Goal: Information Seeking & Learning: Learn about a topic

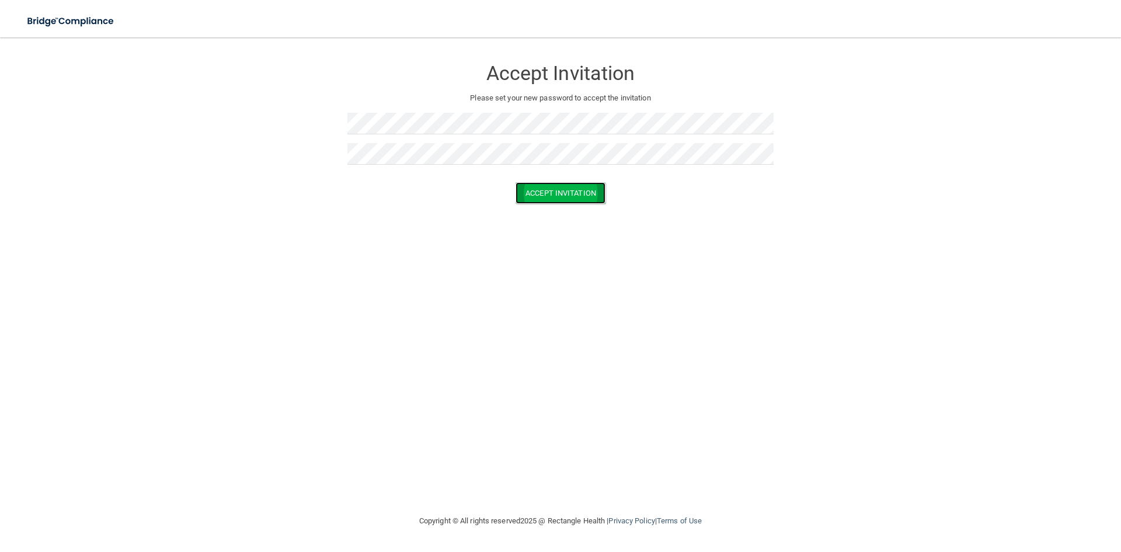
click at [575, 194] on button "Accept Invitation" at bounding box center [561, 193] width 90 height 22
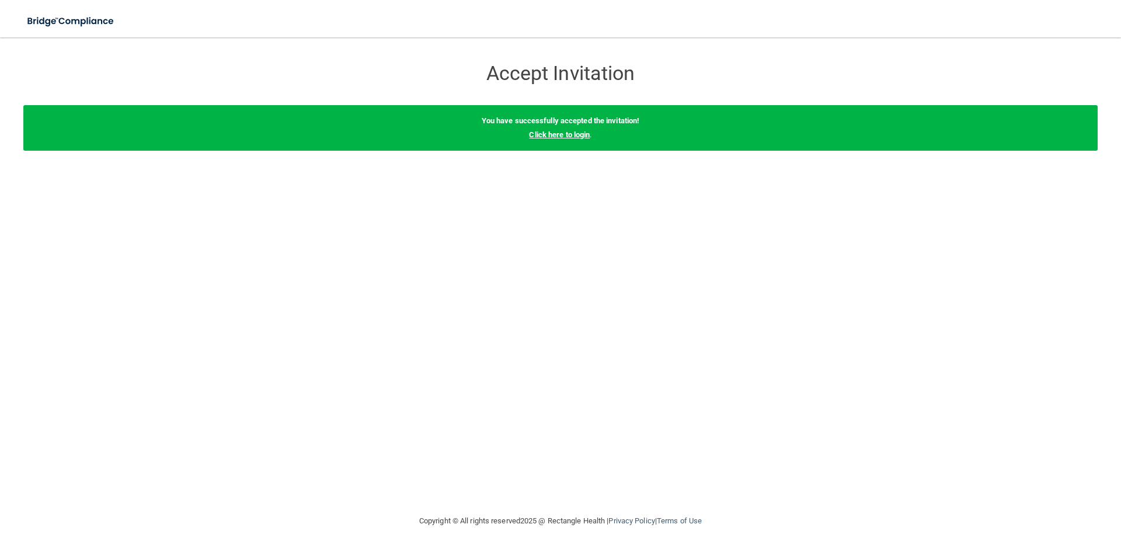
click at [559, 133] on link "Click here to login" at bounding box center [559, 134] width 61 height 9
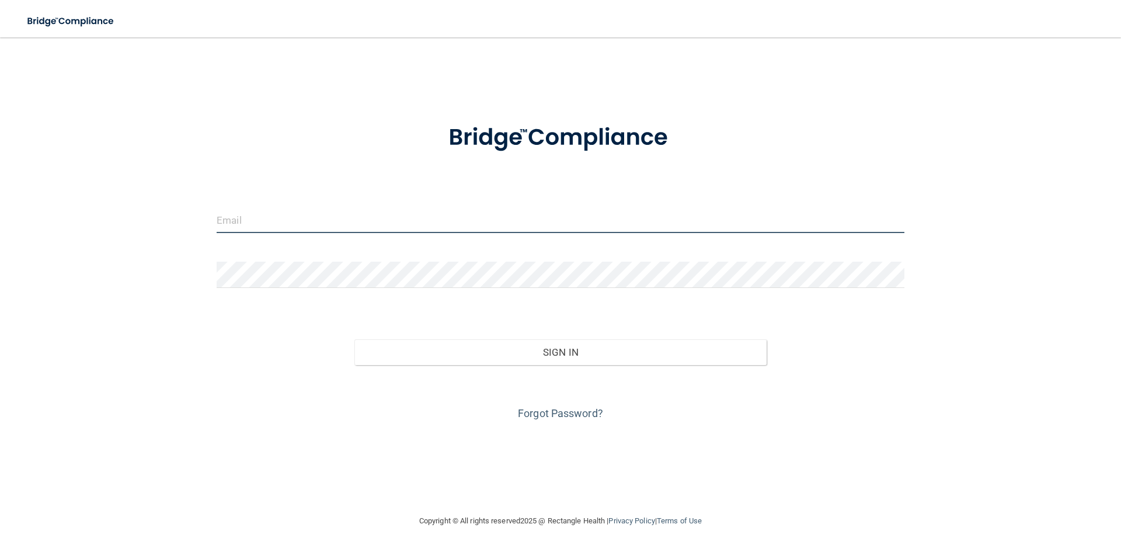
click at [249, 221] on input "email" at bounding box center [561, 220] width 688 height 26
type input "Cassandra@dakotadental4kids.com"
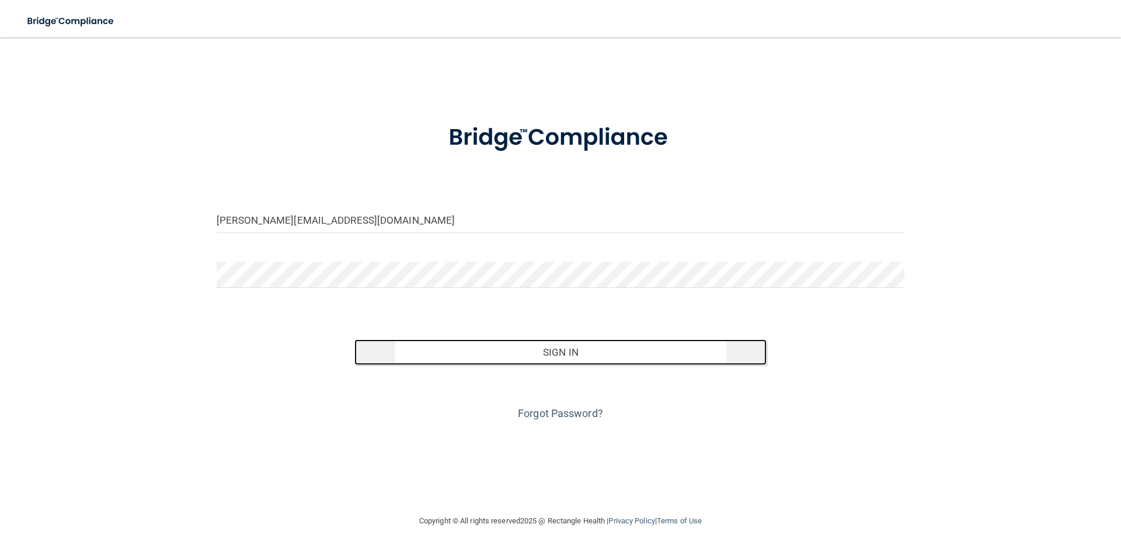
click at [597, 357] on button "Sign In" at bounding box center [560, 352] width 413 height 26
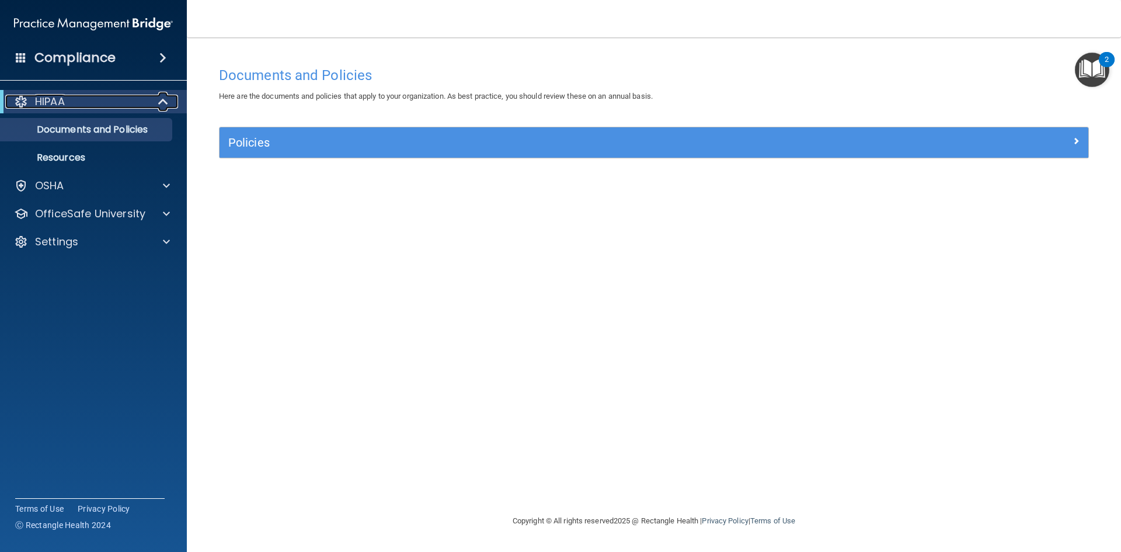
click at [109, 98] on div "HIPAA" at bounding box center [77, 102] width 144 height 14
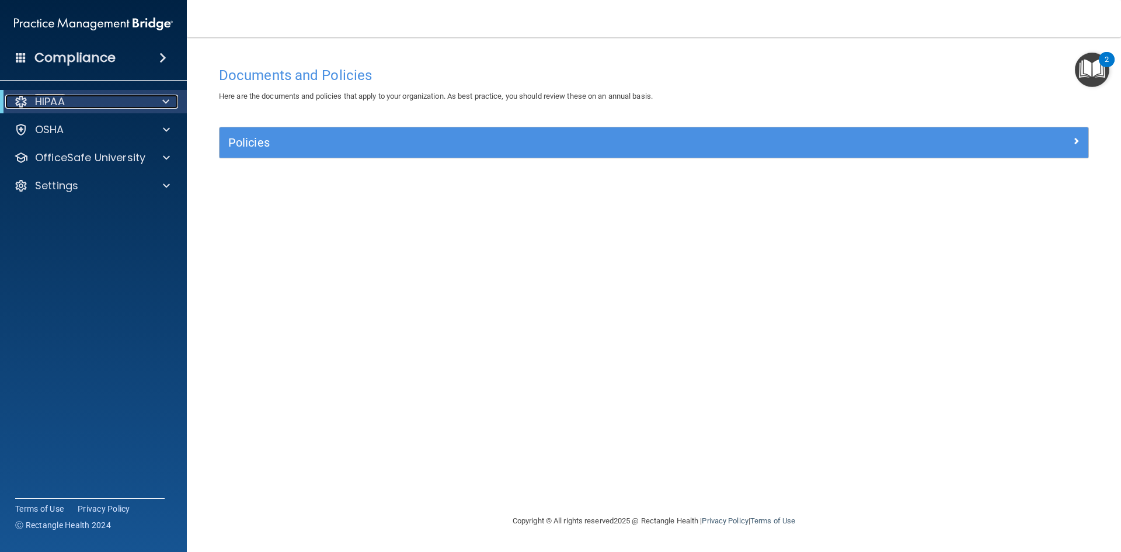
click at [163, 97] on span at bounding box center [165, 102] width 7 height 14
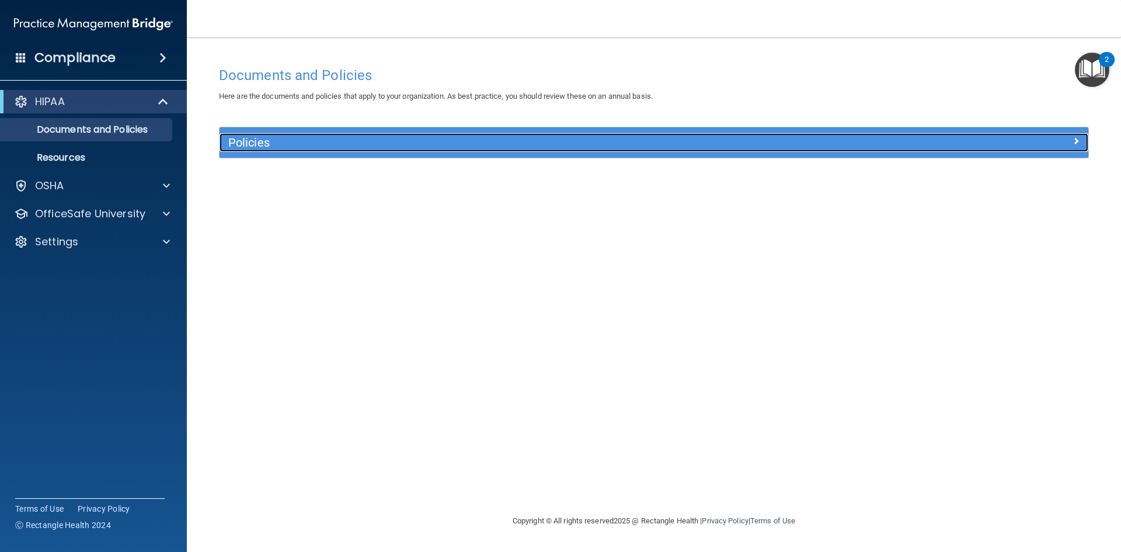
click at [346, 136] on h5 "Policies" at bounding box center [545, 142] width 634 height 13
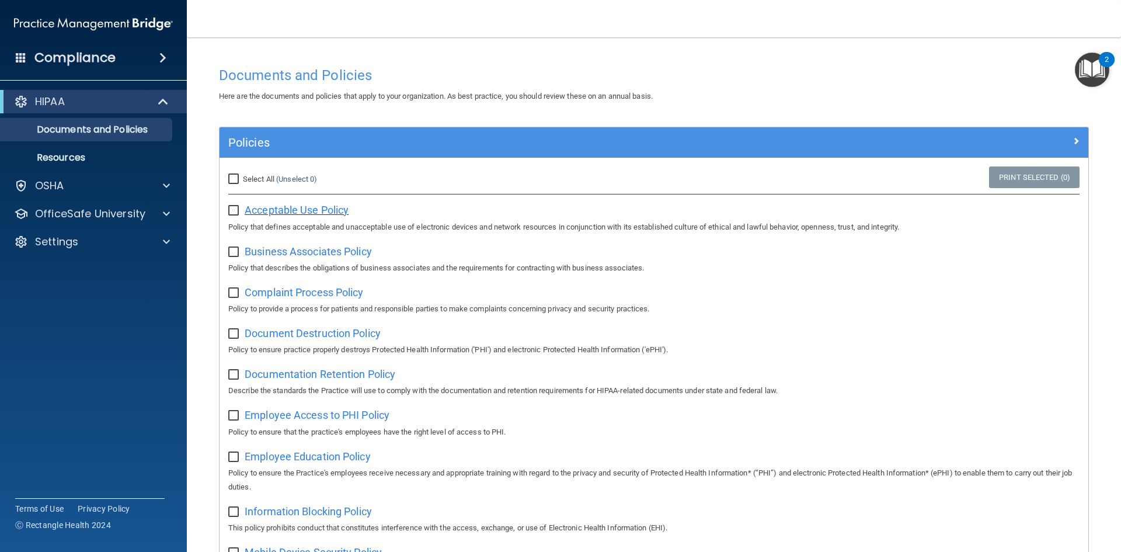
click at [304, 213] on span "Acceptable Use Policy" at bounding box center [297, 210] width 104 height 12
click at [231, 179] on input "Select All (Unselect 0) Unselect All" at bounding box center [234, 179] width 13 height 9
checkbox input "true"
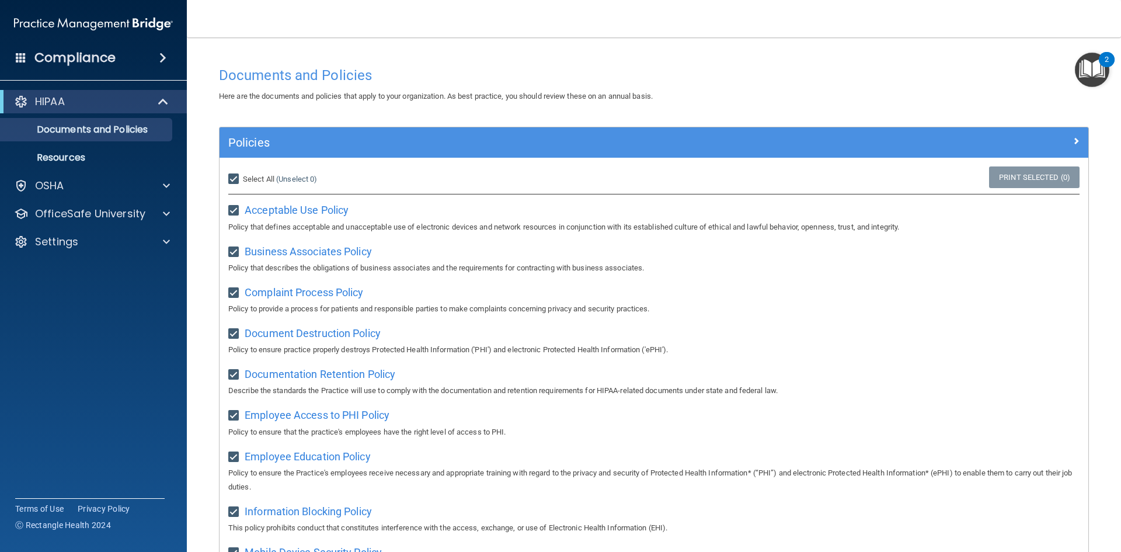
checkbox input "true"
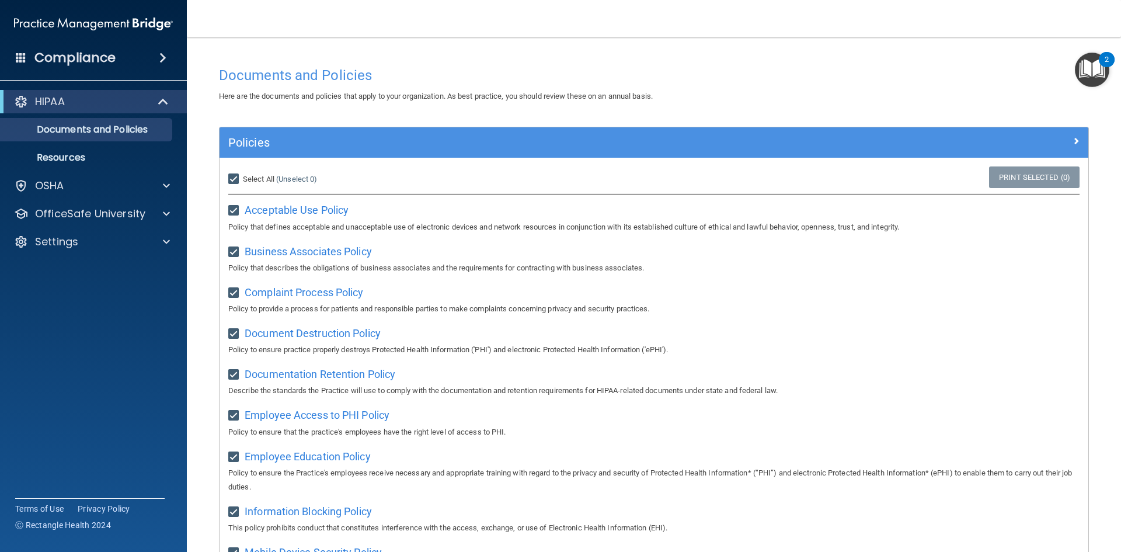
checkbox input "true"
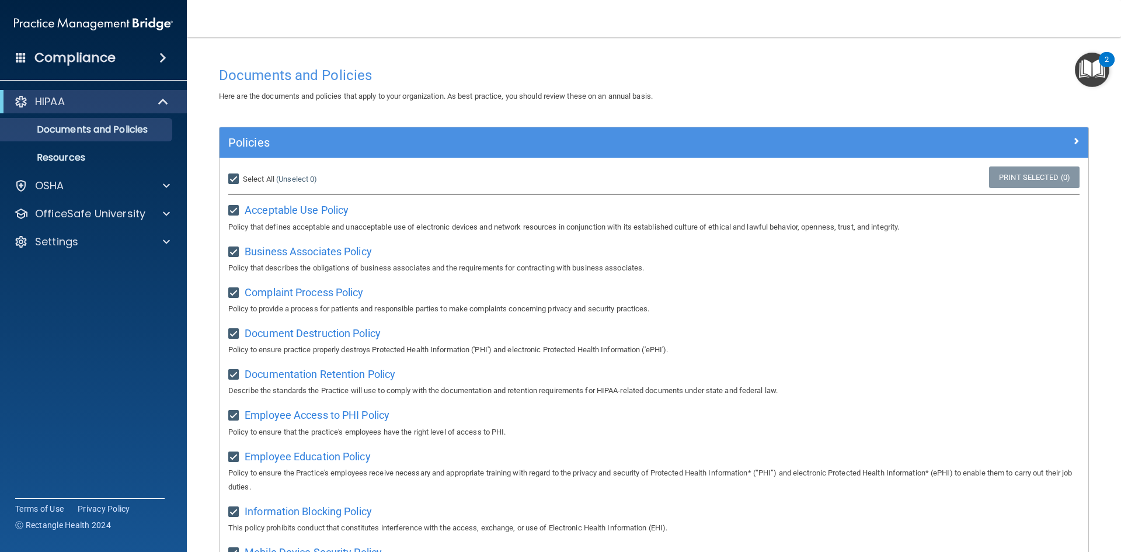
checkbox input "true"
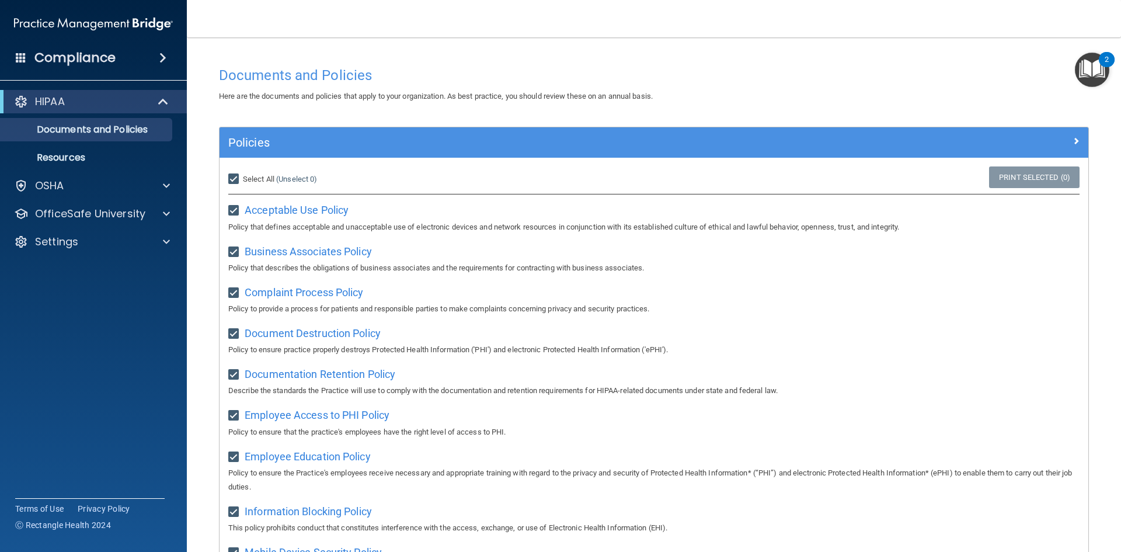
checkbox input "true"
click at [1097, 74] on img "Open Resource Center, 2 new notifications" at bounding box center [1092, 70] width 34 height 34
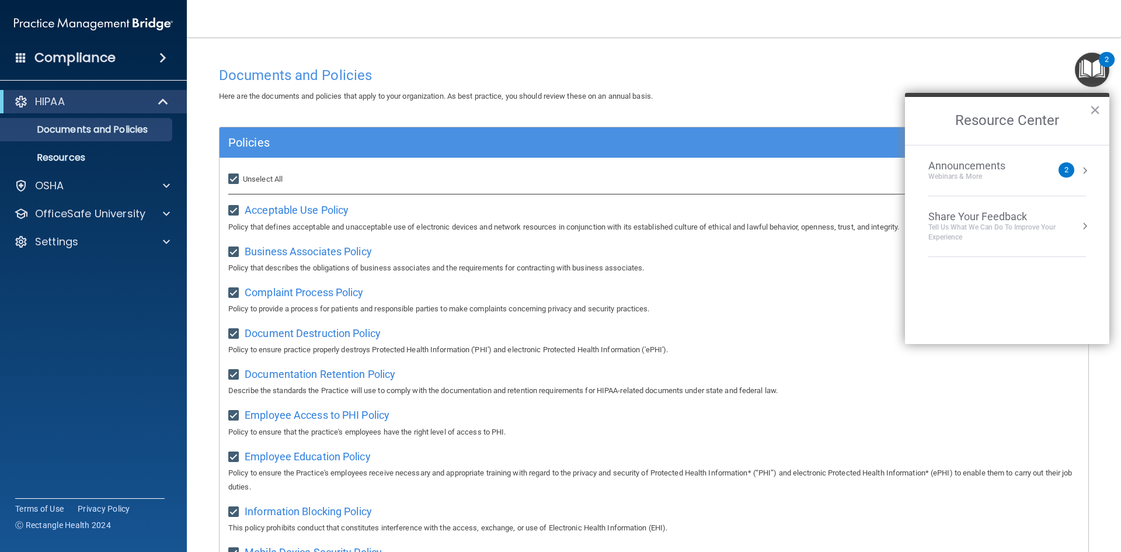
click at [1097, 74] on img "Open Resource Center, 2 new notifications" at bounding box center [1092, 70] width 34 height 34
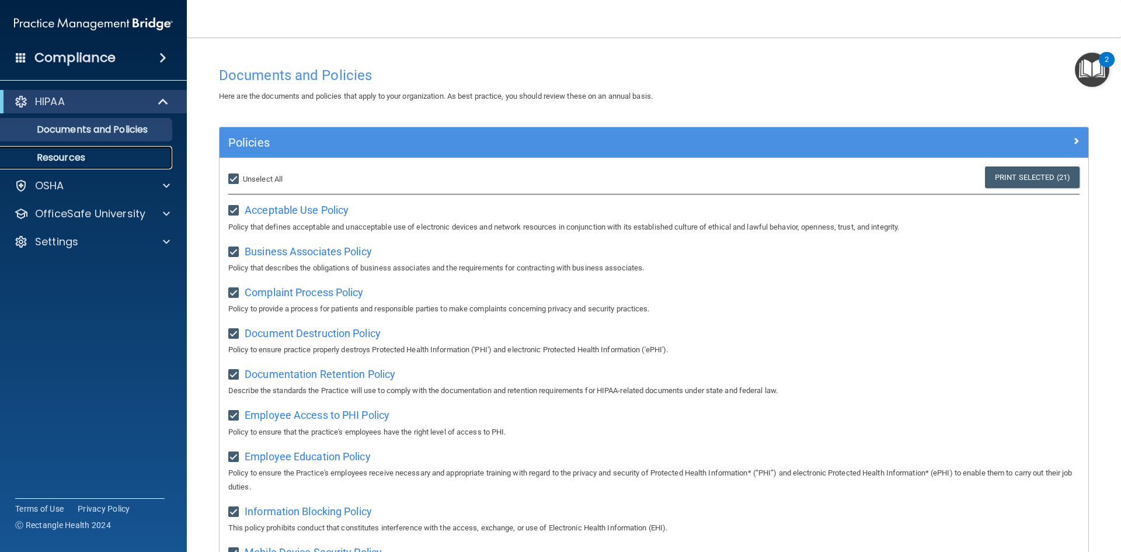
click at [88, 158] on p "Resources" at bounding box center [87, 158] width 159 height 12
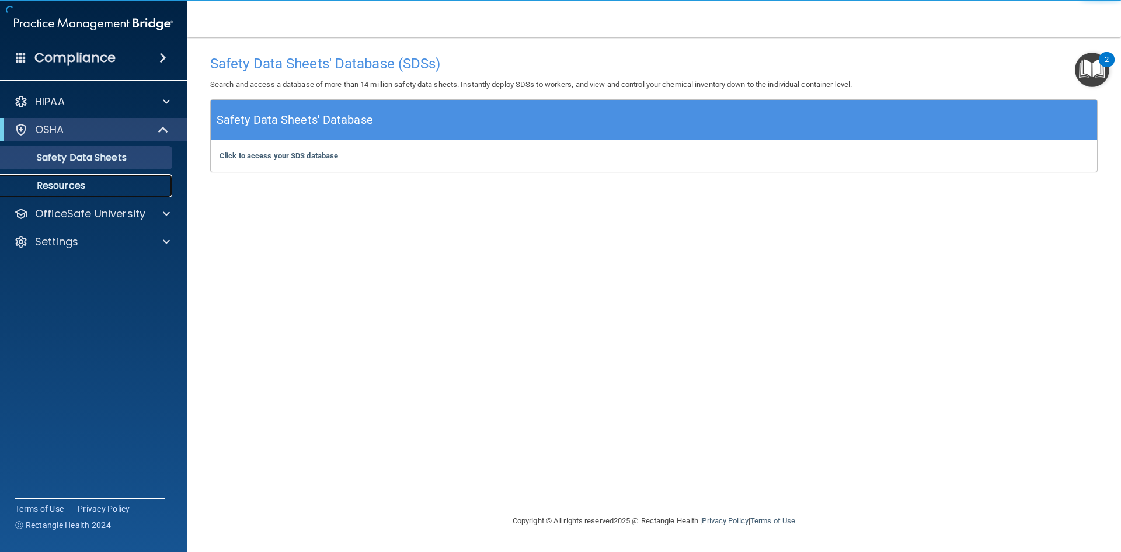
click at [85, 185] on p "Resources" at bounding box center [87, 186] width 159 height 12
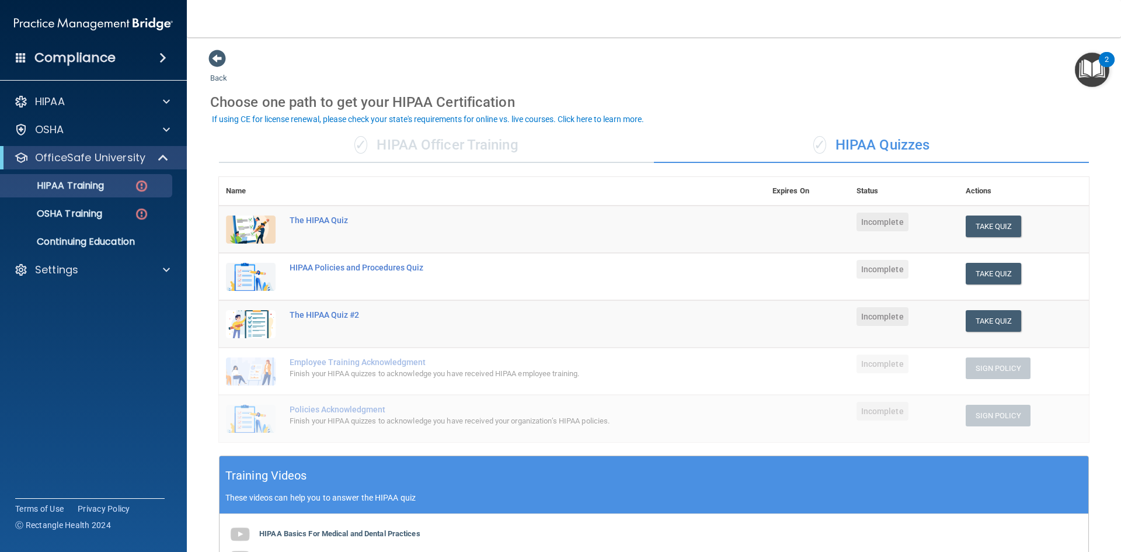
click at [313, 380] on div "Finish your HIPAA quizzes to acknowledge you have received HIPAA employee train…" at bounding box center [499, 374] width 418 height 14
click at [746, 215] on td "The HIPAA Quiz" at bounding box center [524, 230] width 483 height 48
click at [314, 213] on td "The HIPAA Quiz" at bounding box center [524, 230] width 483 height 48
click at [312, 218] on div "The HIPAA Quiz" at bounding box center [499, 219] width 418 height 9
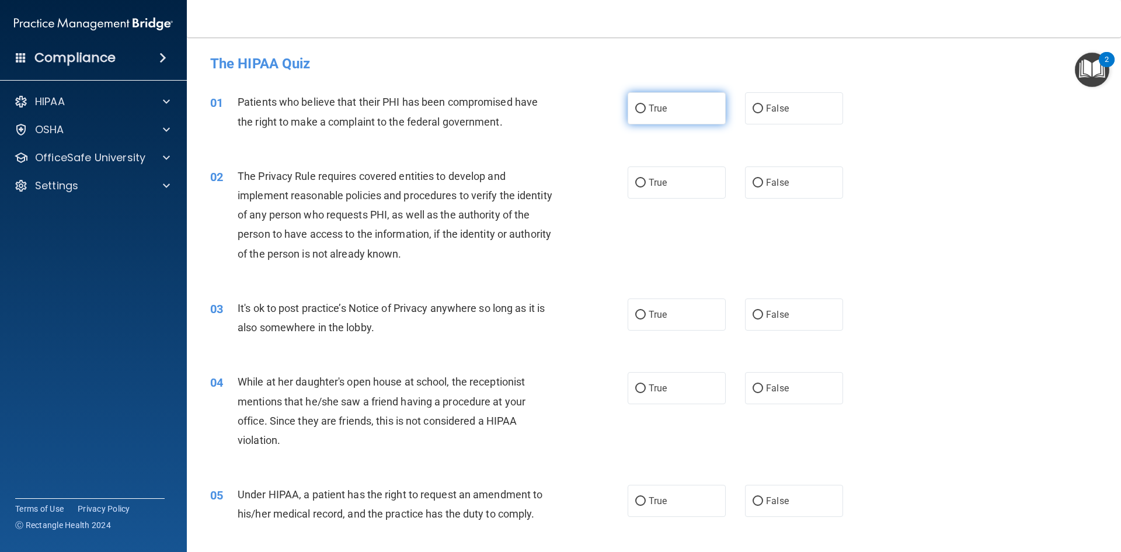
click at [635, 109] on input "True" at bounding box center [640, 109] width 11 height 9
radio input "true"
click at [635, 185] on input "True" at bounding box center [640, 183] width 11 height 9
radio input "true"
click at [756, 314] on input "False" at bounding box center [758, 315] width 11 height 9
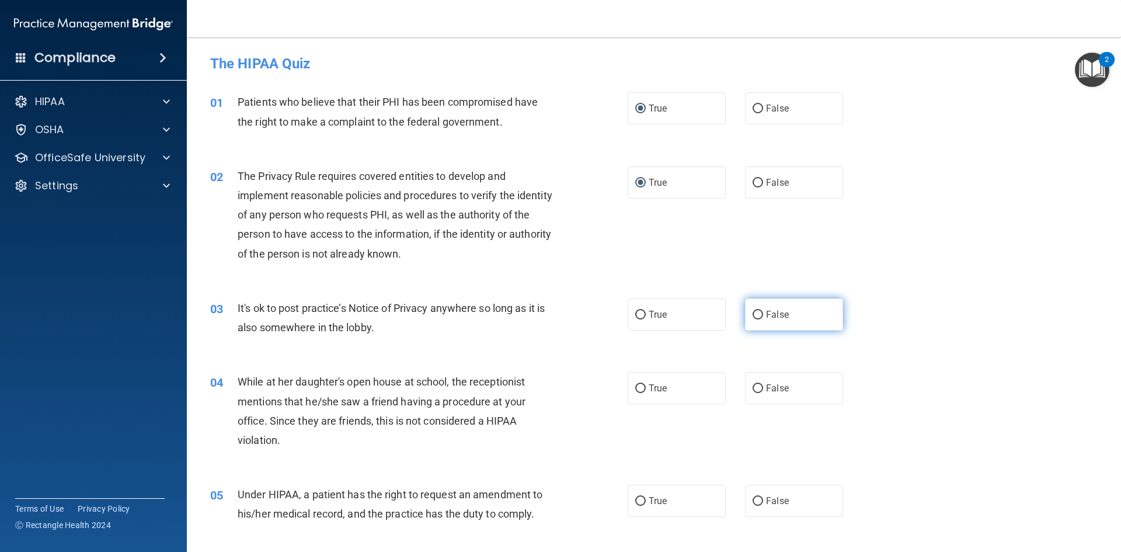
radio input "true"
click at [757, 388] on input "False" at bounding box center [758, 388] width 11 height 9
radio input "true"
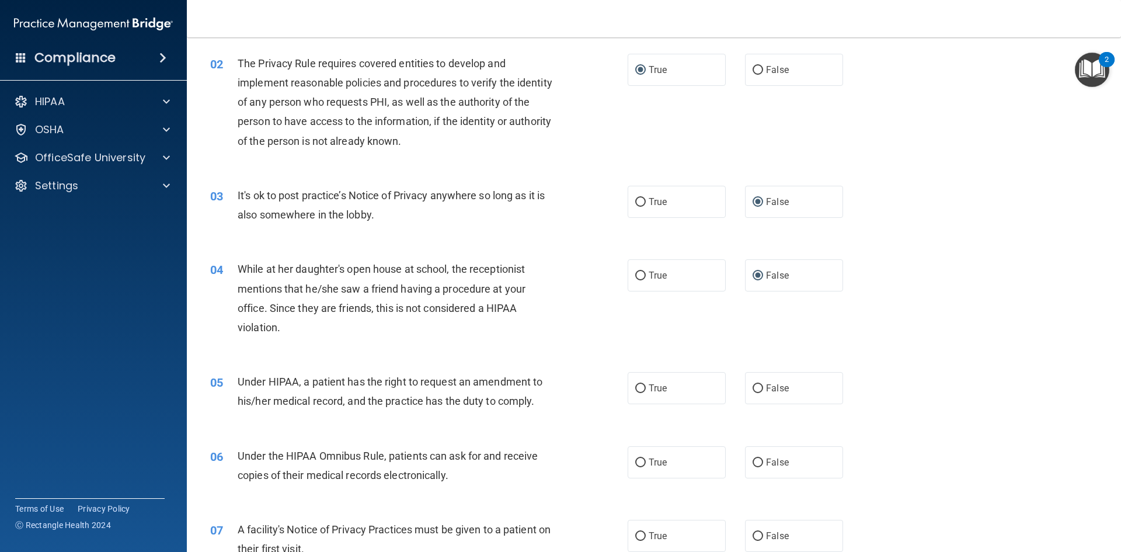
scroll to position [117, 0]
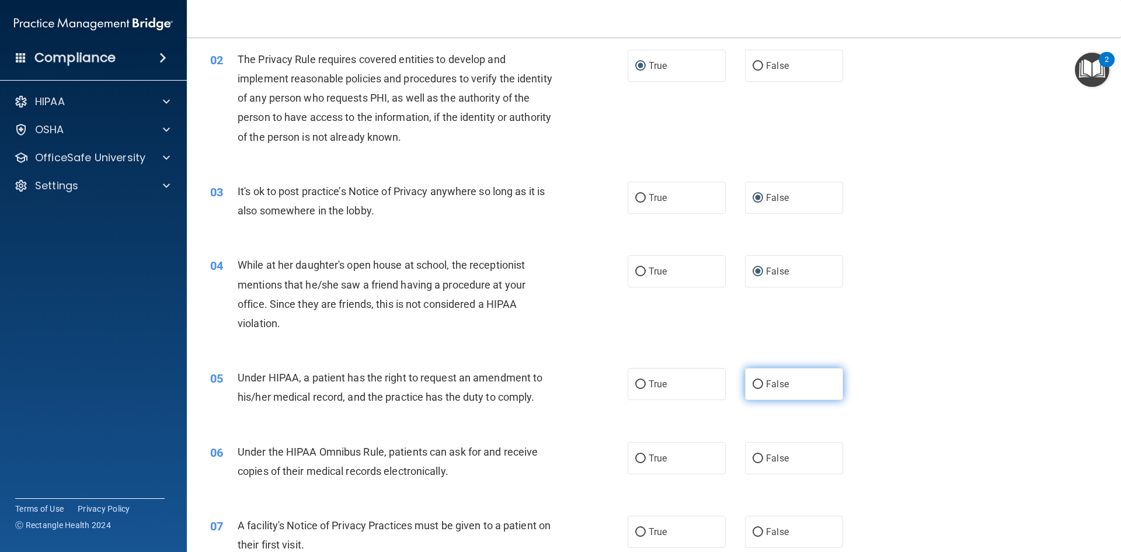
click at [753, 385] on input "False" at bounding box center [758, 384] width 11 height 9
radio input "true"
click at [628, 466] on label "True" at bounding box center [677, 458] width 98 height 32
click at [635, 463] on input "True" at bounding box center [640, 458] width 11 height 9
radio input "true"
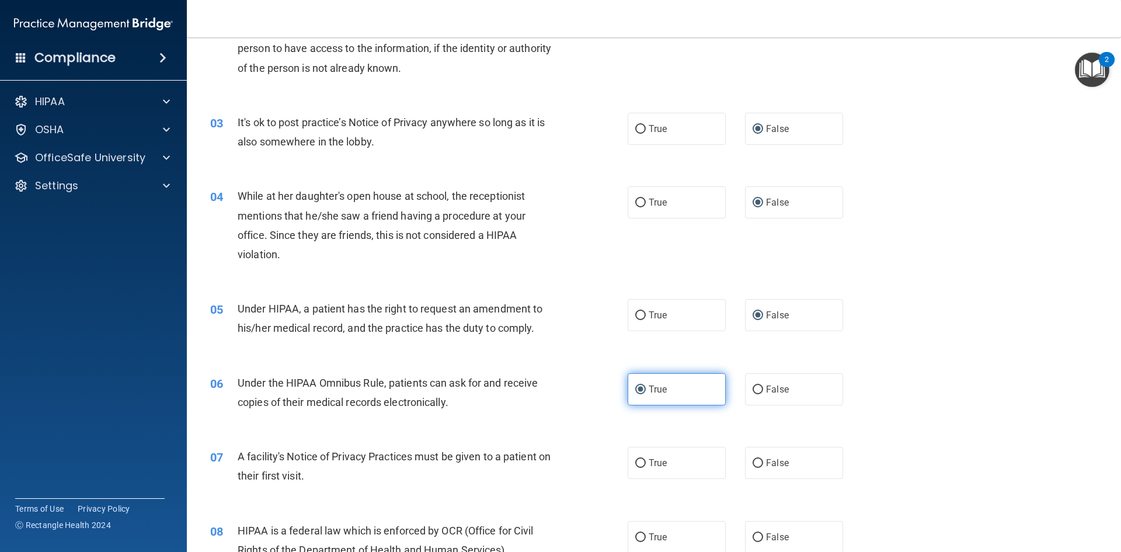
scroll to position [234, 0]
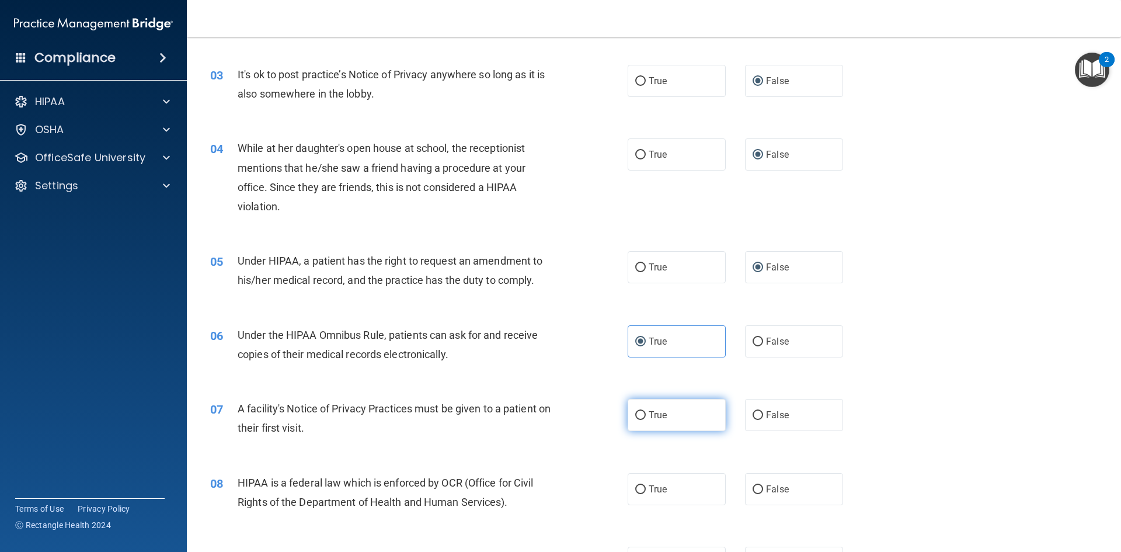
click at [642, 413] on label "True" at bounding box center [677, 415] width 98 height 32
click at [642, 413] on input "True" at bounding box center [640, 415] width 11 height 9
radio input "true"
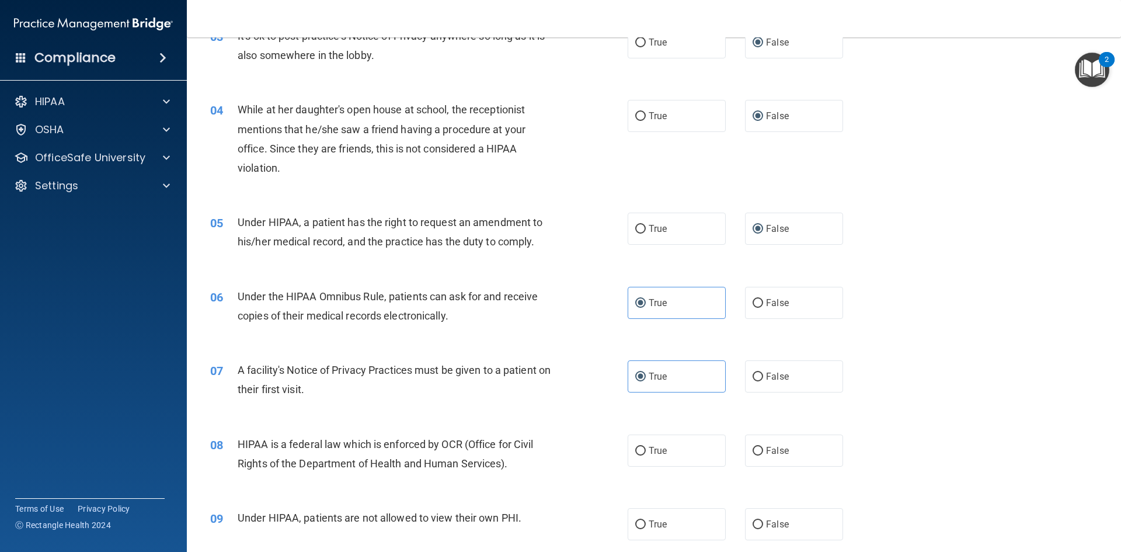
scroll to position [350, 0]
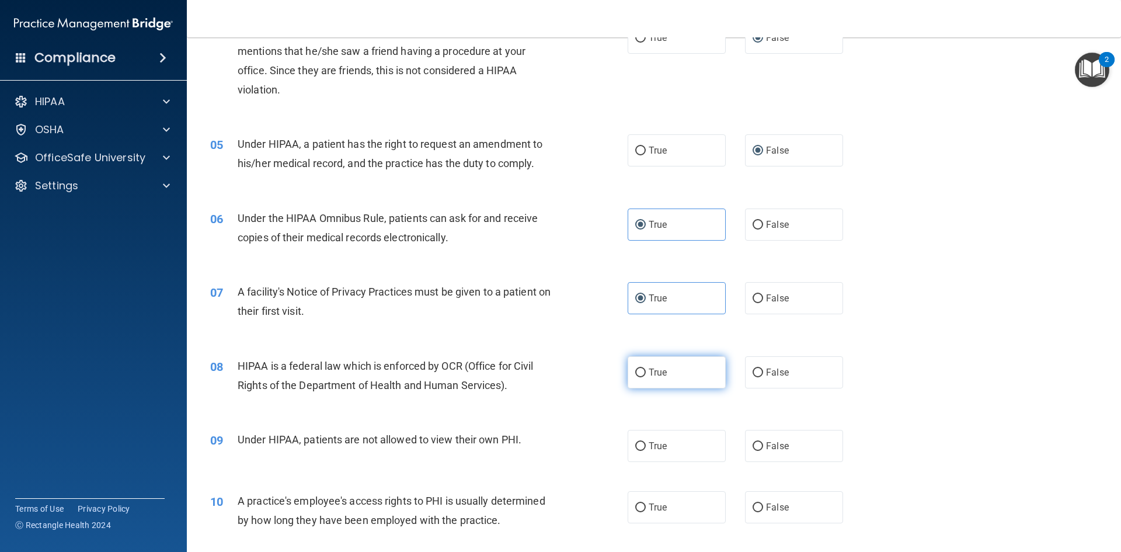
click at [637, 368] on input "True" at bounding box center [640, 372] width 11 height 9
radio input "true"
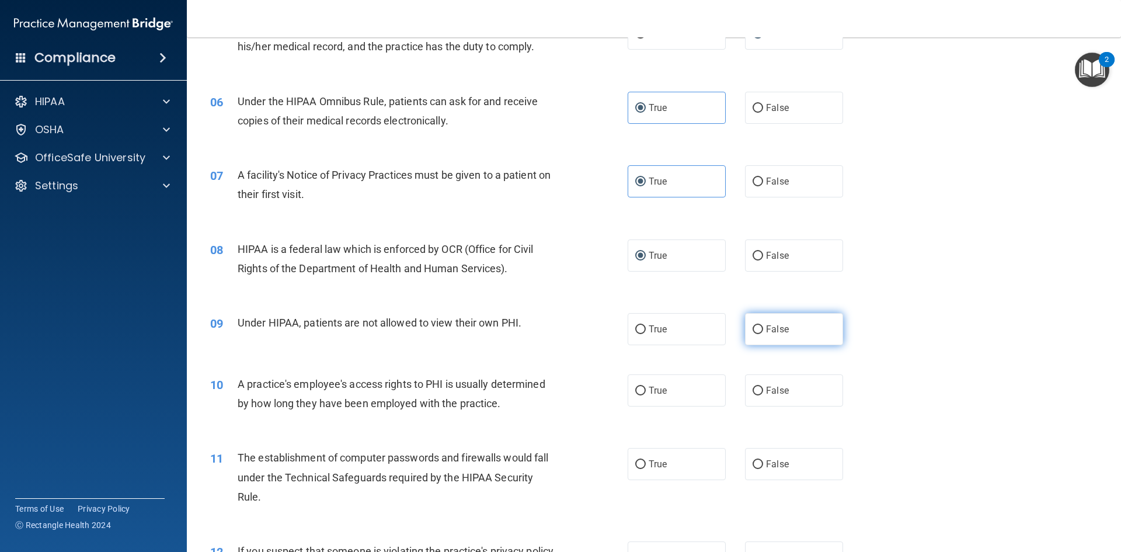
click at [755, 329] on input "False" at bounding box center [758, 329] width 11 height 9
radio input "true"
click at [755, 387] on input "False" at bounding box center [758, 391] width 11 height 9
radio input "true"
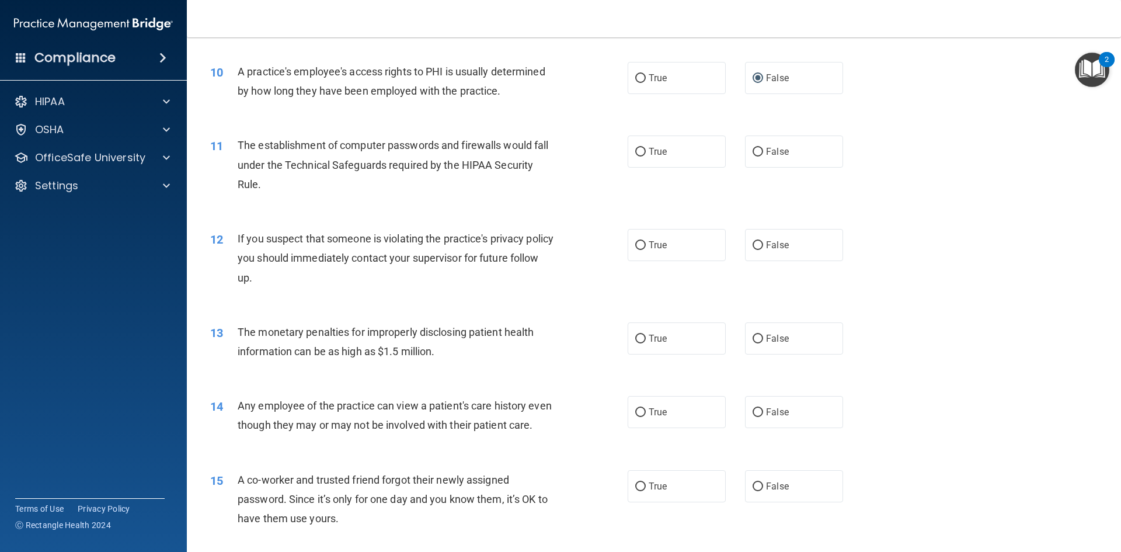
scroll to position [759, 0]
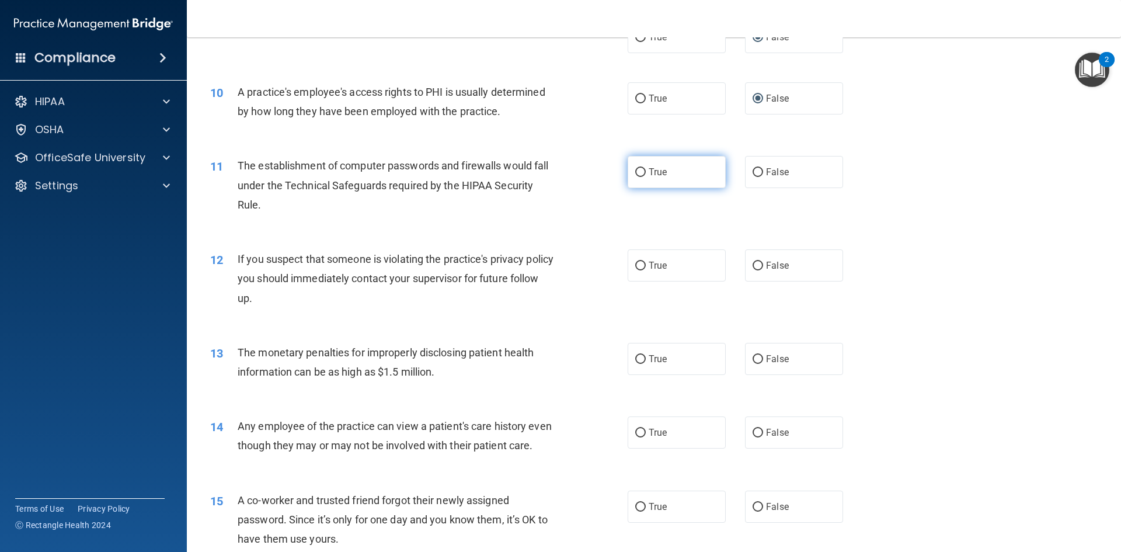
click at [635, 172] on input "True" at bounding box center [640, 172] width 11 height 9
radio input "true"
click at [639, 267] on input "True" at bounding box center [640, 266] width 11 height 9
radio input "true"
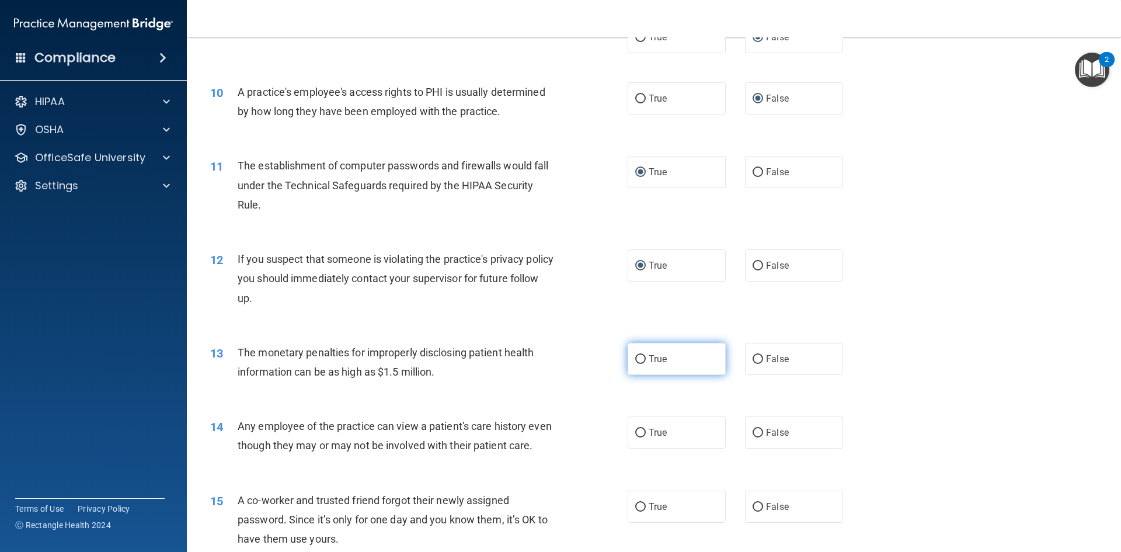
click at [635, 359] on input "True" at bounding box center [640, 359] width 11 height 9
radio input "true"
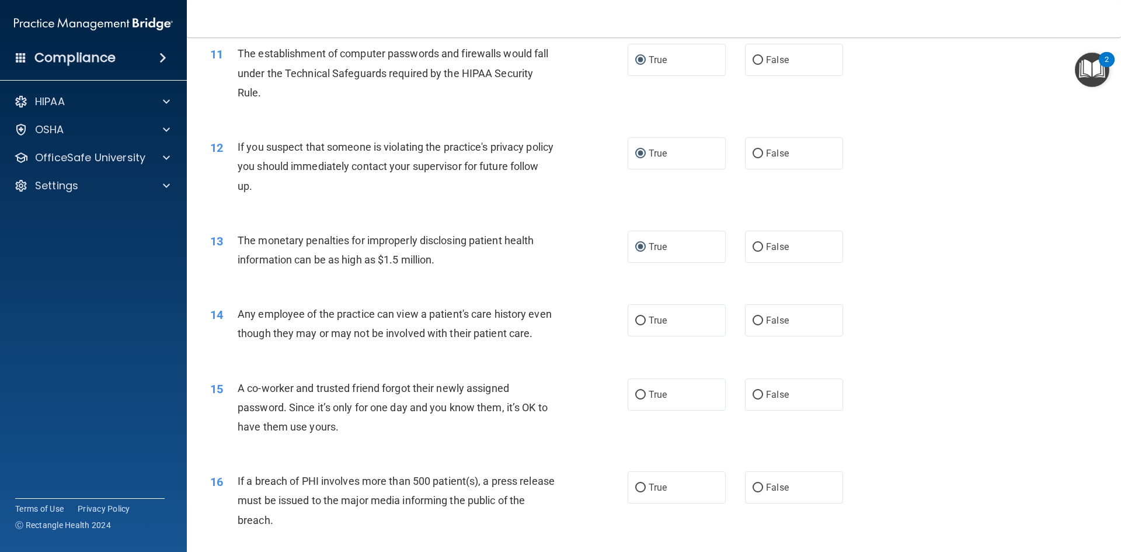
scroll to position [876, 0]
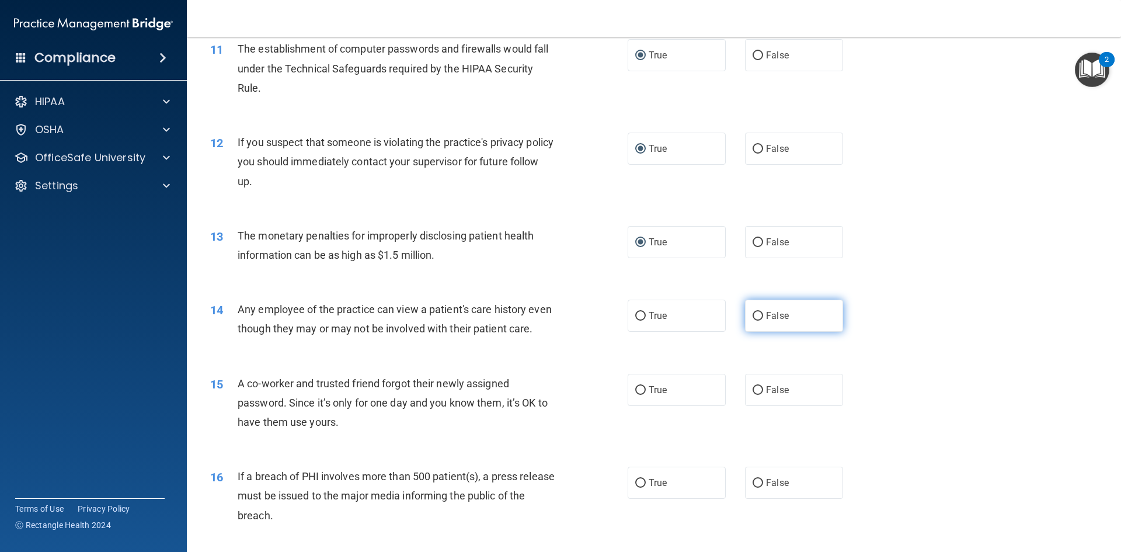
click at [753, 315] on input "False" at bounding box center [758, 316] width 11 height 9
radio input "true"
click at [753, 395] on input "False" at bounding box center [758, 390] width 11 height 9
radio input "true"
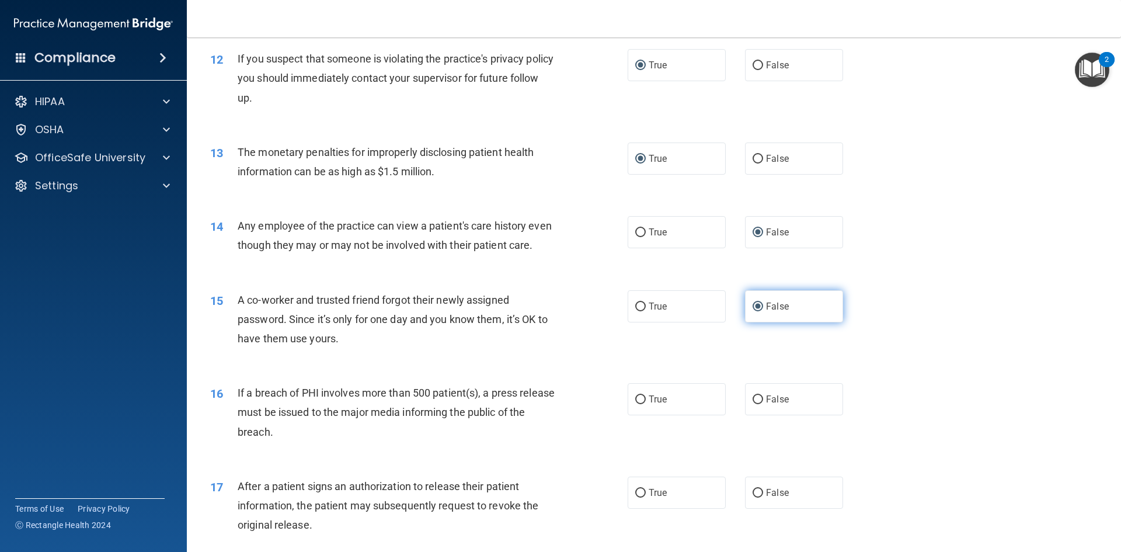
scroll to position [993, 0]
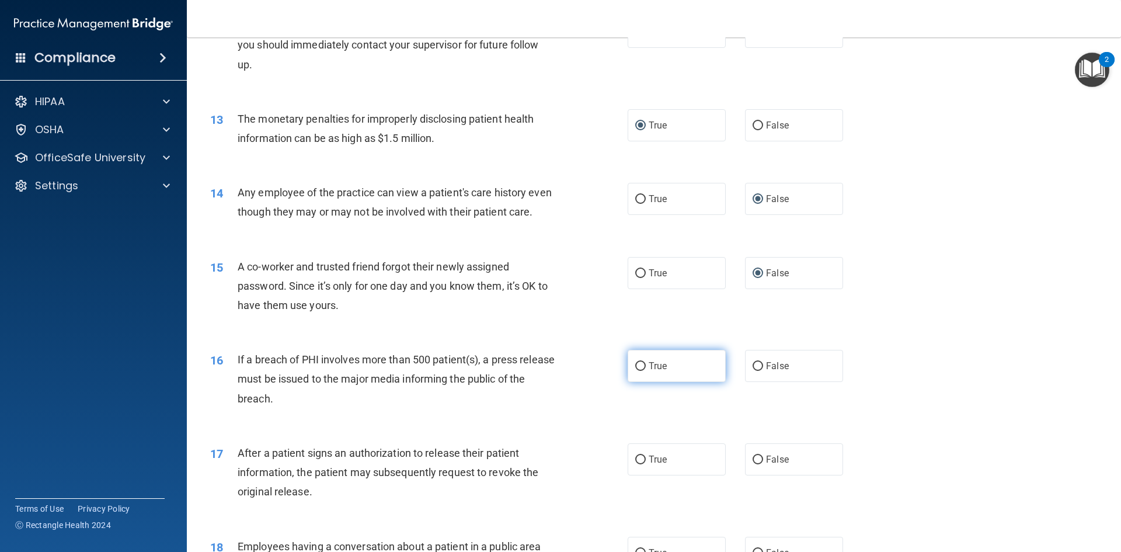
click at [638, 371] on input "True" at bounding box center [640, 366] width 11 height 9
radio input "true"
click at [635, 464] on input "True" at bounding box center [640, 460] width 11 height 9
radio input "true"
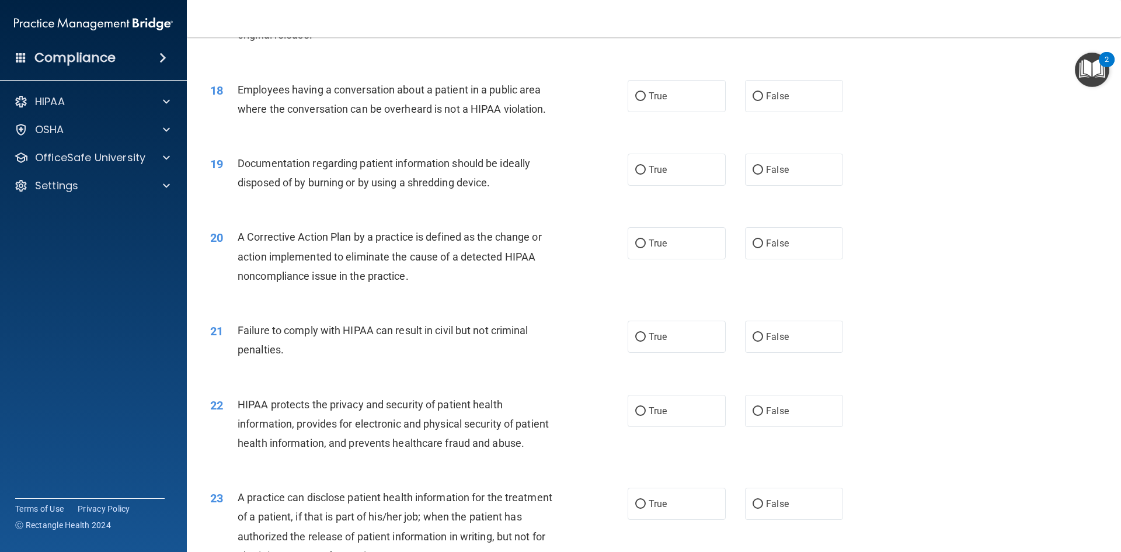
scroll to position [1460, 0]
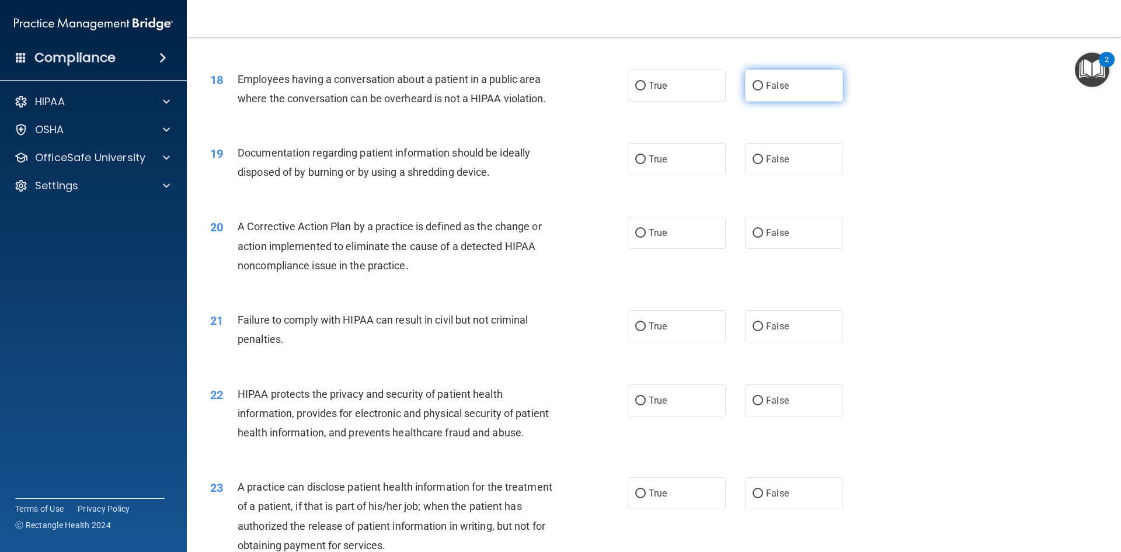
click at [757, 91] on input "False" at bounding box center [758, 86] width 11 height 9
radio input "true"
click at [635, 164] on input "True" at bounding box center [640, 159] width 11 height 9
radio input "true"
click at [635, 238] on input "True" at bounding box center [640, 233] width 11 height 9
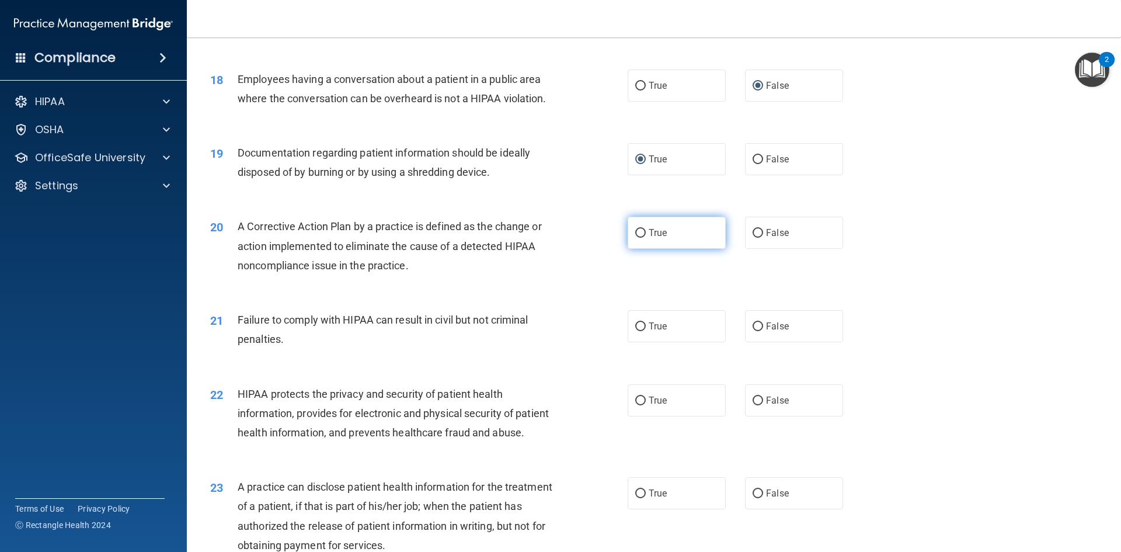
radio input "true"
click at [756, 331] on input "False" at bounding box center [758, 326] width 11 height 9
radio input "true"
click at [635, 405] on input "True" at bounding box center [640, 401] width 11 height 9
radio input "true"
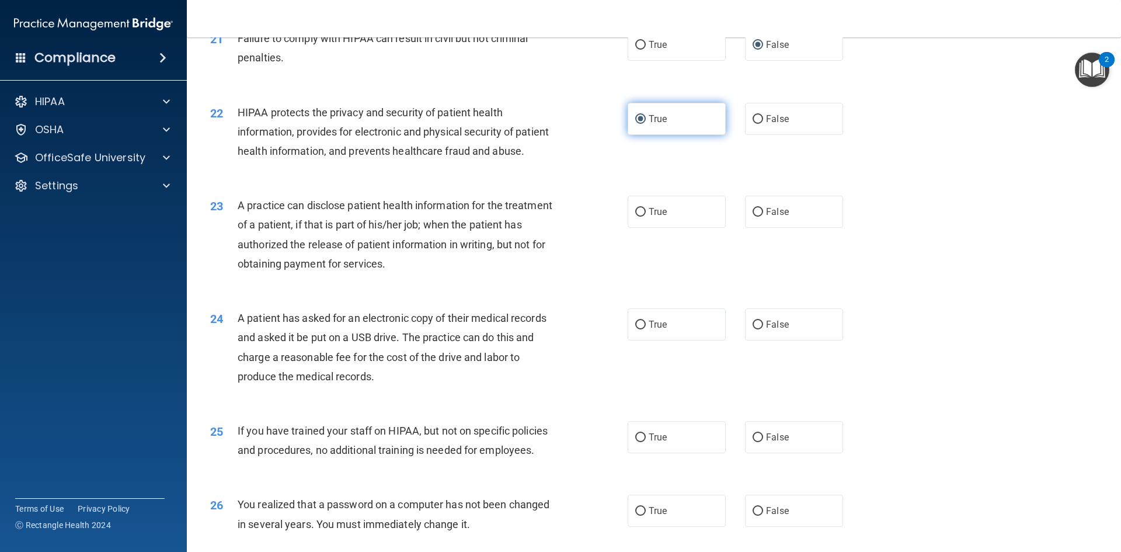
scroll to position [1752, 0]
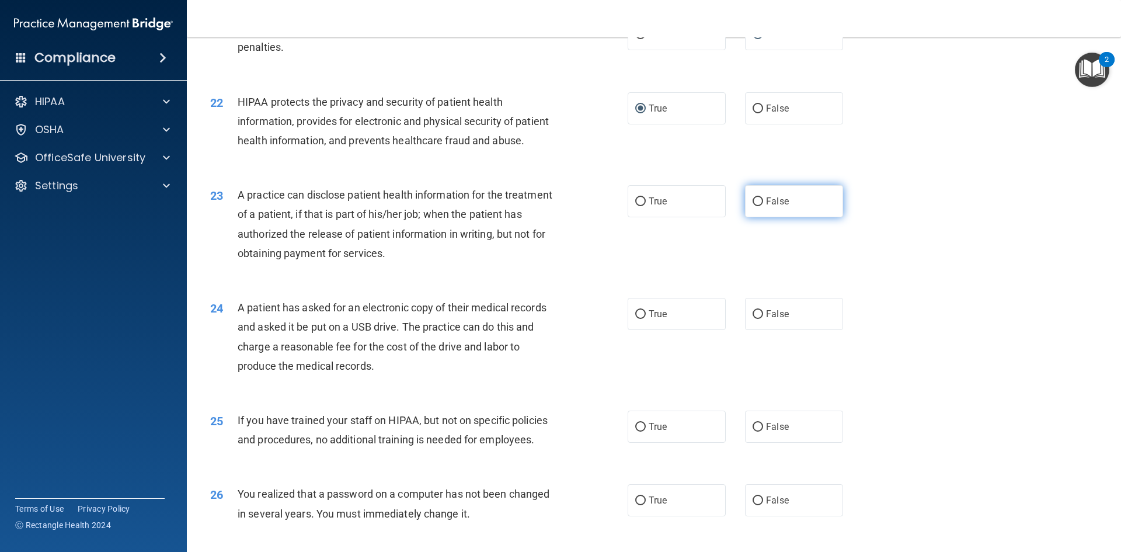
click at [755, 206] on input "False" at bounding box center [758, 201] width 11 height 9
radio input "true"
click at [635, 319] on input "True" at bounding box center [640, 314] width 11 height 9
radio input "true"
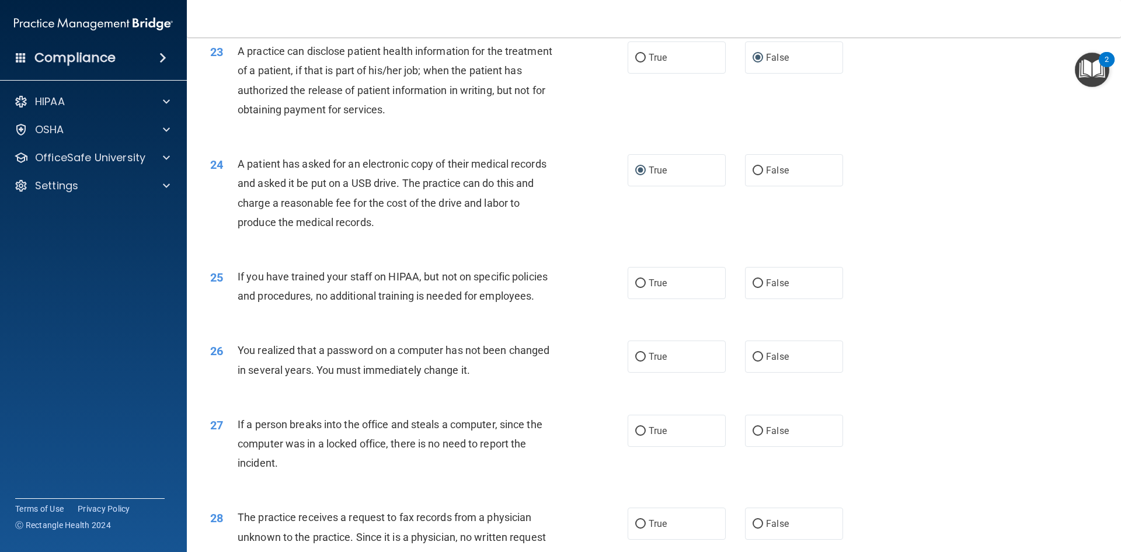
scroll to position [1927, 0]
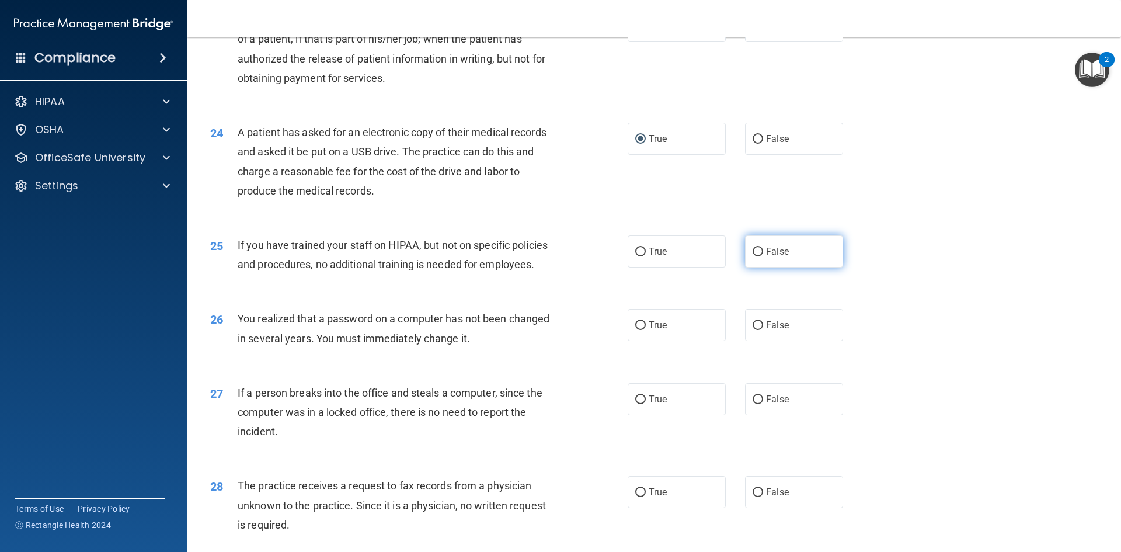
click at [753, 256] on input "False" at bounding box center [758, 252] width 11 height 9
radio input "true"
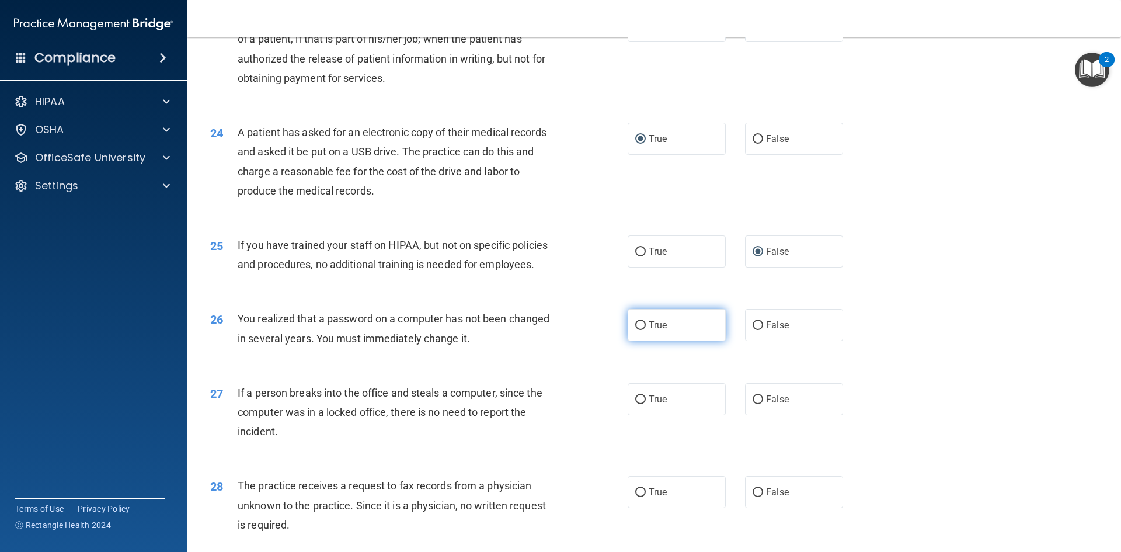
click at [635, 330] on input "True" at bounding box center [640, 325] width 11 height 9
radio input "true"
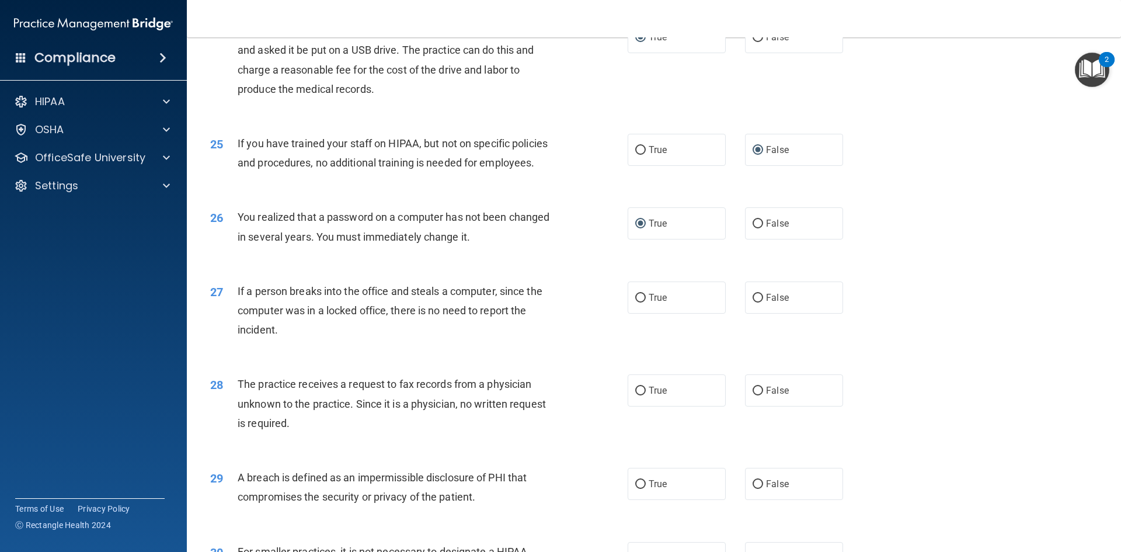
scroll to position [2044, 0]
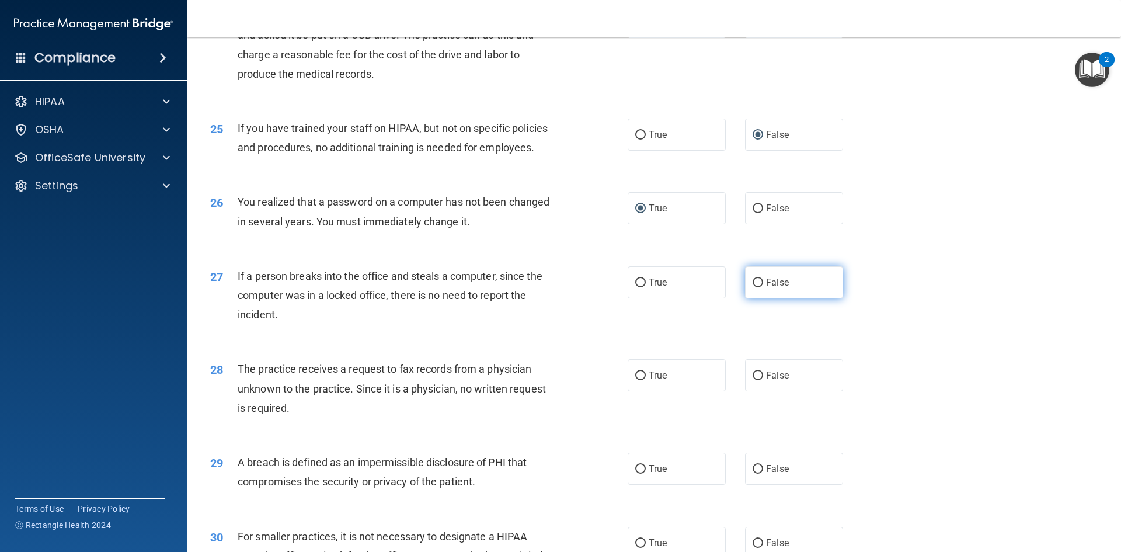
click at [755, 287] on input "False" at bounding box center [758, 283] width 11 height 9
radio input "true"
click at [753, 380] on input "False" at bounding box center [758, 375] width 11 height 9
radio input "true"
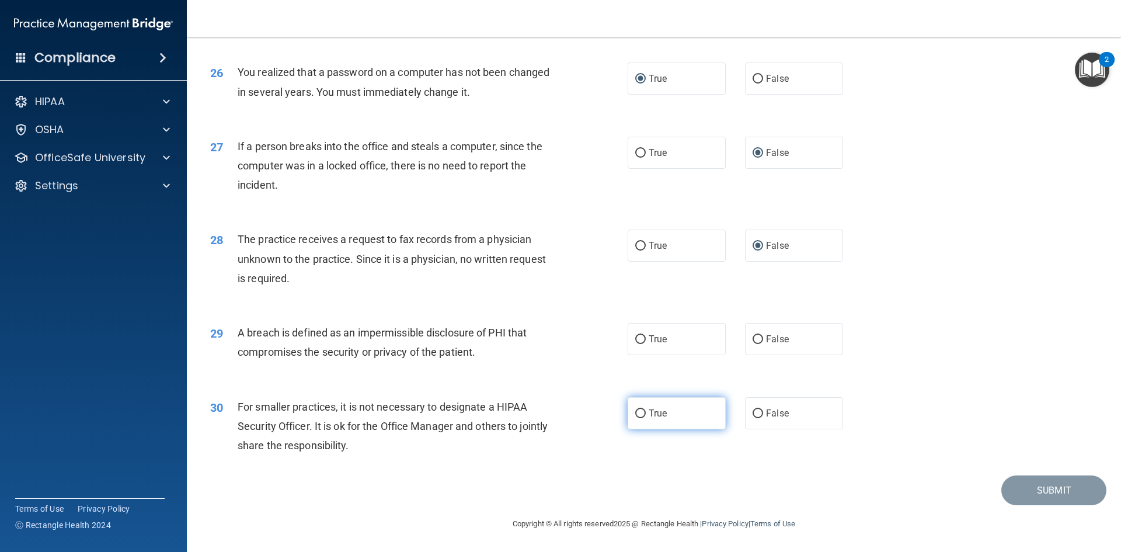
scroll to position [2231, 0]
click at [635, 337] on input "True" at bounding box center [640, 339] width 11 height 9
radio input "true"
click at [754, 414] on input "False" at bounding box center [758, 413] width 11 height 9
radio input "true"
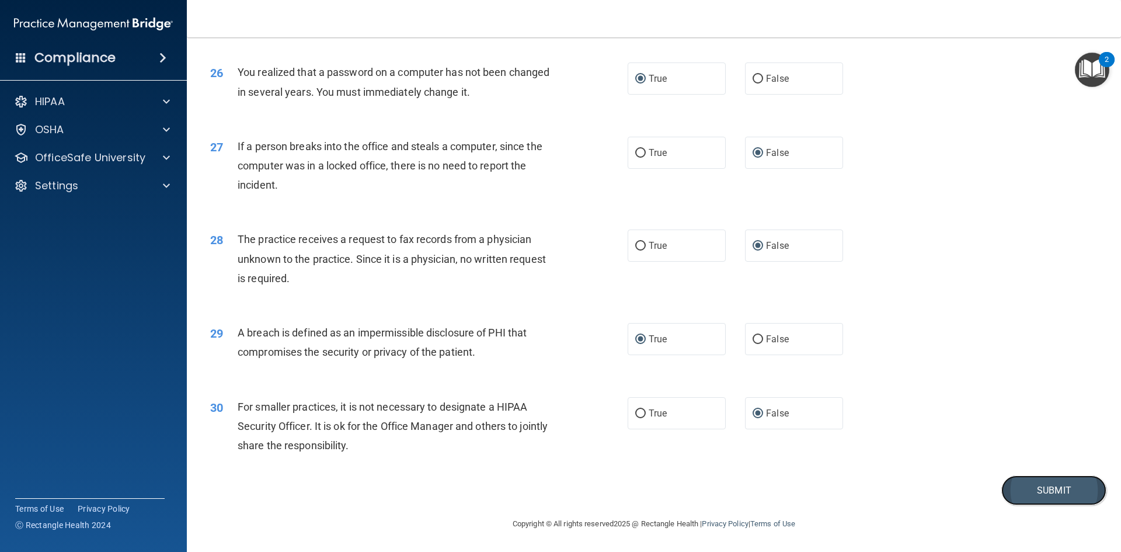
click at [1055, 492] on button "Submit" at bounding box center [1054, 490] width 105 height 30
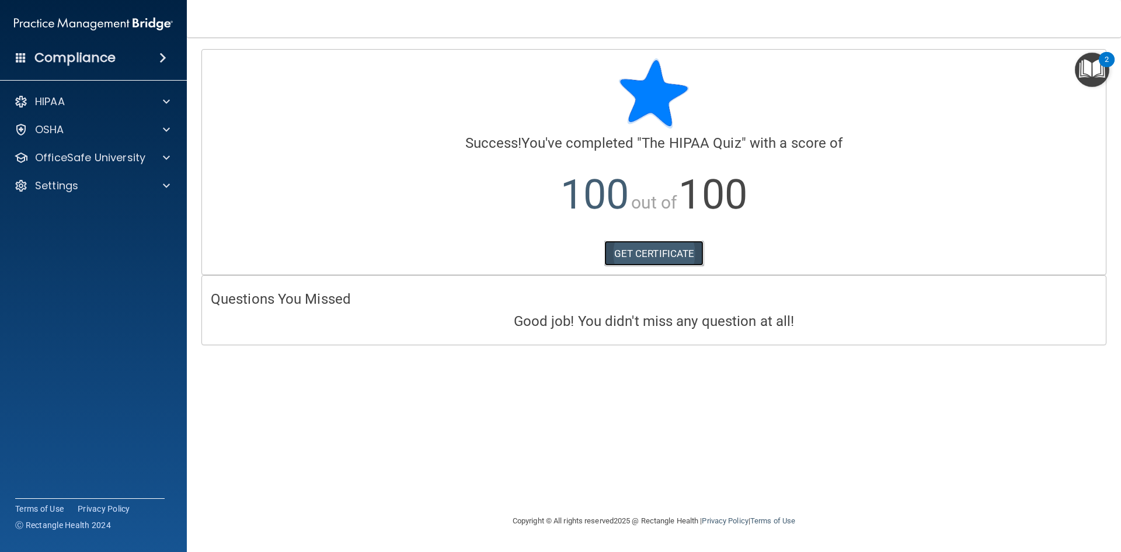
click at [624, 251] on link "GET CERTIFICATE" at bounding box center [654, 254] width 100 height 26
click at [66, 92] on div "HIPAA" at bounding box center [93, 101] width 187 height 23
click at [65, 98] on p "HIPAA" at bounding box center [50, 102] width 30 height 14
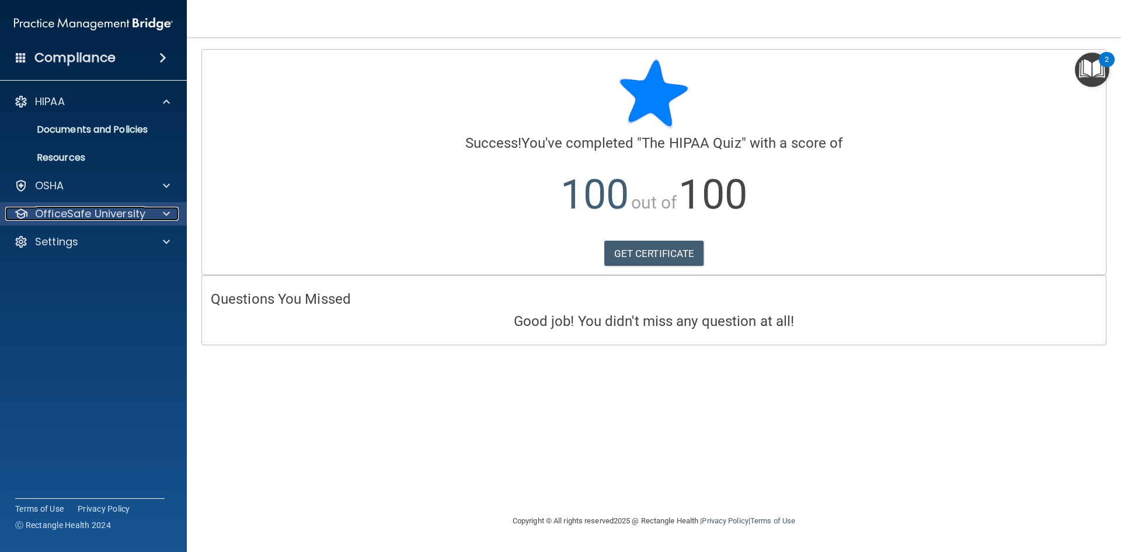
click at [100, 215] on p "OfficeSafe University" at bounding box center [90, 214] width 110 height 14
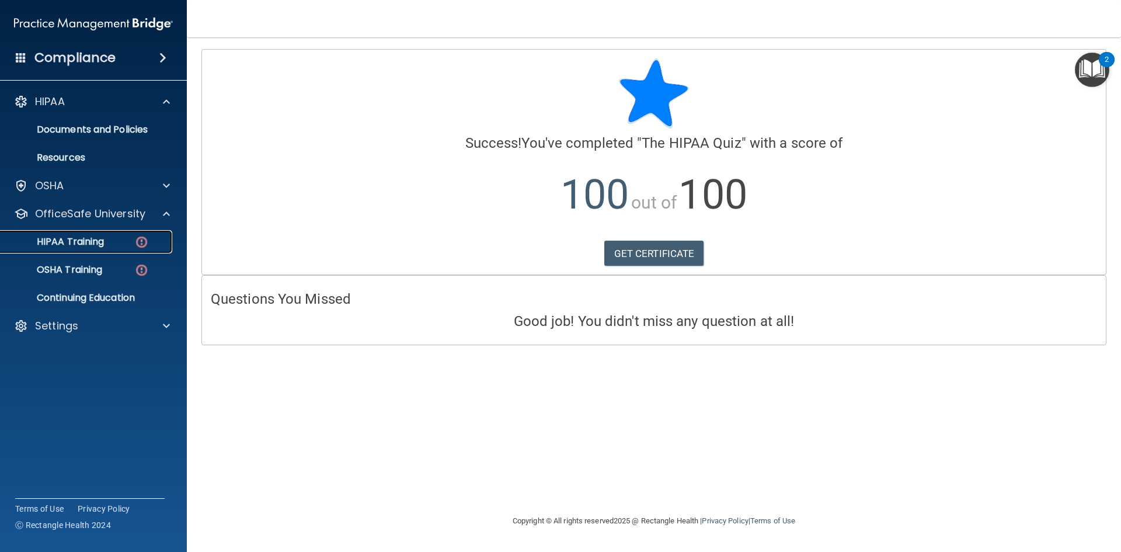
click at [100, 252] on link "HIPAA Training" at bounding box center [80, 241] width 184 height 23
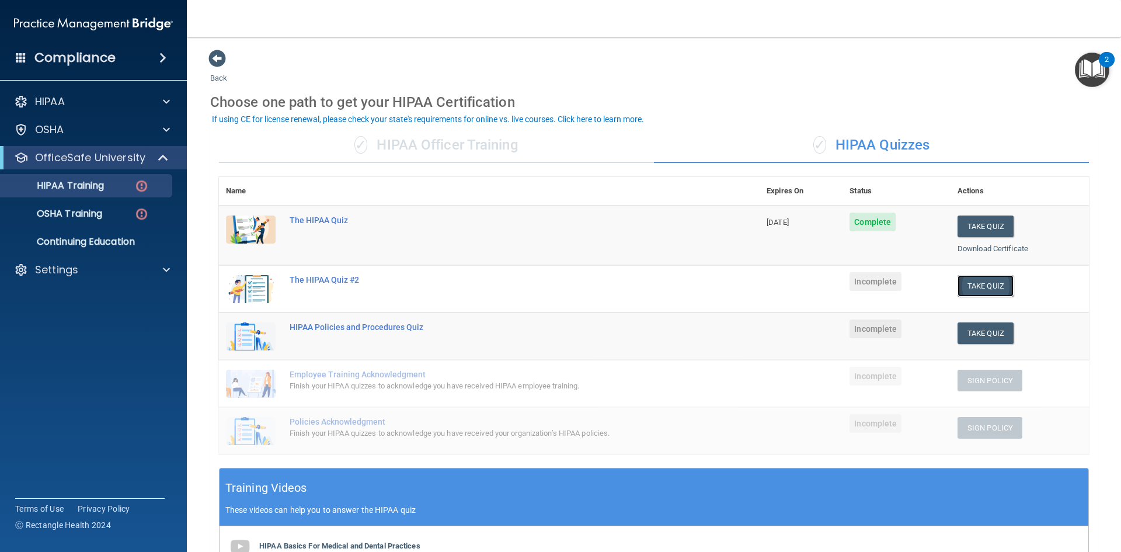
click at [990, 281] on button "Take Quiz" at bounding box center [986, 286] width 56 height 22
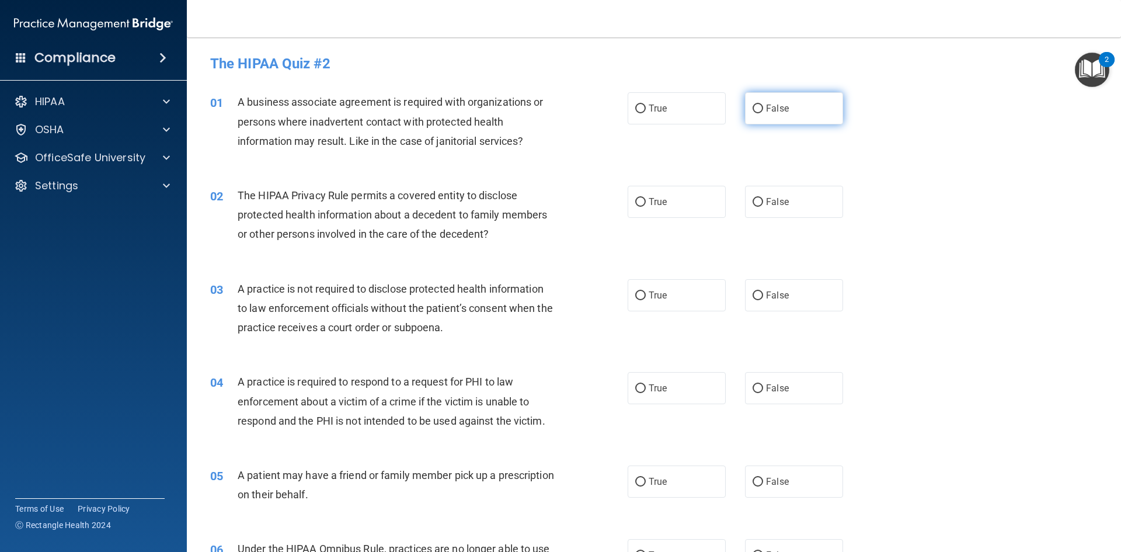
click at [753, 107] on input "False" at bounding box center [758, 109] width 11 height 9
radio input "true"
click at [635, 203] on input "True" at bounding box center [640, 202] width 11 height 9
radio input "true"
click at [746, 288] on label "False" at bounding box center [794, 295] width 98 height 32
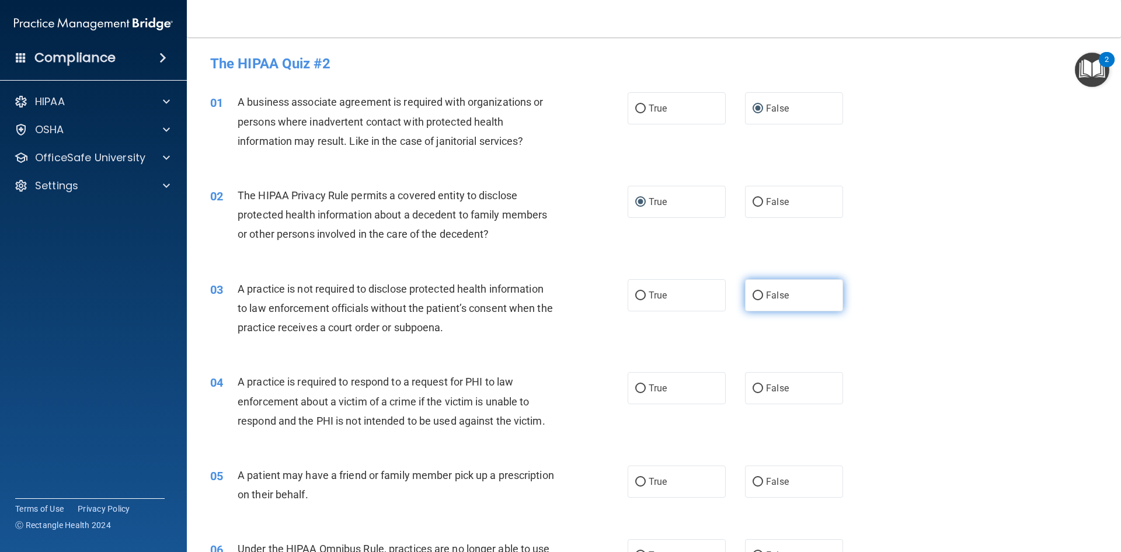
click at [753, 291] on input "False" at bounding box center [758, 295] width 11 height 9
radio input "true"
click at [639, 387] on input "True" at bounding box center [640, 388] width 11 height 9
radio input "true"
click at [637, 493] on label "True" at bounding box center [677, 481] width 98 height 32
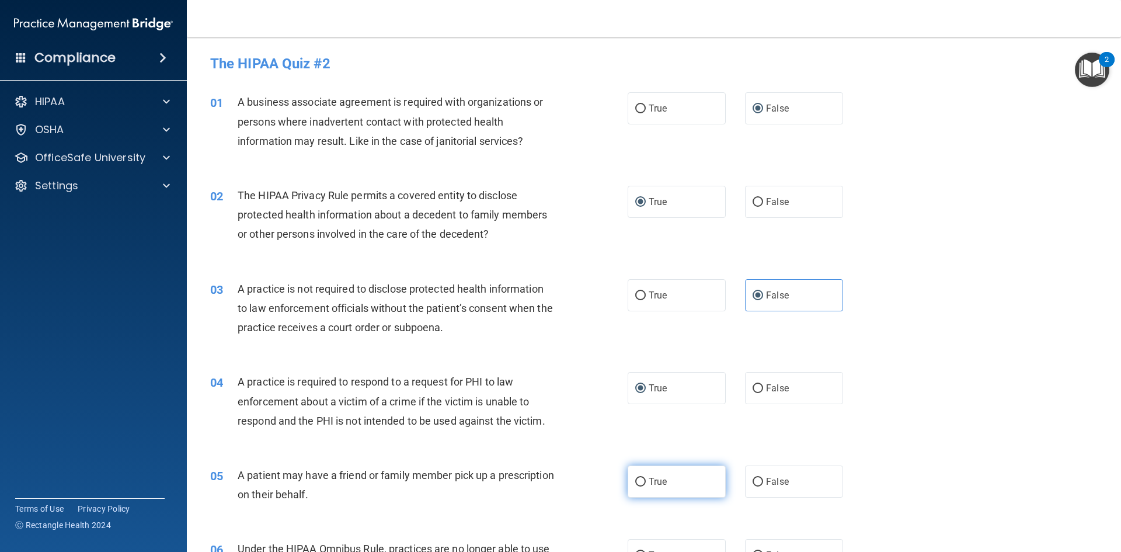
click at [637, 486] on input "True" at bounding box center [640, 482] width 11 height 9
radio input "true"
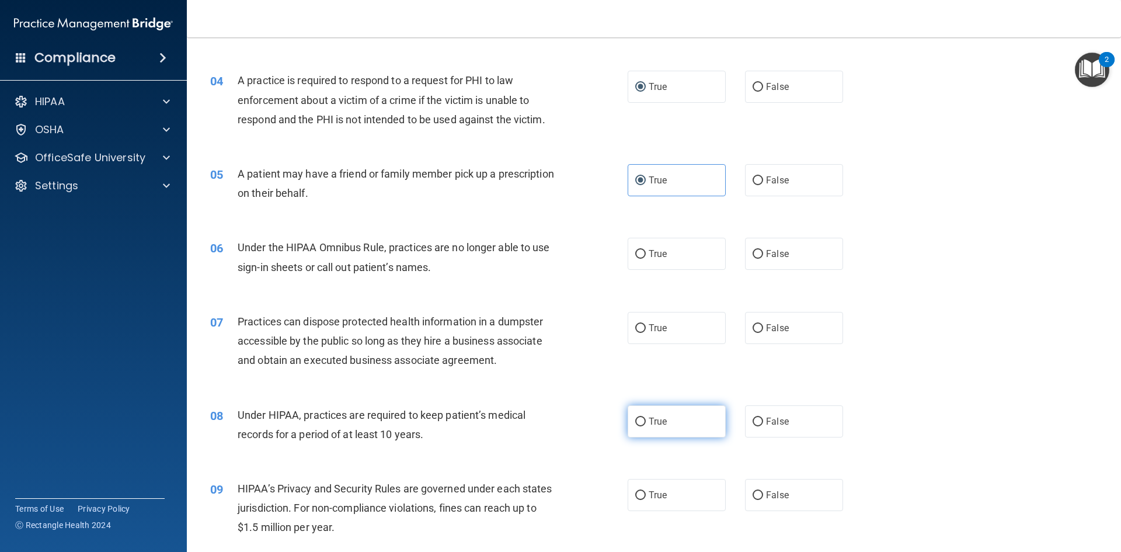
scroll to position [292, 0]
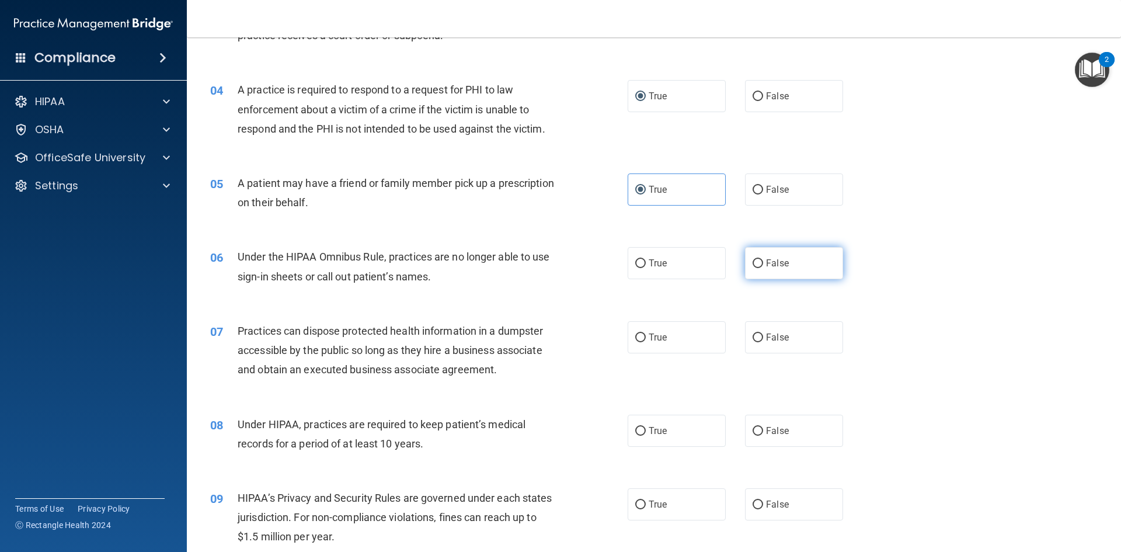
click at [753, 260] on input "False" at bounding box center [758, 263] width 11 height 9
radio input "true"
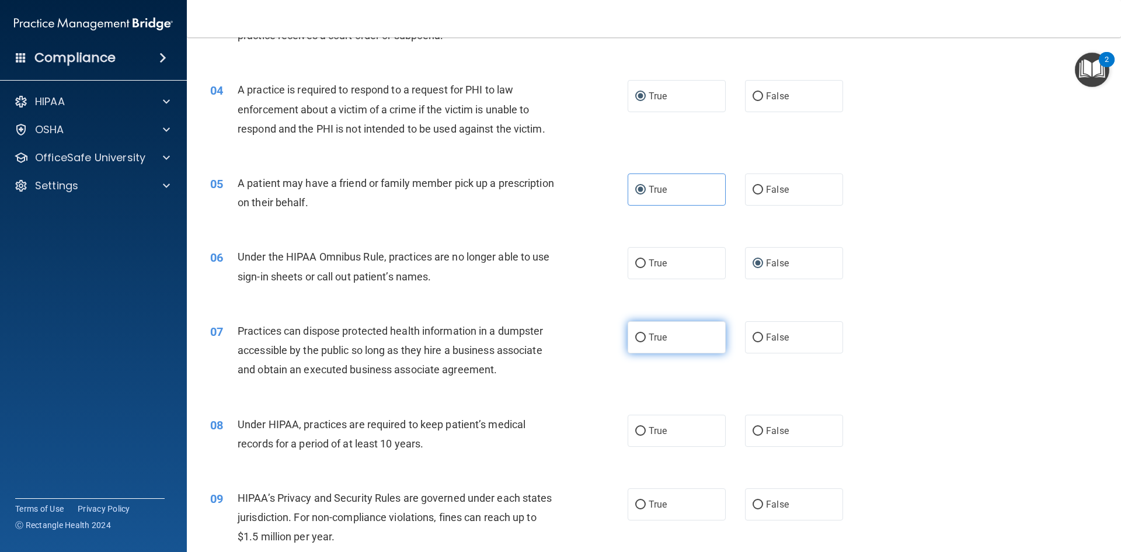
click at [635, 333] on input "True" at bounding box center [640, 337] width 11 height 9
radio input "true"
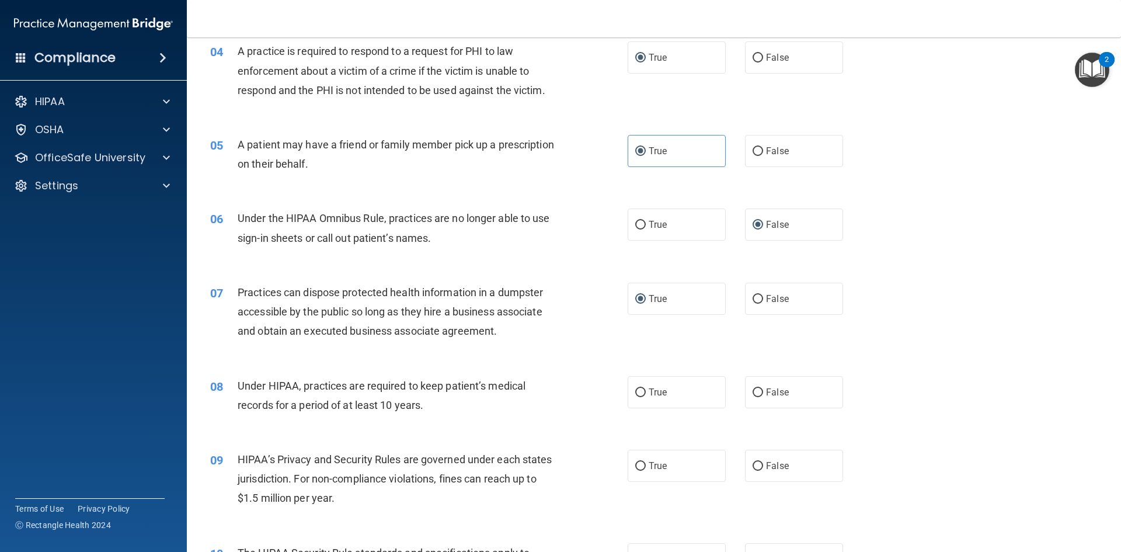
scroll to position [350, 0]
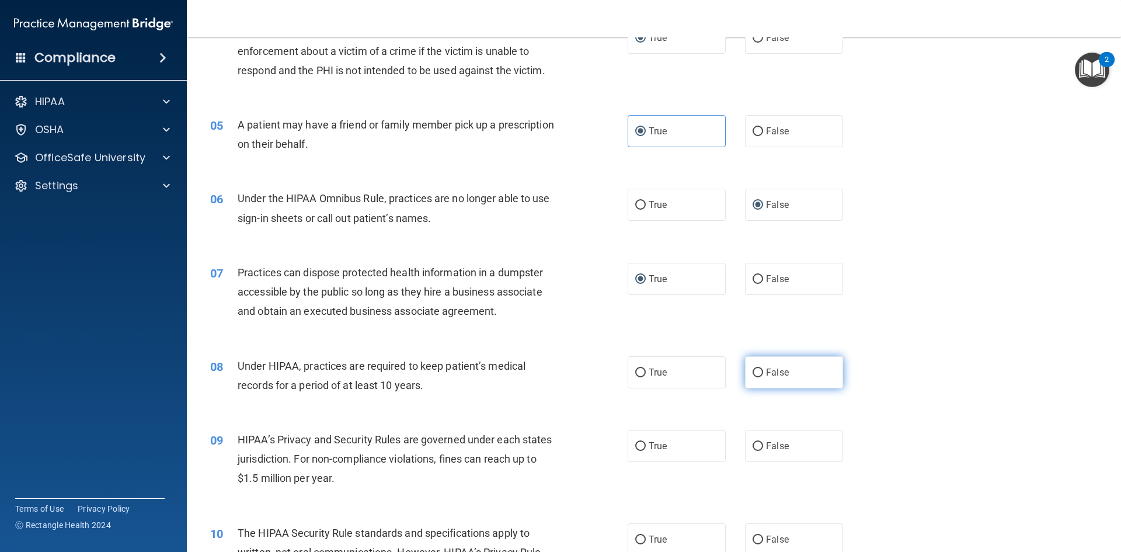
click at [753, 375] on input "False" at bounding box center [758, 372] width 11 height 9
radio input "true"
click at [753, 447] on input "False" at bounding box center [758, 446] width 11 height 9
radio input "true"
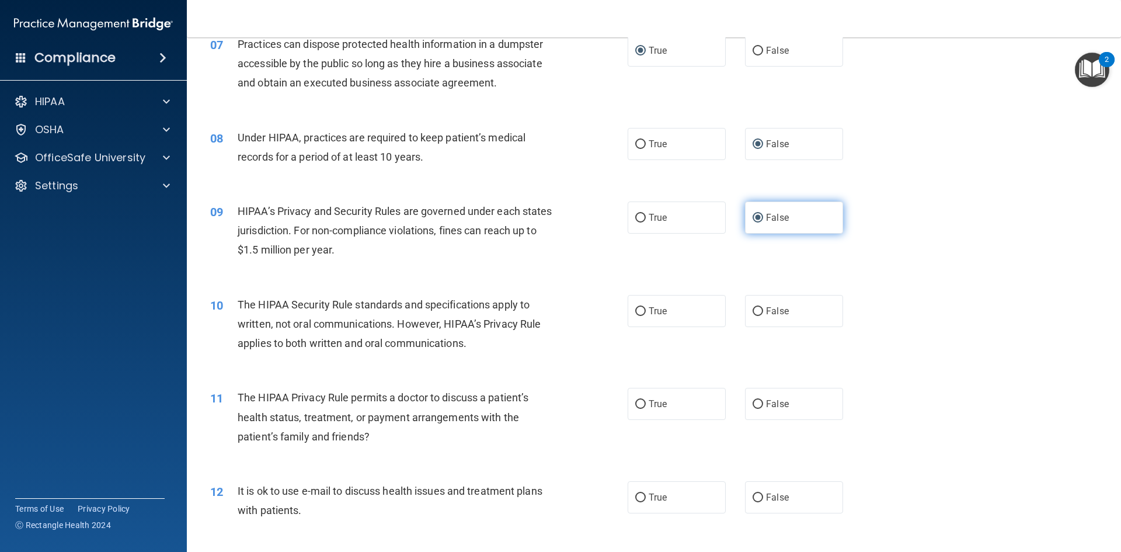
scroll to position [584, 0]
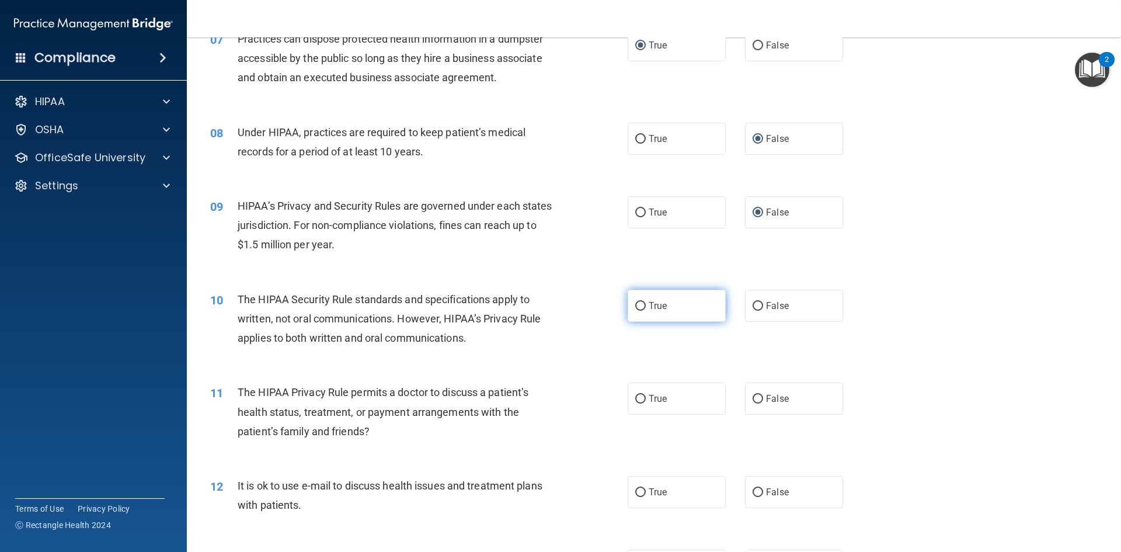
click at [637, 303] on input "True" at bounding box center [640, 306] width 11 height 9
radio input "true"
click at [756, 397] on input "False" at bounding box center [758, 399] width 11 height 9
radio input "true"
click at [753, 485] on label "False" at bounding box center [794, 492] width 98 height 32
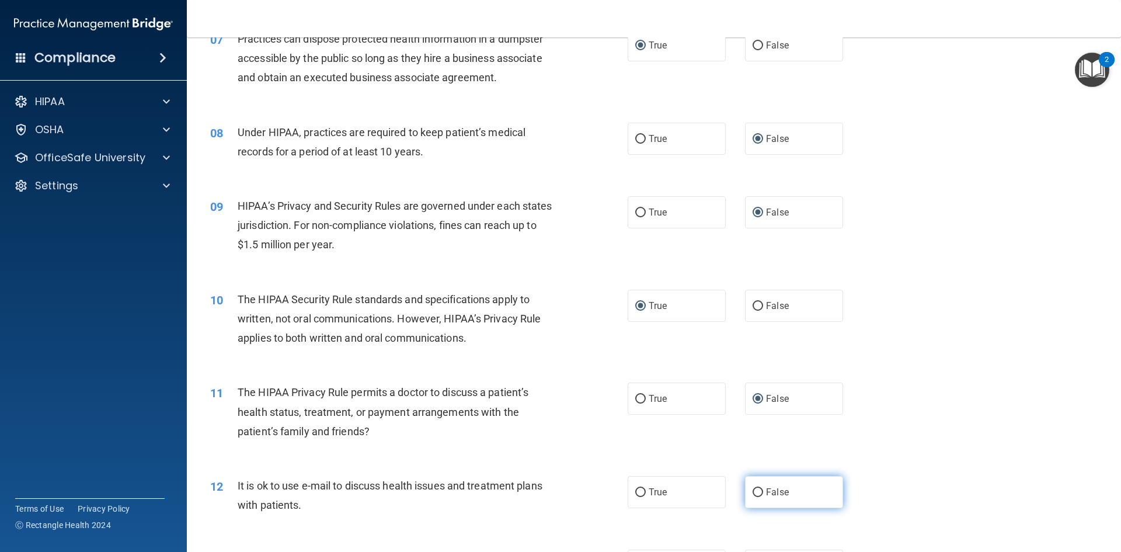
click at [753, 488] on input "False" at bounding box center [758, 492] width 11 height 9
radio input "true"
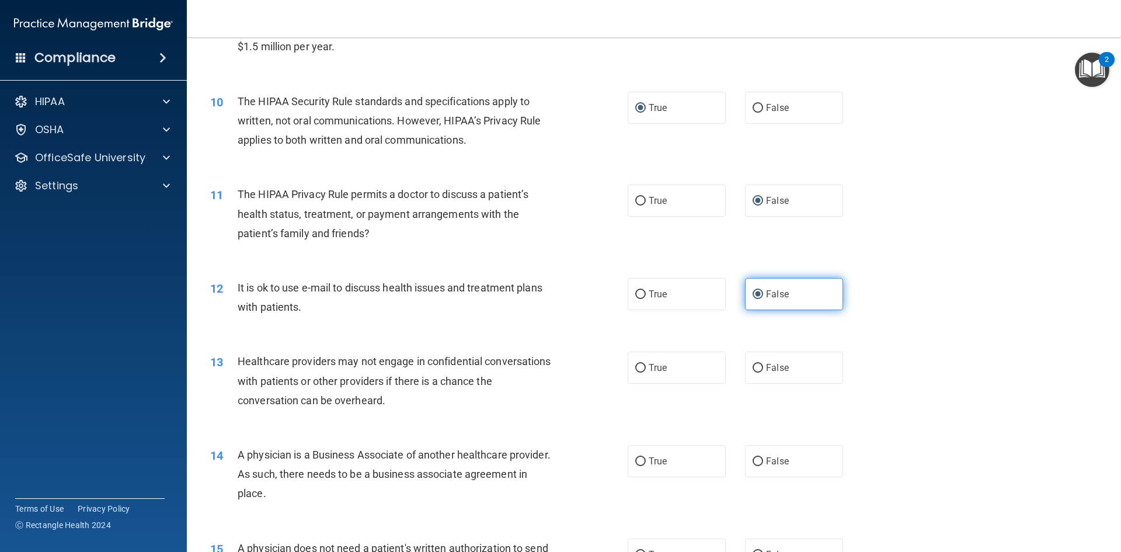
scroll to position [818, 0]
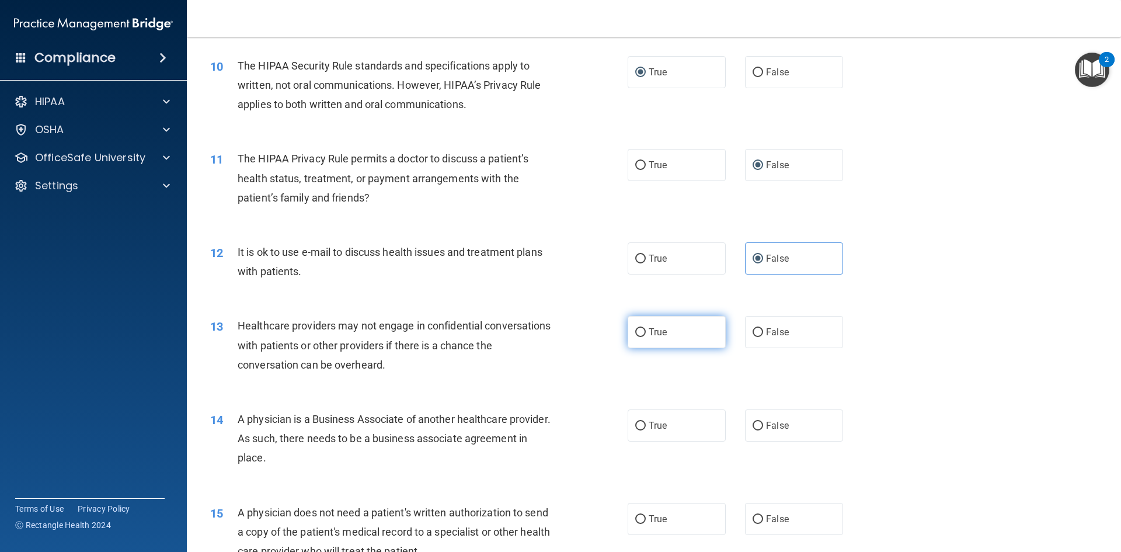
click at [635, 336] on input "True" at bounding box center [640, 332] width 11 height 9
radio input "true"
click at [753, 426] on input "False" at bounding box center [758, 426] width 11 height 9
radio input "true"
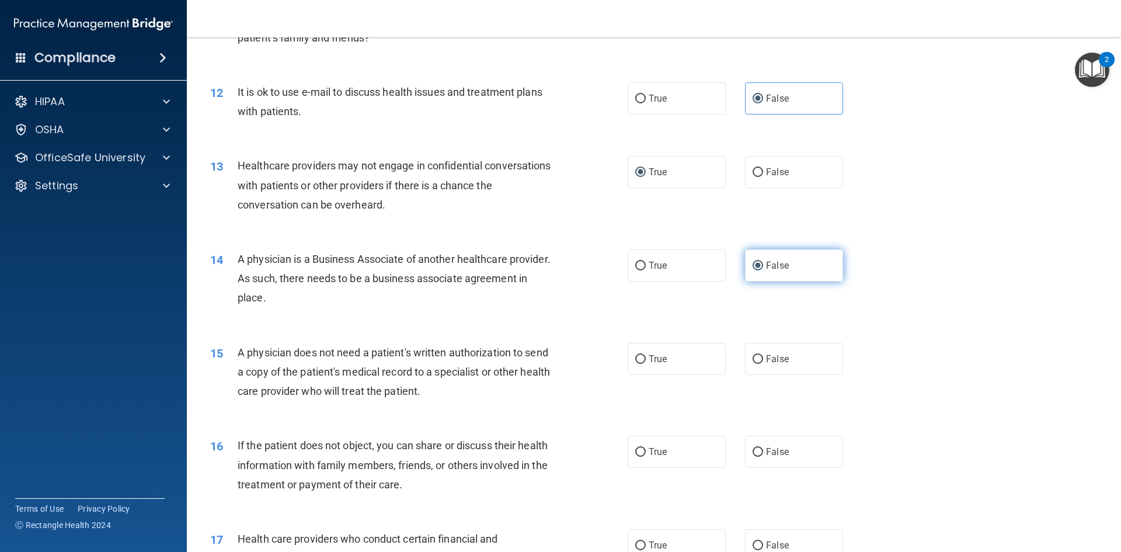
scroll to position [993, 0]
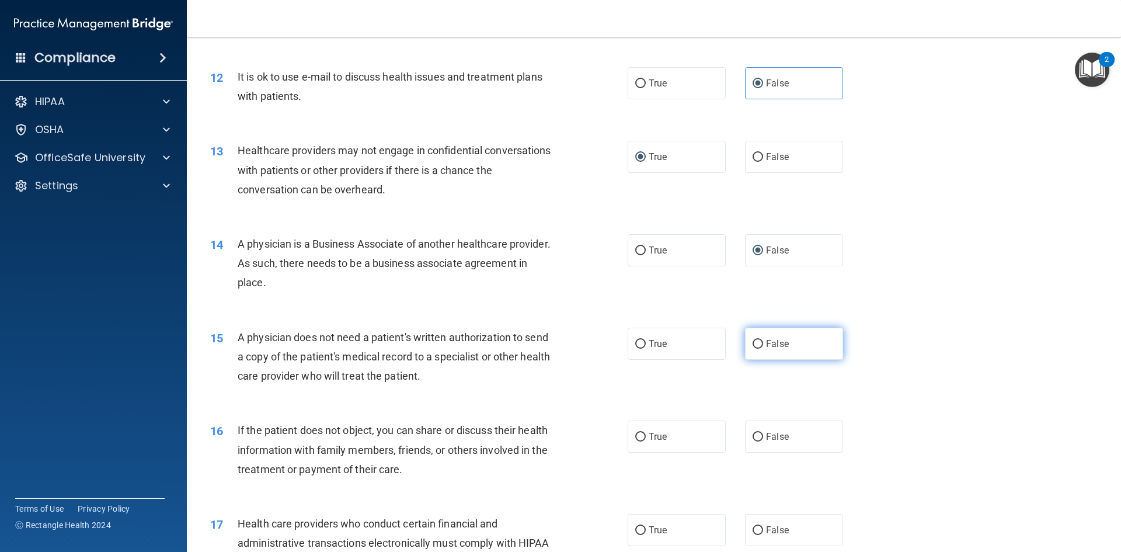
click at [749, 338] on label "False" at bounding box center [794, 344] width 98 height 32
click at [753, 340] on input "False" at bounding box center [758, 344] width 11 height 9
radio input "true"
click at [637, 435] on input "True" at bounding box center [640, 437] width 11 height 9
radio input "true"
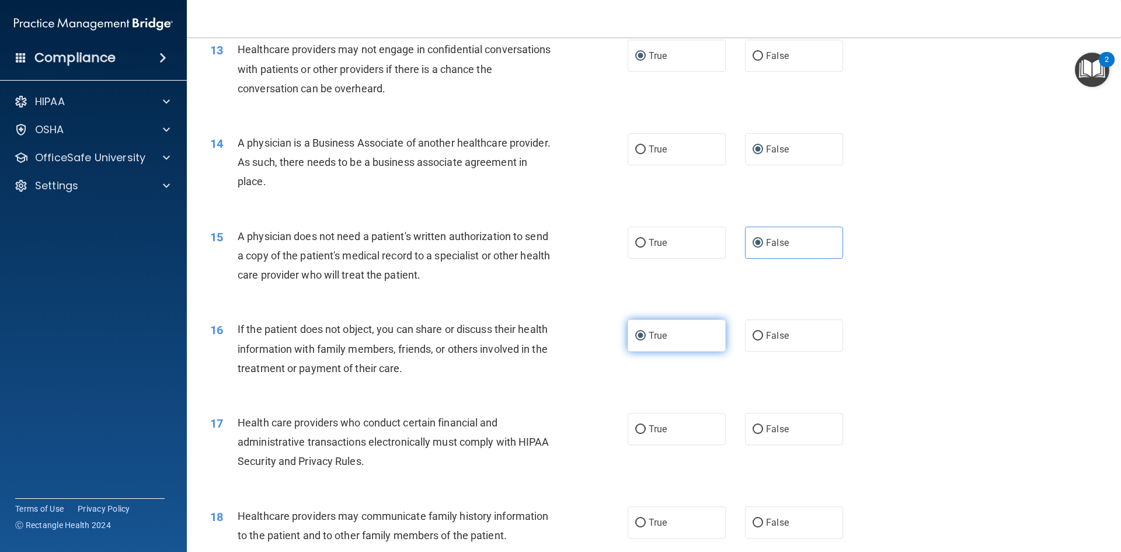
scroll to position [1168, 0]
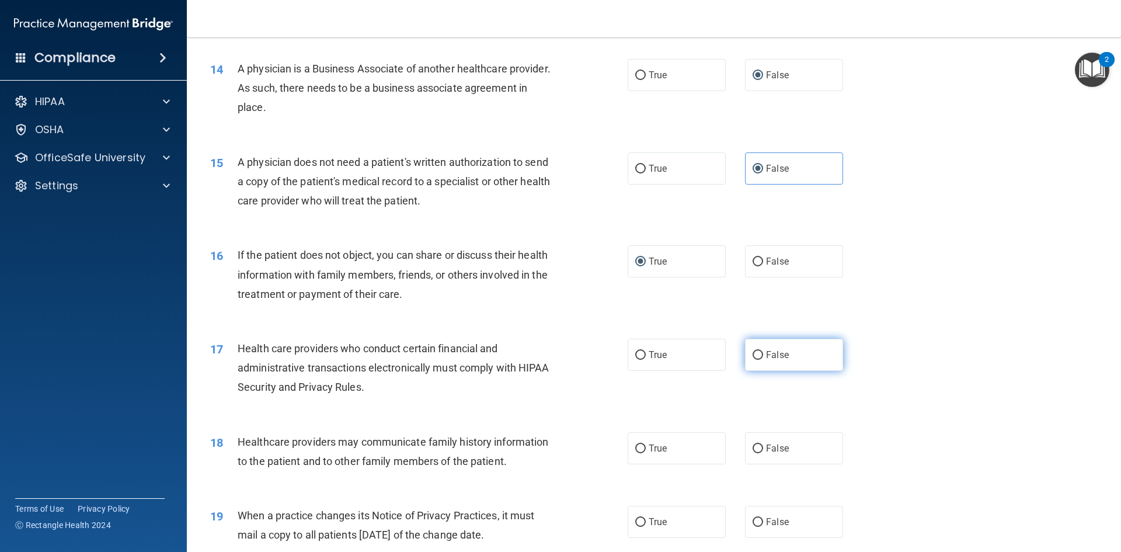
click at [753, 354] on input "False" at bounding box center [758, 355] width 11 height 9
radio input "true"
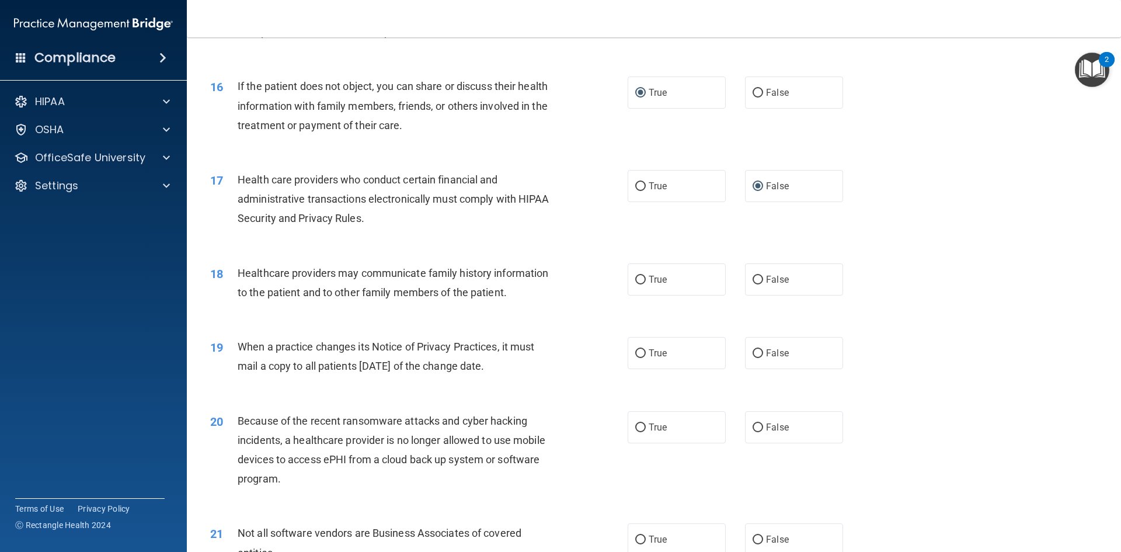
scroll to position [1343, 0]
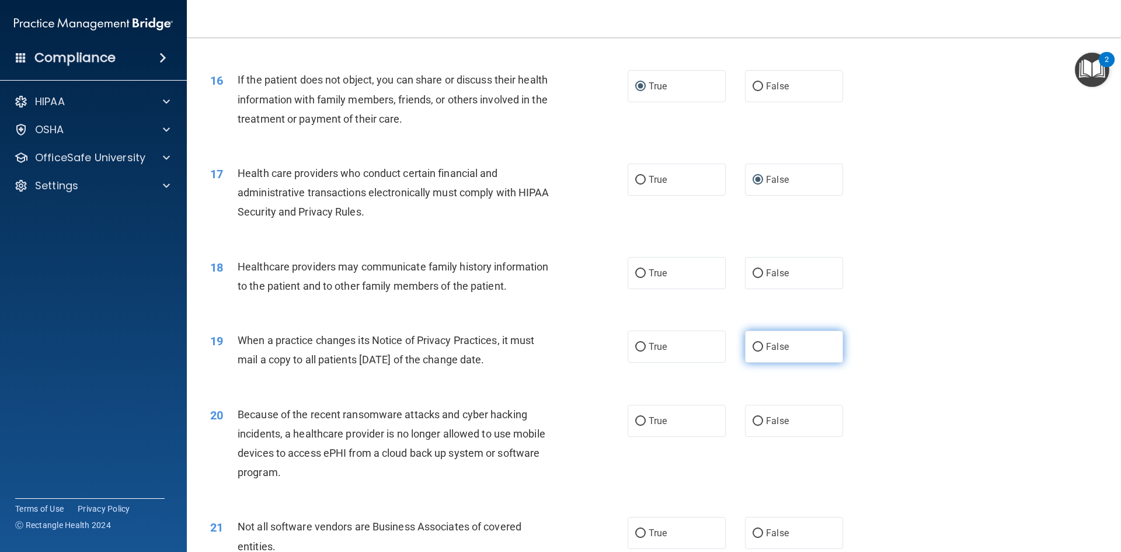
click at [753, 343] on input "False" at bounding box center [758, 347] width 11 height 9
radio input "true"
click at [753, 343] on input "False" at bounding box center [758, 347] width 11 height 9
click at [753, 272] on input "False" at bounding box center [758, 273] width 11 height 9
radio input "true"
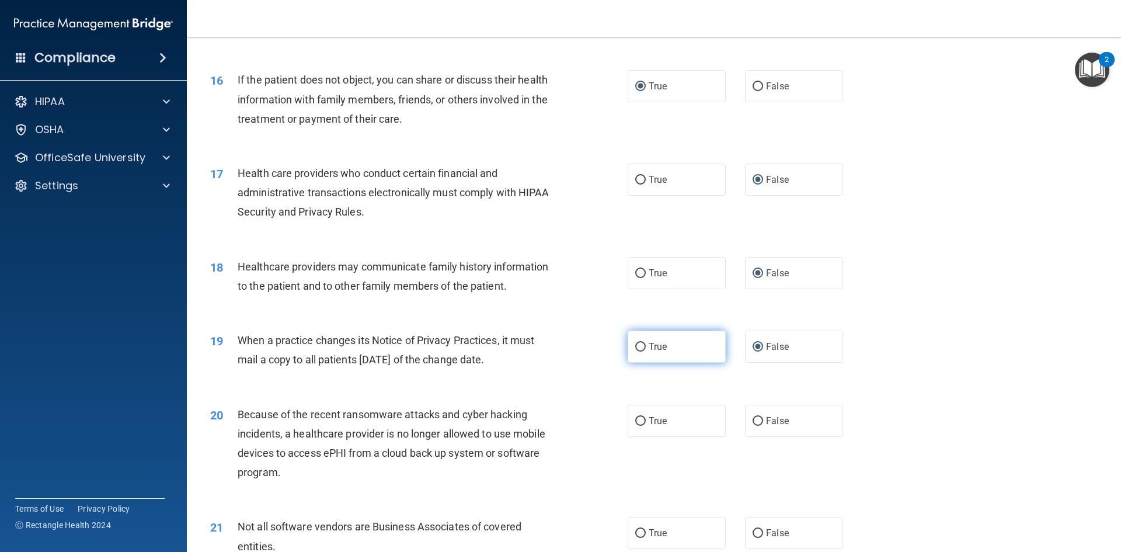
click at [638, 346] on input "True" at bounding box center [640, 347] width 11 height 9
radio input "true"
radio input "false"
click at [753, 419] on input "False" at bounding box center [758, 421] width 11 height 9
radio input "true"
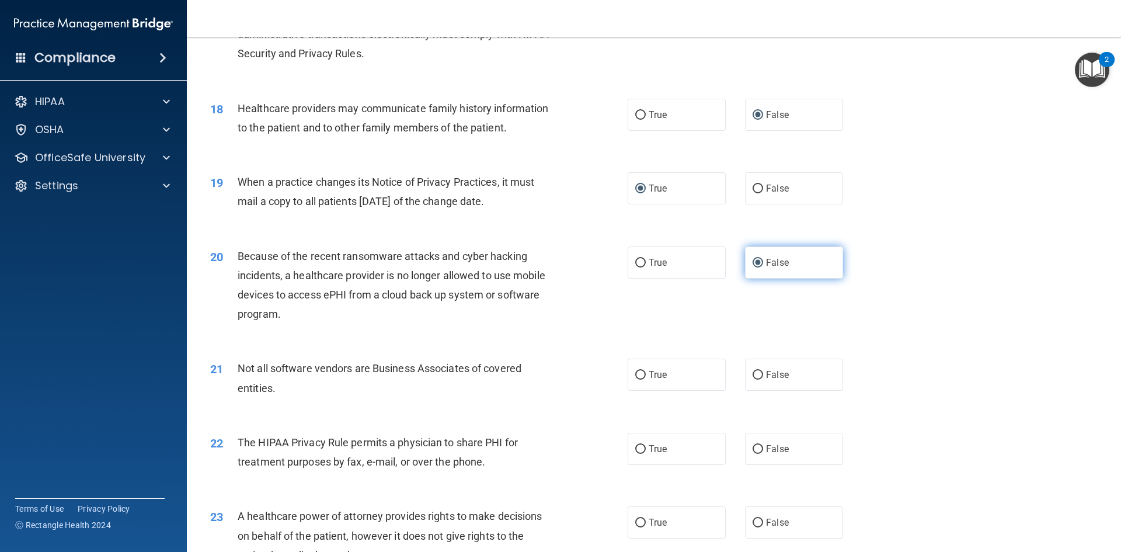
scroll to position [1518, 0]
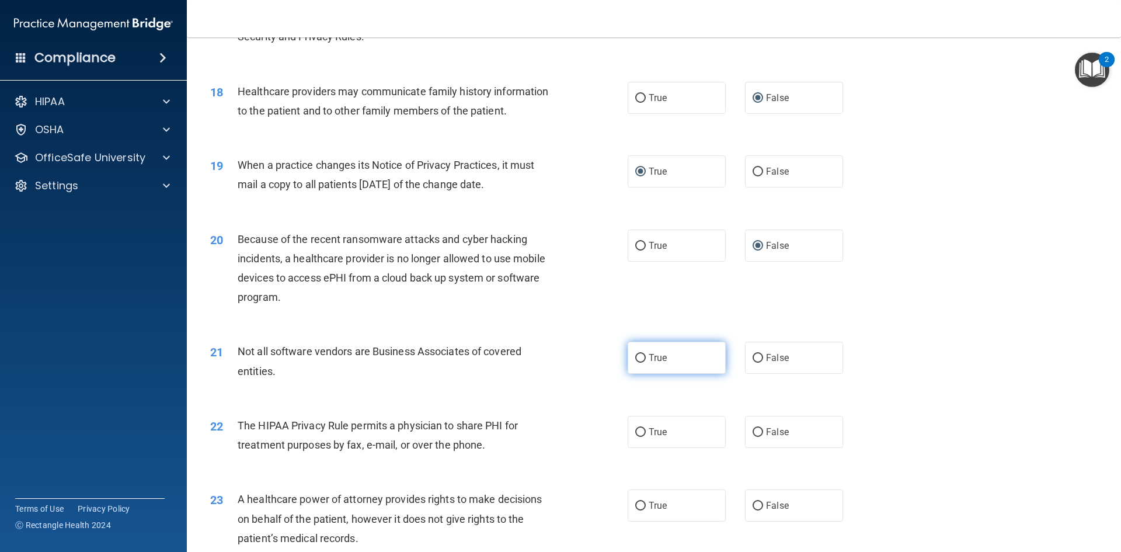
click at [637, 356] on input "True" at bounding box center [640, 358] width 11 height 9
radio input "true"
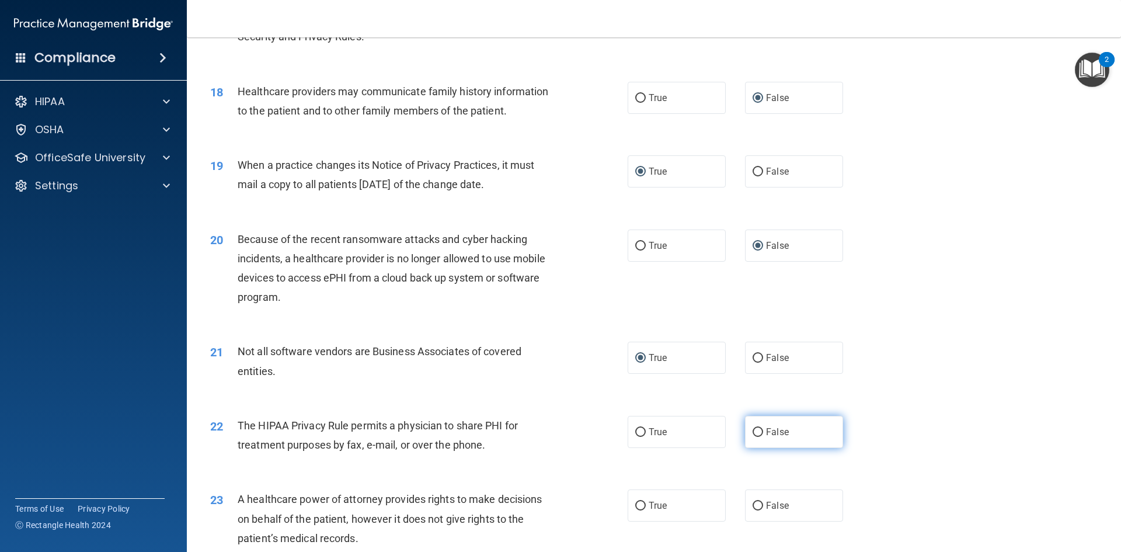
click at [753, 429] on input "False" at bounding box center [758, 432] width 11 height 9
radio input "true"
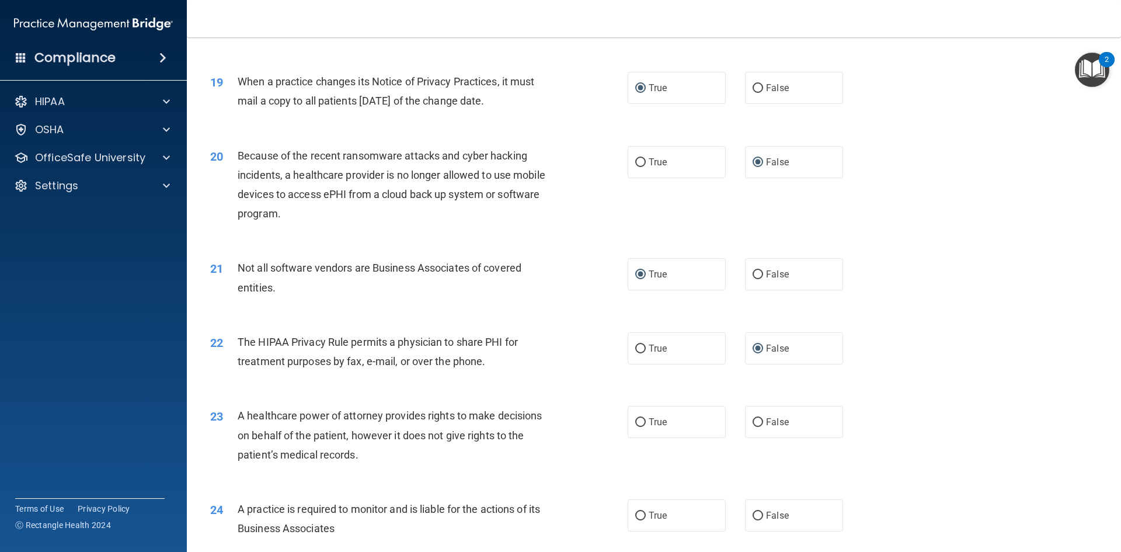
scroll to position [1635, 0]
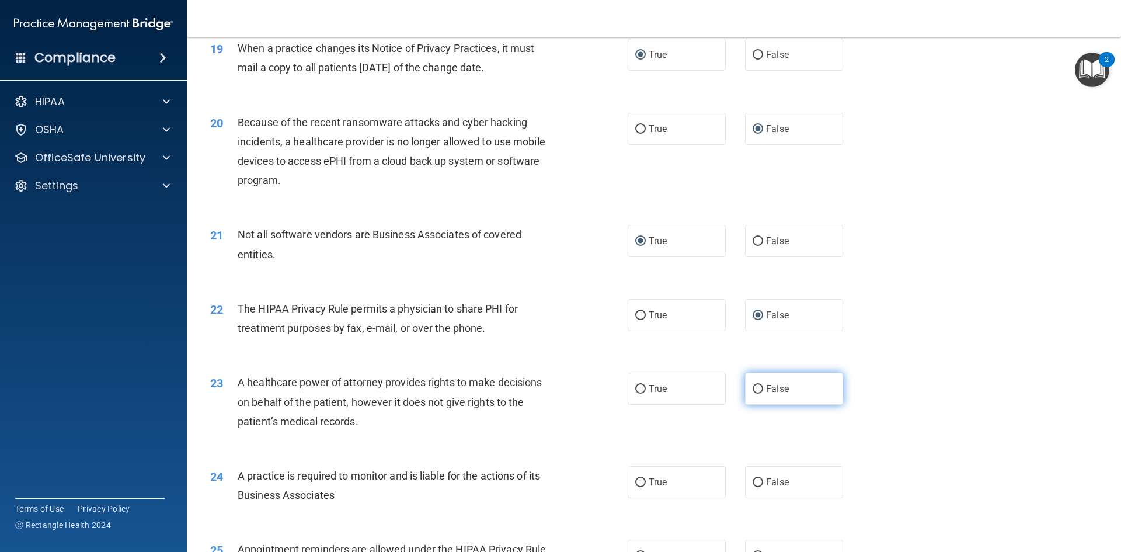
click at [753, 387] on input "False" at bounding box center [758, 389] width 11 height 9
radio input "true"
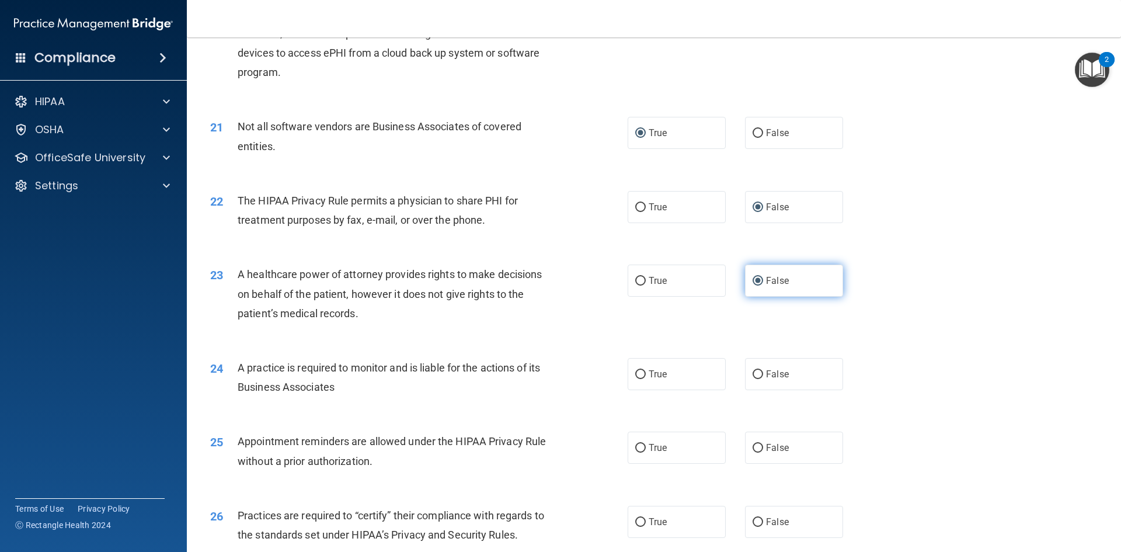
scroll to position [1752, 0]
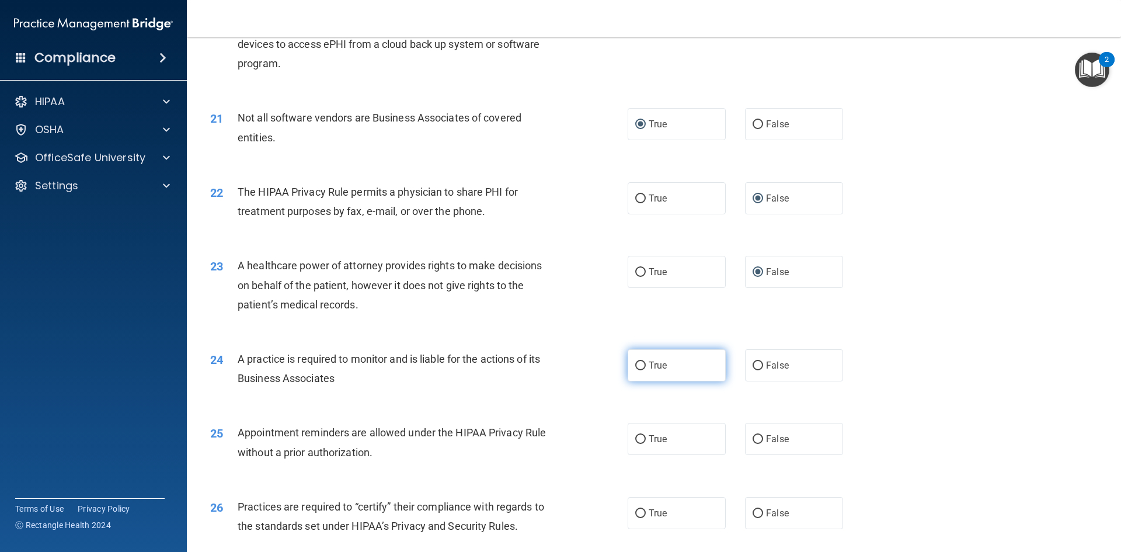
click at [635, 363] on input "True" at bounding box center [640, 365] width 11 height 9
radio input "true"
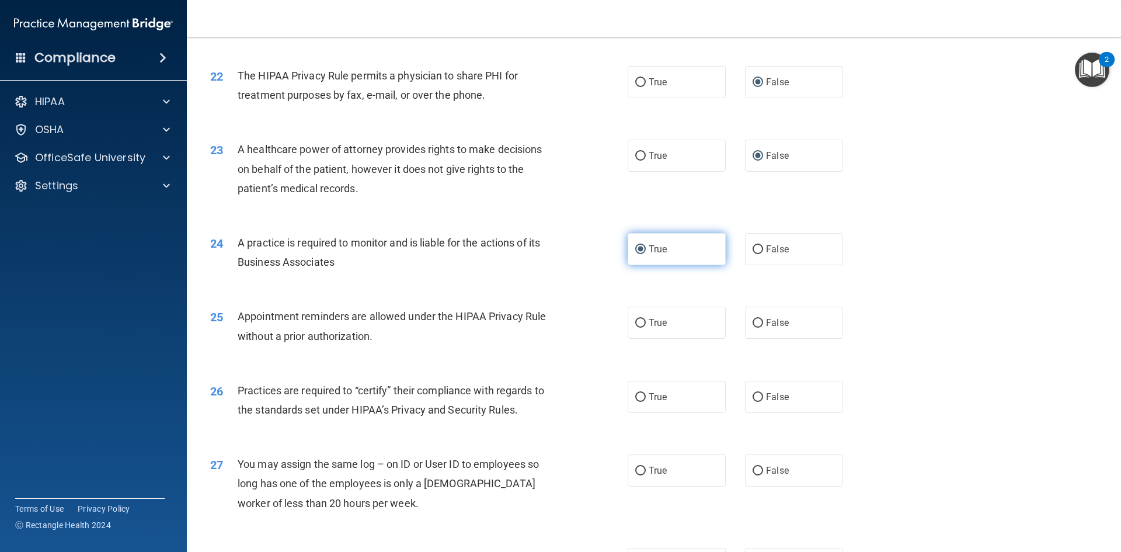
scroll to position [1869, 0]
click at [637, 321] on input "True" at bounding box center [640, 322] width 11 height 9
radio input "true"
click at [637, 401] on input "True" at bounding box center [640, 396] width 11 height 9
radio input "true"
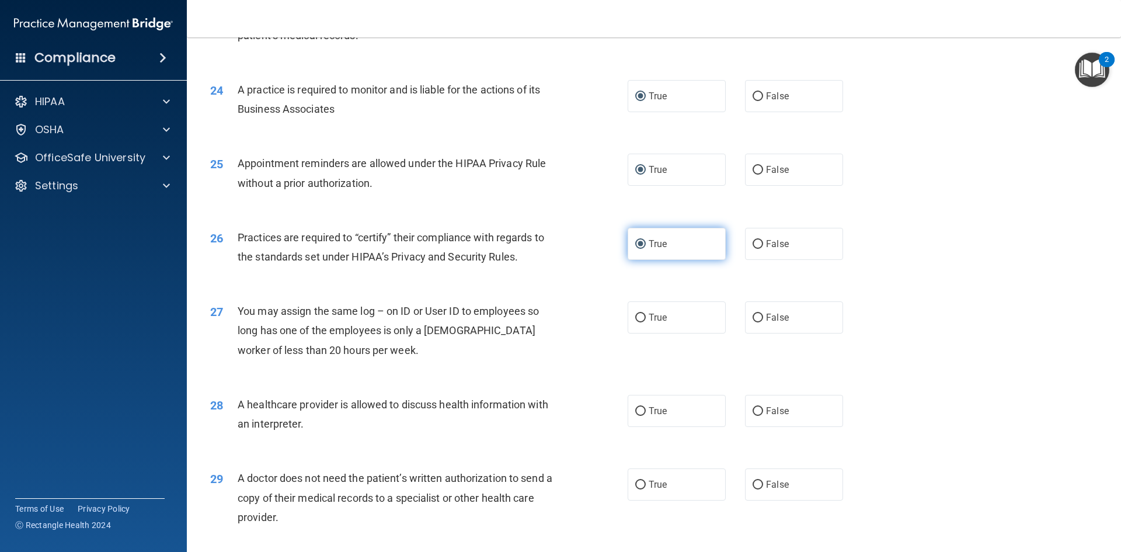
scroll to position [2044, 0]
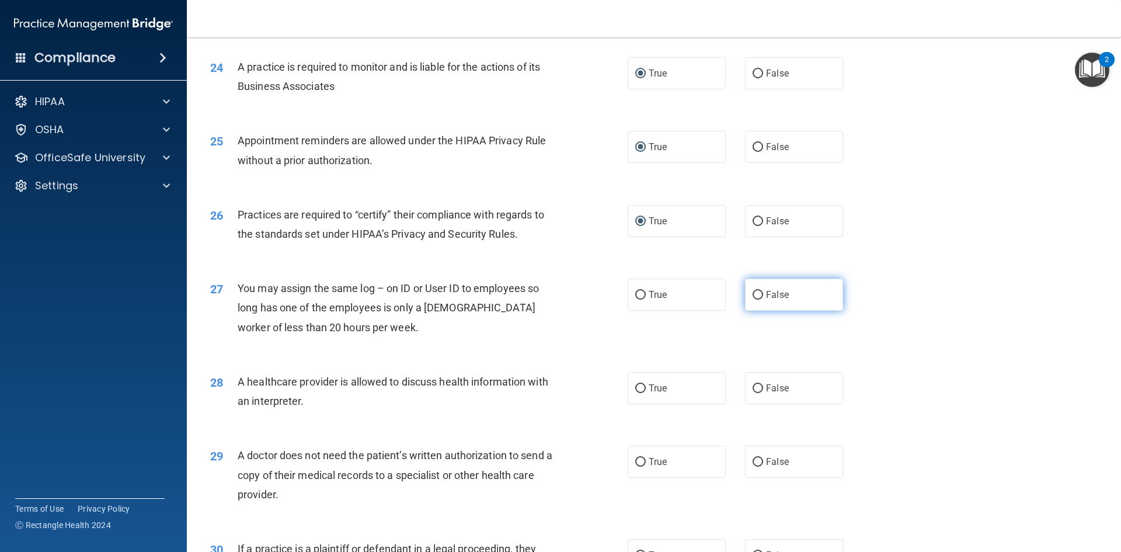
click at [753, 292] on input "False" at bounding box center [758, 295] width 11 height 9
radio input "true"
click at [753, 390] on input "False" at bounding box center [758, 388] width 11 height 9
radio input "true"
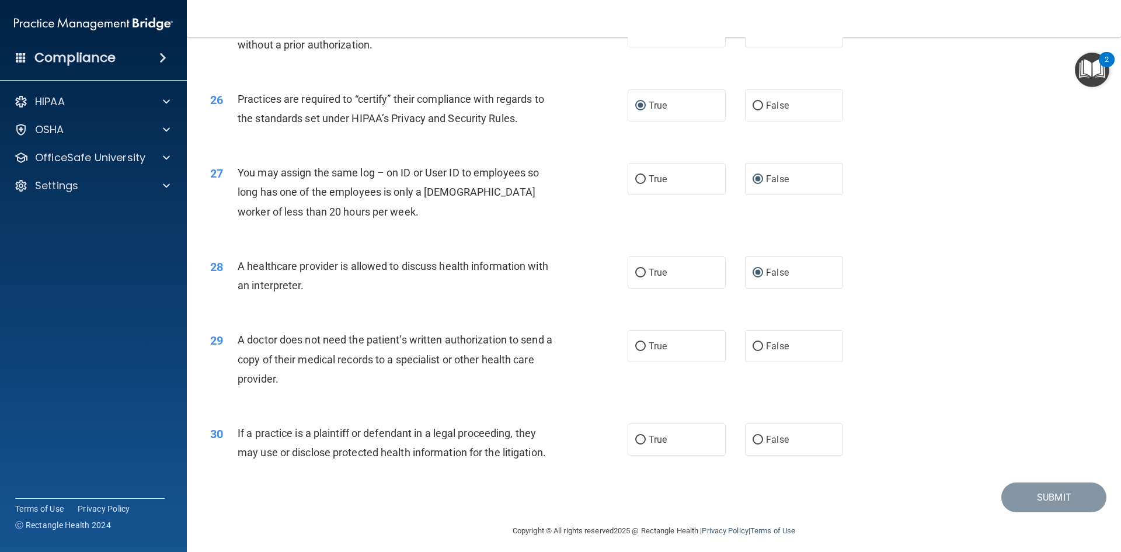
scroll to position [2161, 0]
click at [635, 345] on input "True" at bounding box center [640, 345] width 11 height 9
radio input "true"
click at [755, 434] on input "False" at bounding box center [758, 438] width 11 height 9
radio input "true"
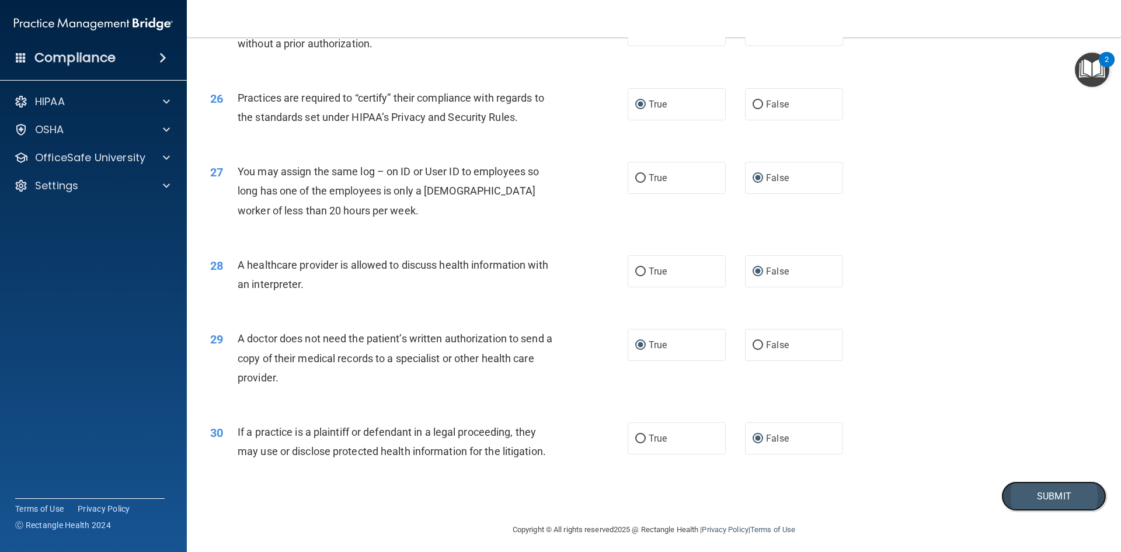
click at [1035, 502] on button "Submit" at bounding box center [1054, 496] width 105 height 30
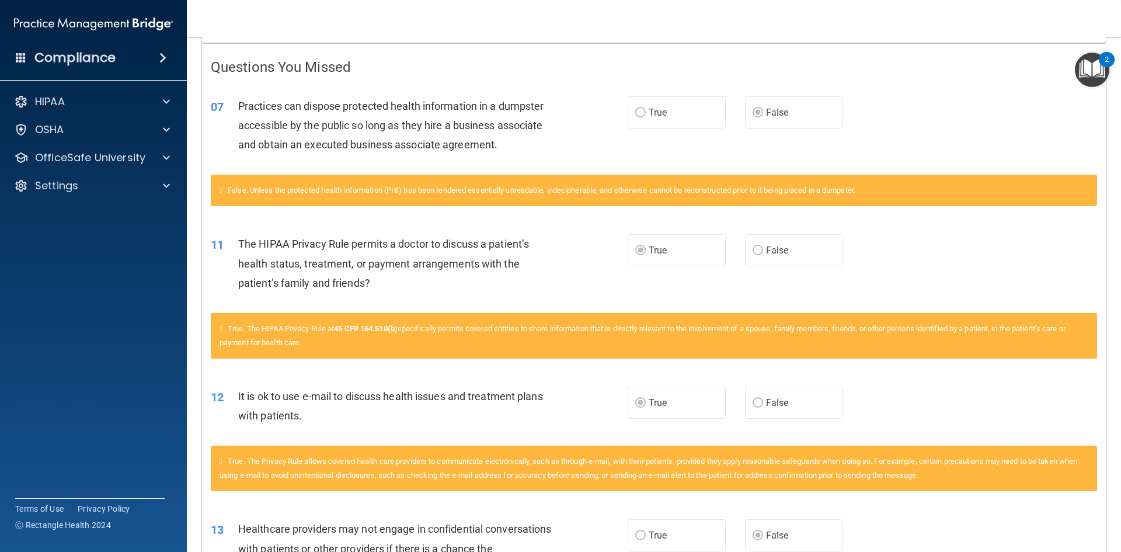
scroll to position [175, 0]
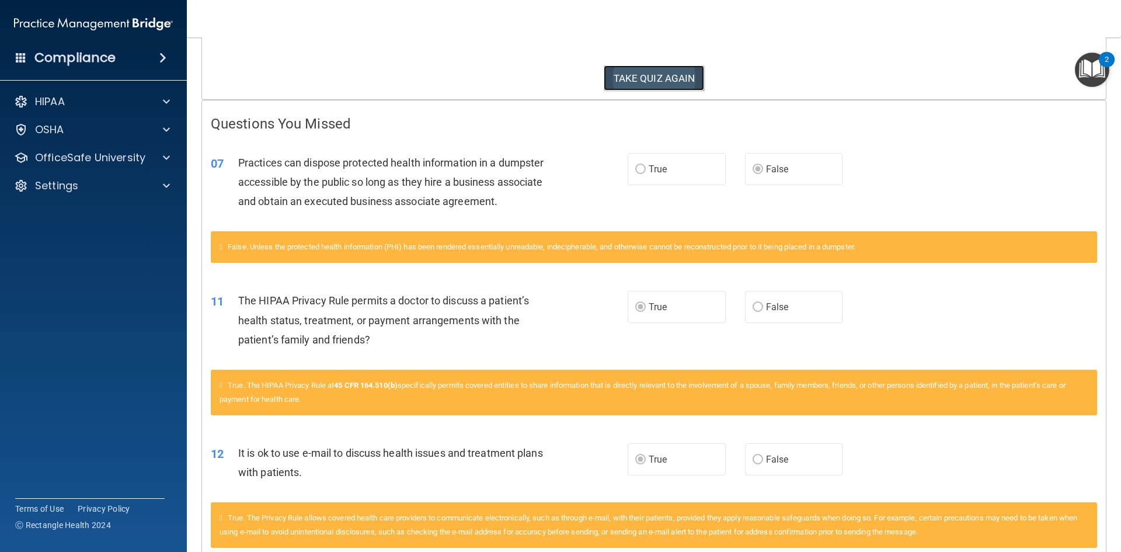
click at [659, 75] on button "TAKE QUIZ AGAIN" at bounding box center [654, 78] width 101 height 26
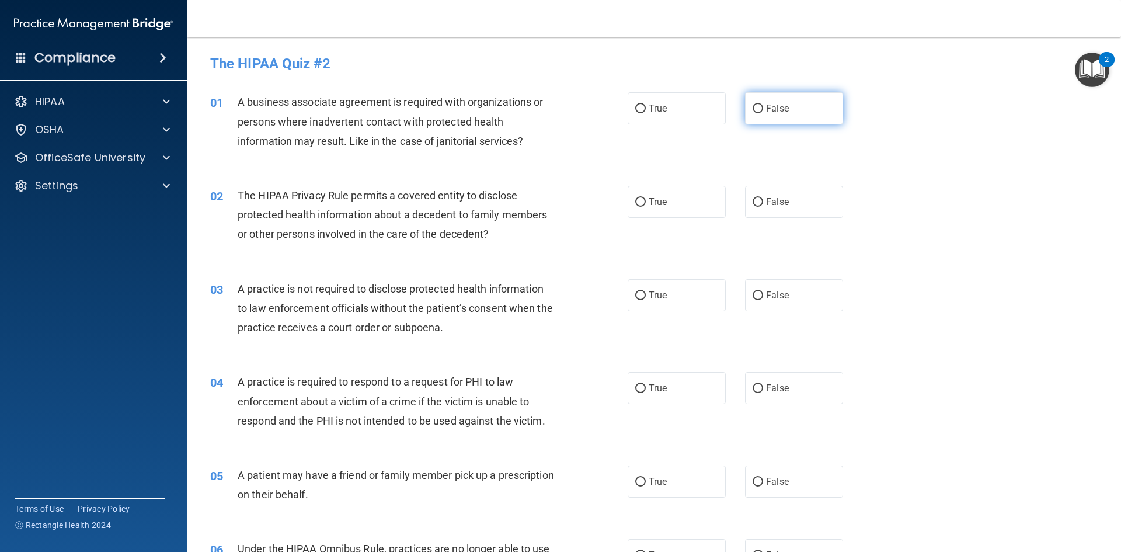
click at [753, 109] on input "False" at bounding box center [758, 109] width 11 height 9
radio input "true"
click at [635, 200] on input "True" at bounding box center [640, 202] width 11 height 9
radio input "true"
click at [754, 297] on input "False" at bounding box center [758, 295] width 11 height 9
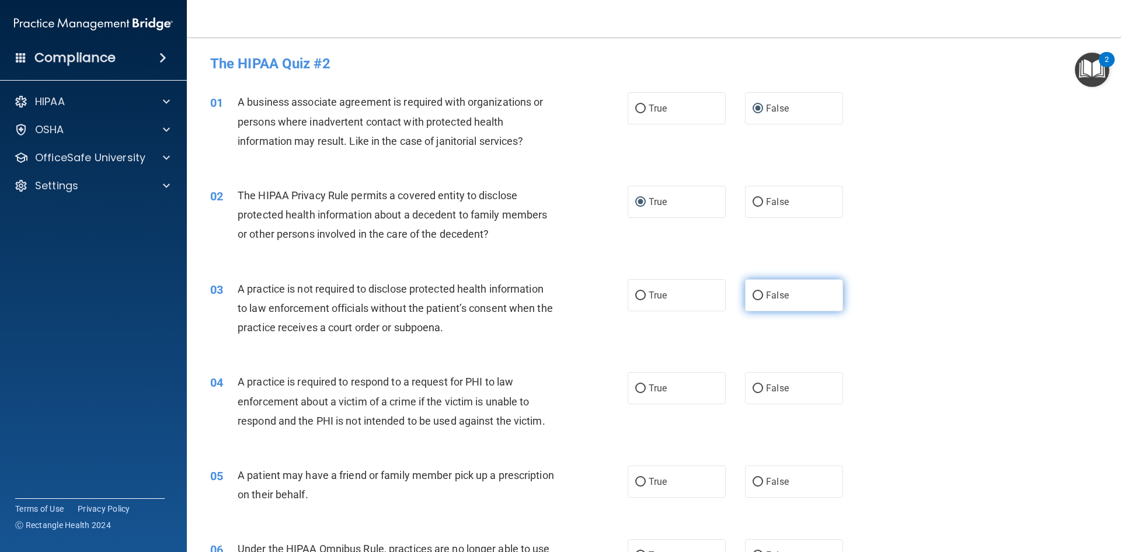
radio input "true"
click at [637, 294] on input "True" at bounding box center [640, 295] width 11 height 9
radio input "true"
click at [757, 292] on input "False" at bounding box center [758, 295] width 11 height 9
radio input "true"
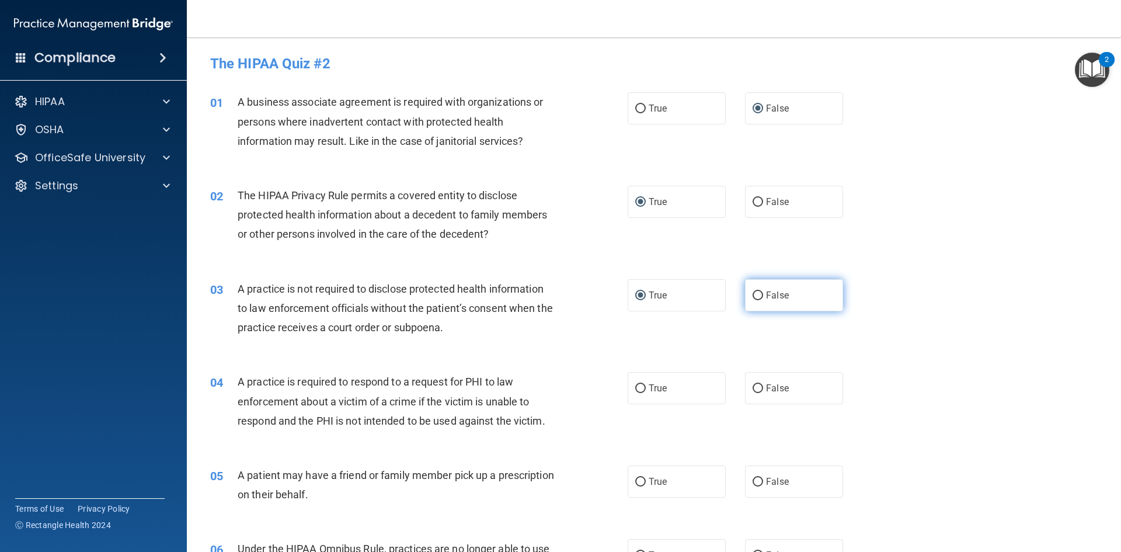
radio input "false"
click at [638, 391] on input "True" at bounding box center [640, 388] width 11 height 9
radio input "true"
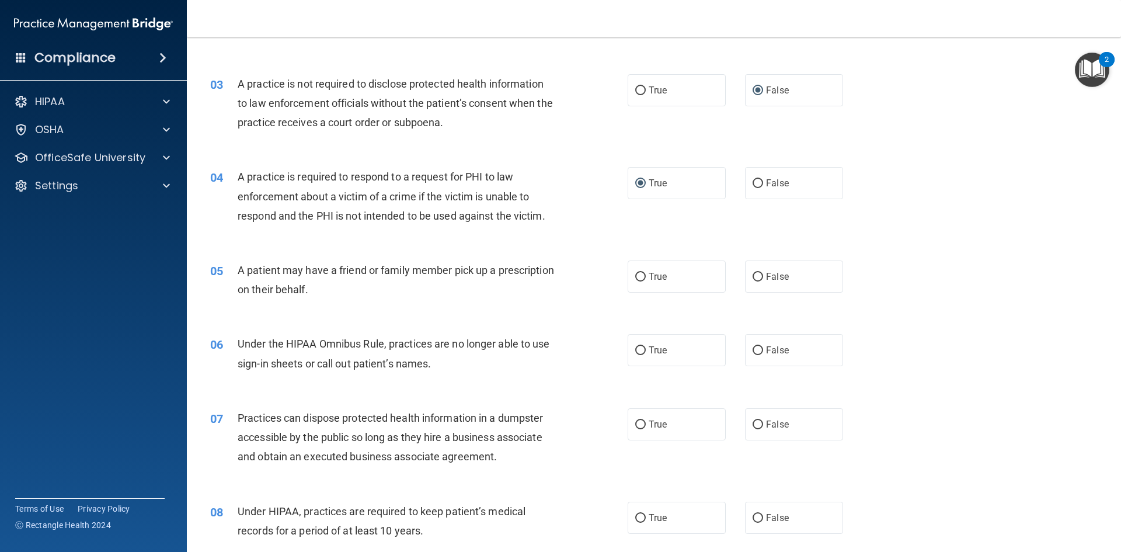
scroll to position [234, 0]
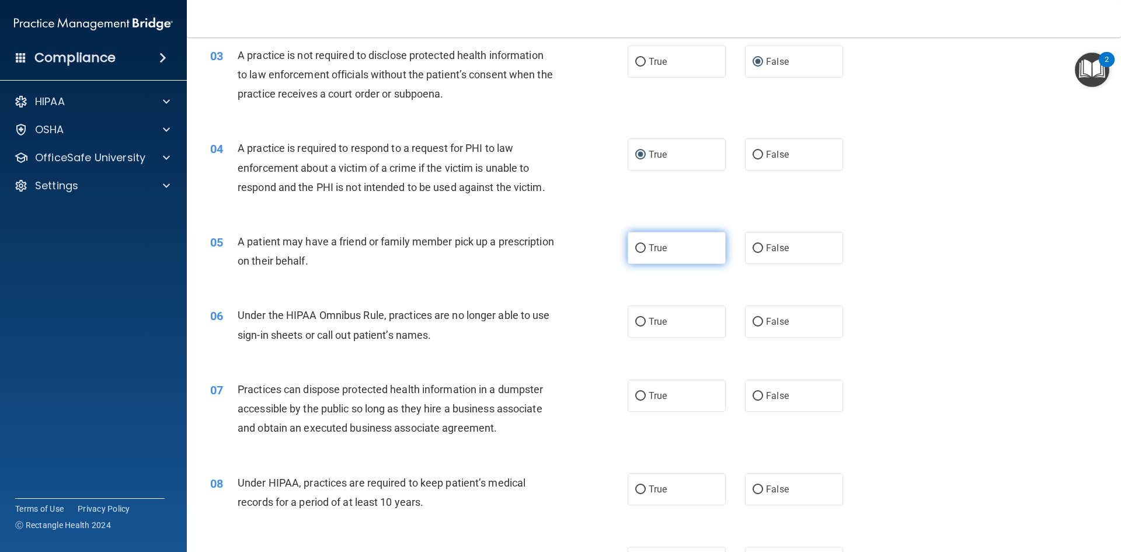
click at [639, 247] on input "True" at bounding box center [640, 248] width 11 height 9
radio input "true"
click at [755, 322] on input "False" at bounding box center [758, 322] width 11 height 9
radio input "true"
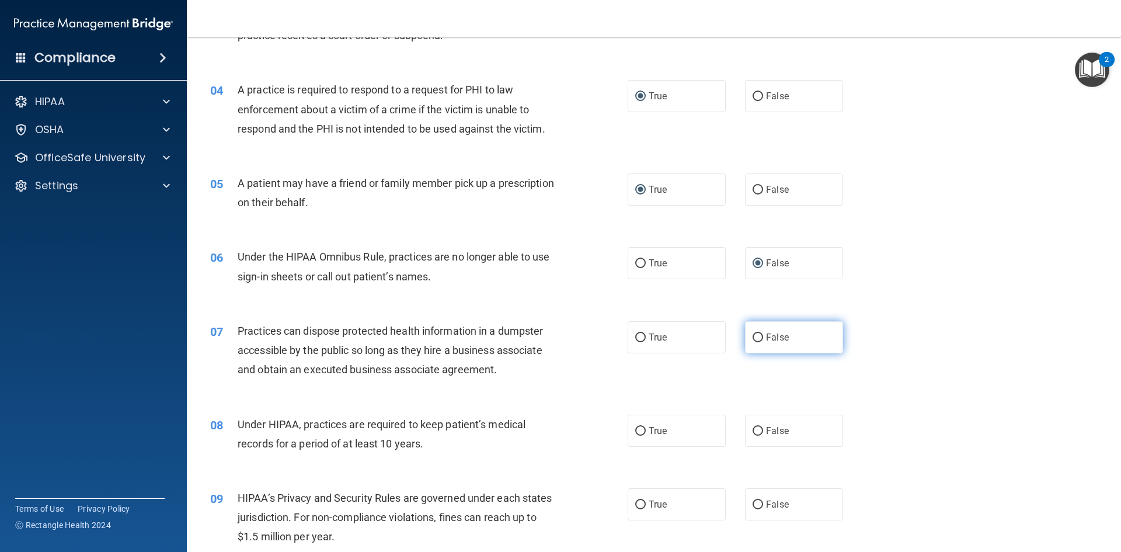
click at [754, 338] on input "False" at bounding box center [758, 337] width 11 height 9
radio input "true"
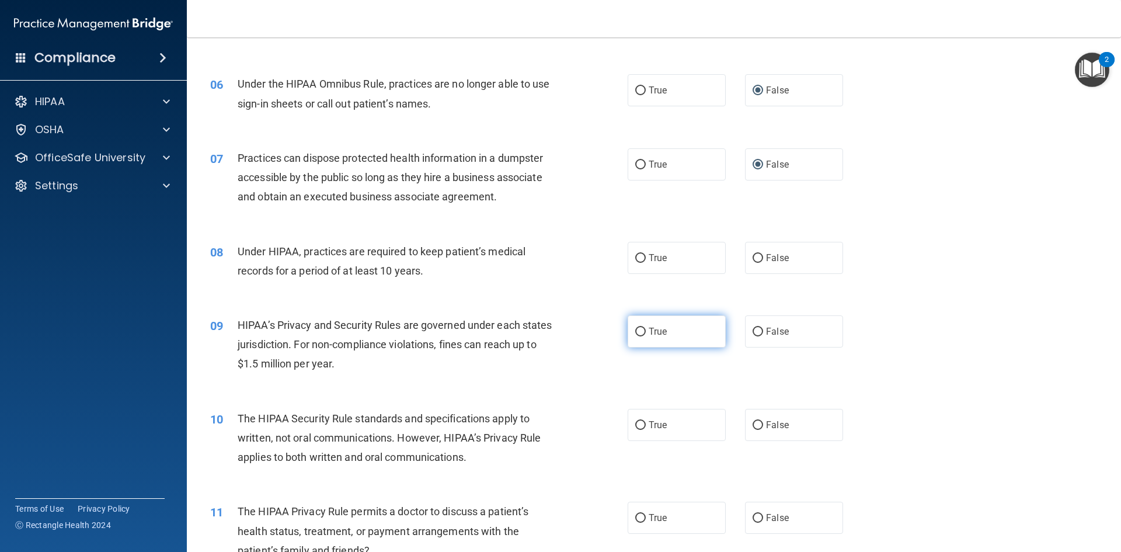
scroll to position [467, 0]
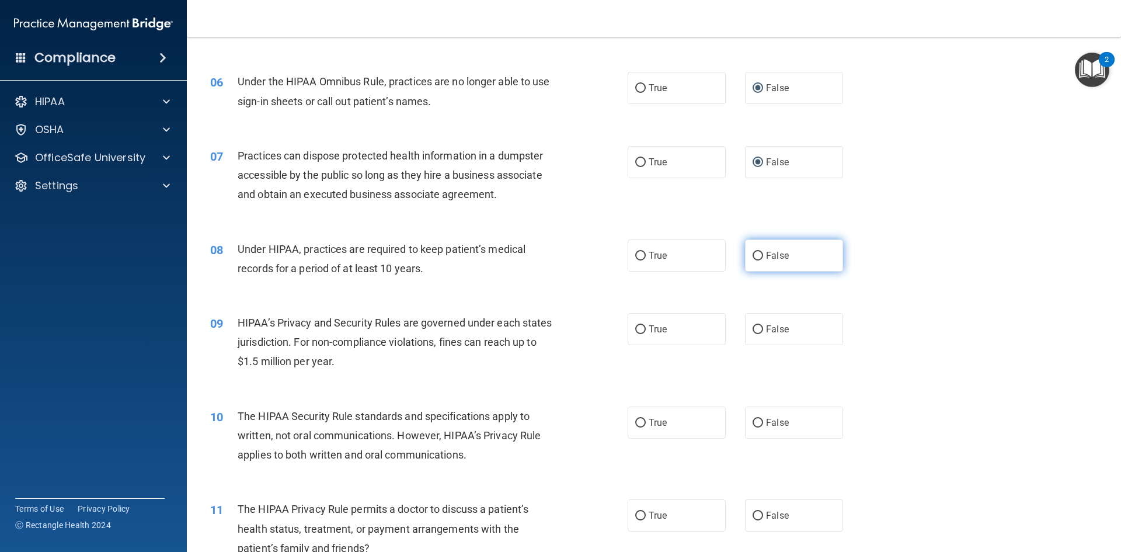
click at [753, 255] on input "False" at bounding box center [758, 256] width 11 height 9
radio input "true"
click at [753, 330] on input "False" at bounding box center [758, 329] width 11 height 9
radio input "true"
click at [638, 423] on input "True" at bounding box center [640, 423] width 11 height 9
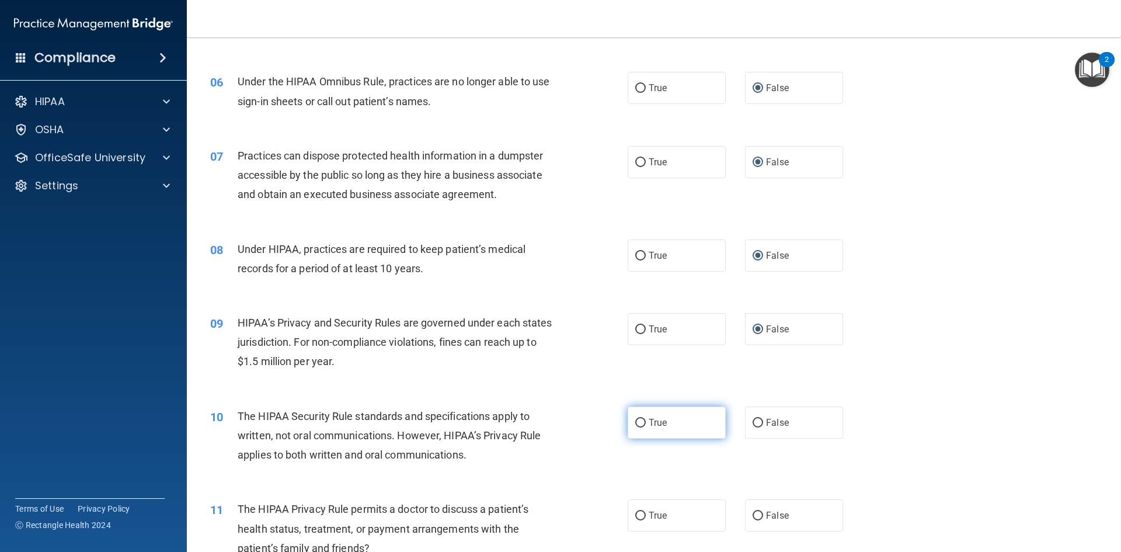
radio input "true"
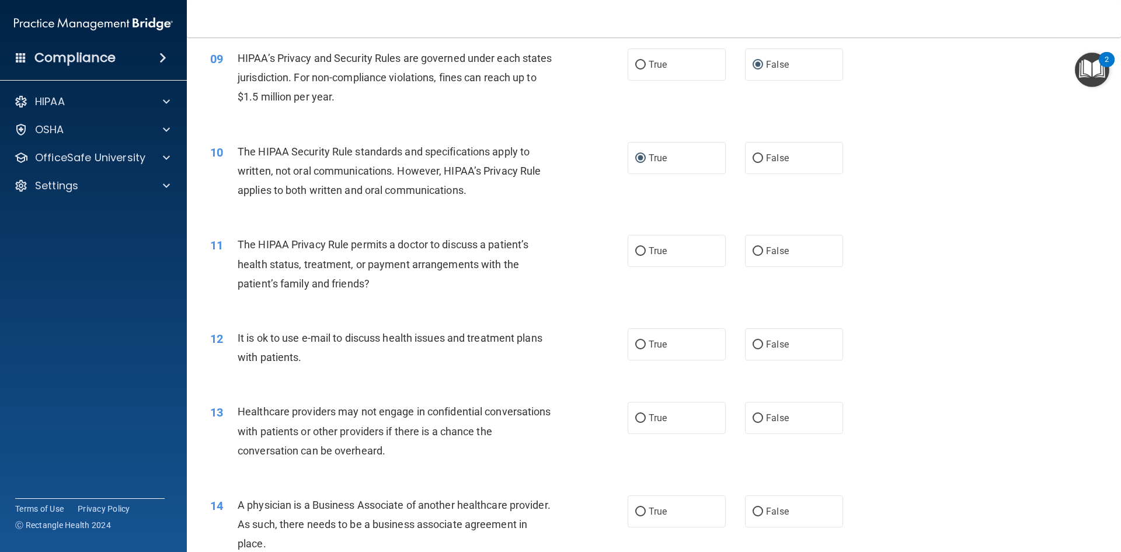
scroll to position [818, 0]
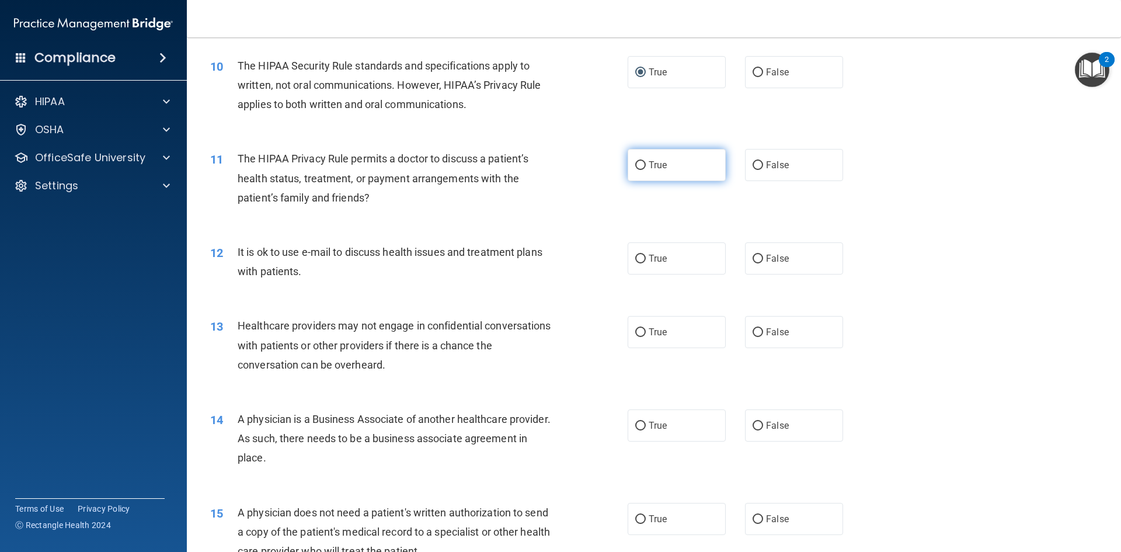
click at [638, 165] on input "True" at bounding box center [640, 165] width 11 height 9
radio input "true"
click at [639, 255] on input "True" at bounding box center [640, 259] width 11 height 9
radio input "true"
click at [753, 331] on input "False" at bounding box center [758, 332] width 11 height 9
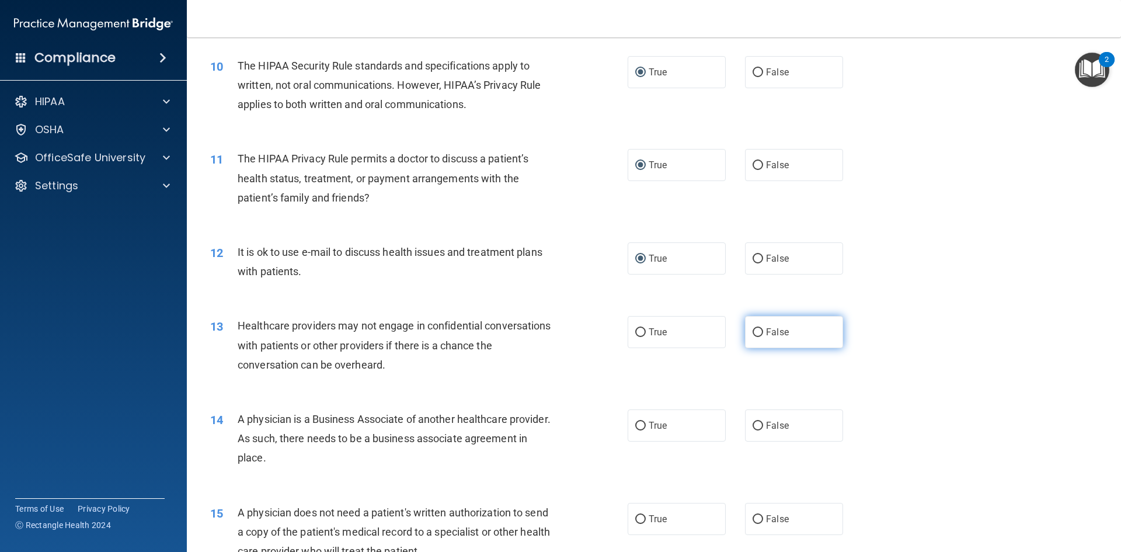
radio input "true"
click at [753, 422] on input "False" at bounding box center [758, 426] width 11 height 9
radio input "true"
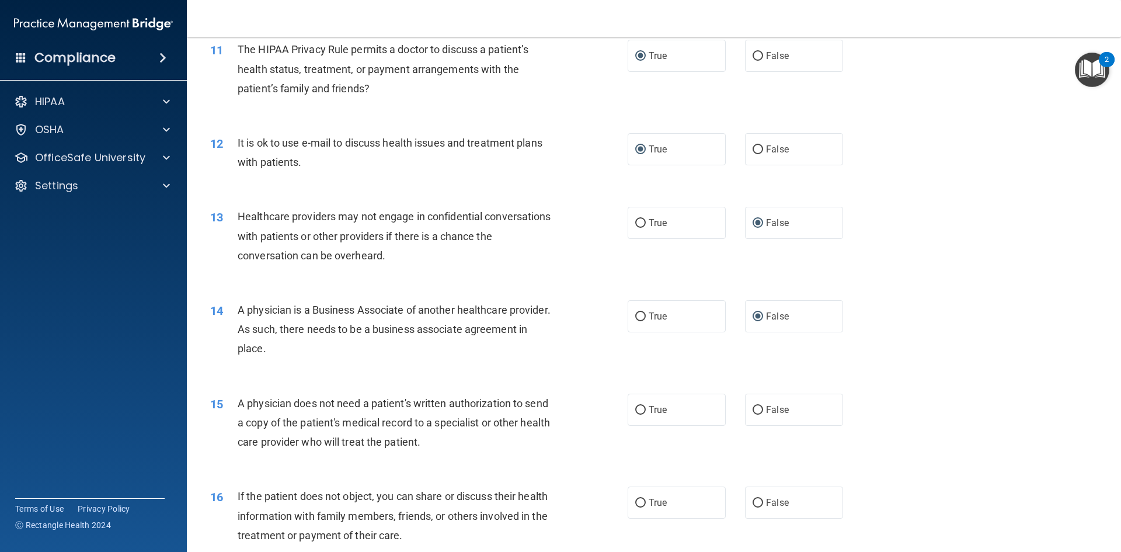
scroll to position [934, 0]
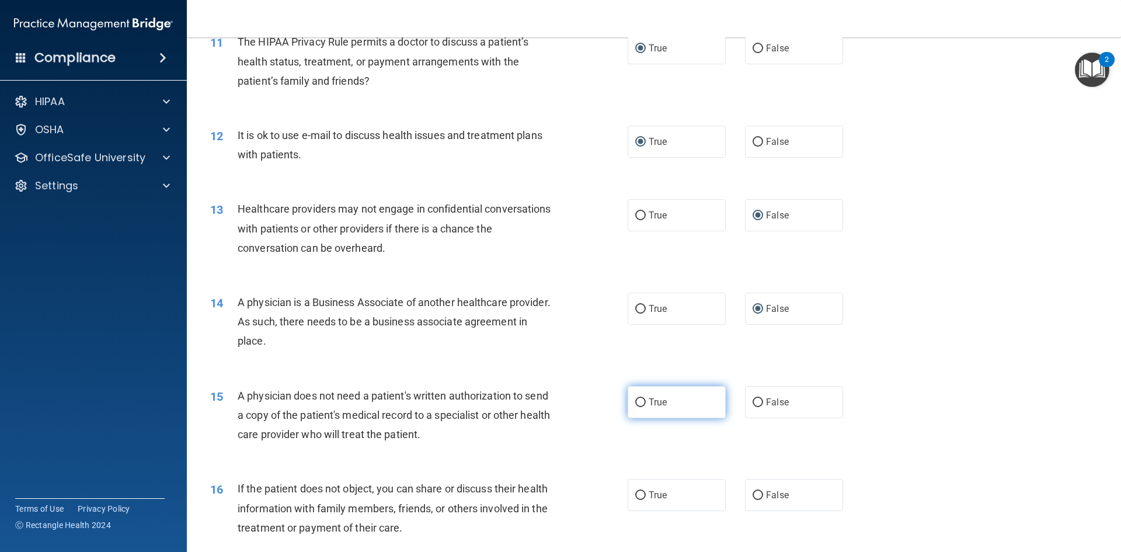
click at [638, 401] on input "True" at bounding box center [640, 402] width 11 height 9
radio input "true"
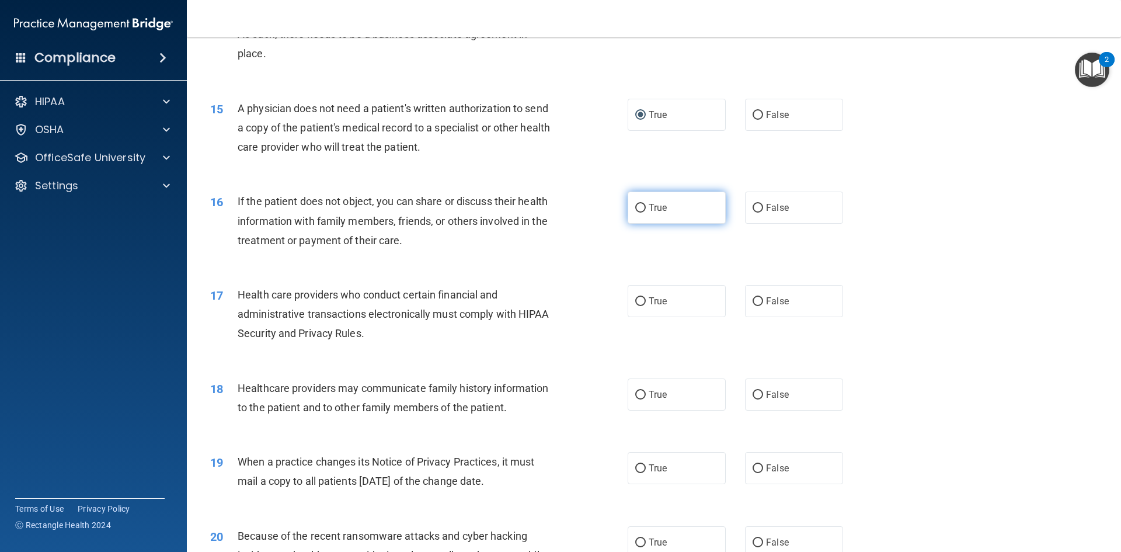
scroll to position [1226, 0]
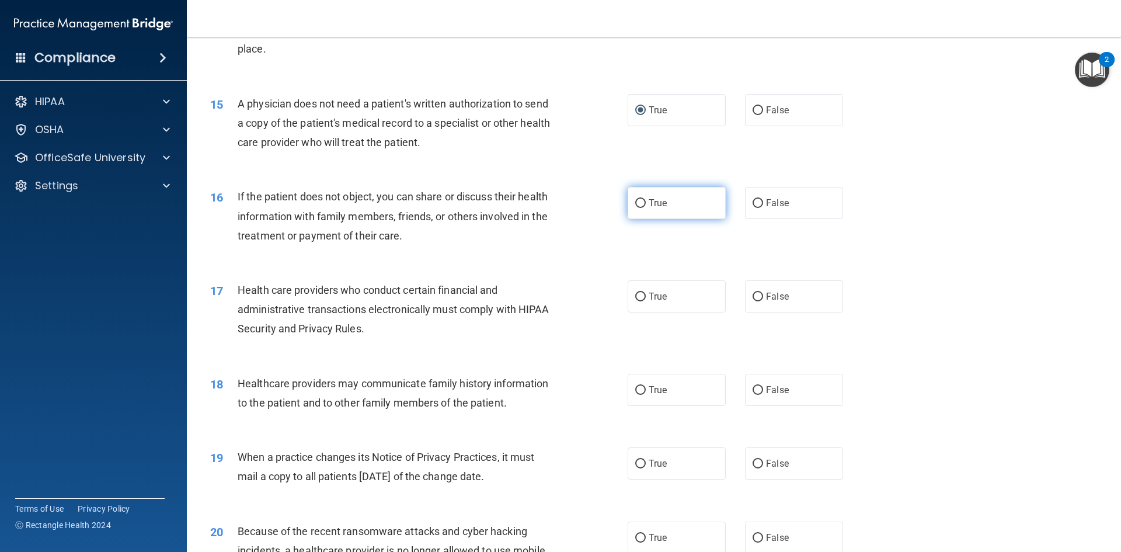
click at [638, 201] on input "True" at bounding box center [640, 203] width 11 height 9
radio input "true"
click at [635, 300] on input "True" at bounding box center [640, 297] width 11 height 9
radio input "true"
click at [753, 394] on input "False" at bounding box center [758, 390] width 11 height 9
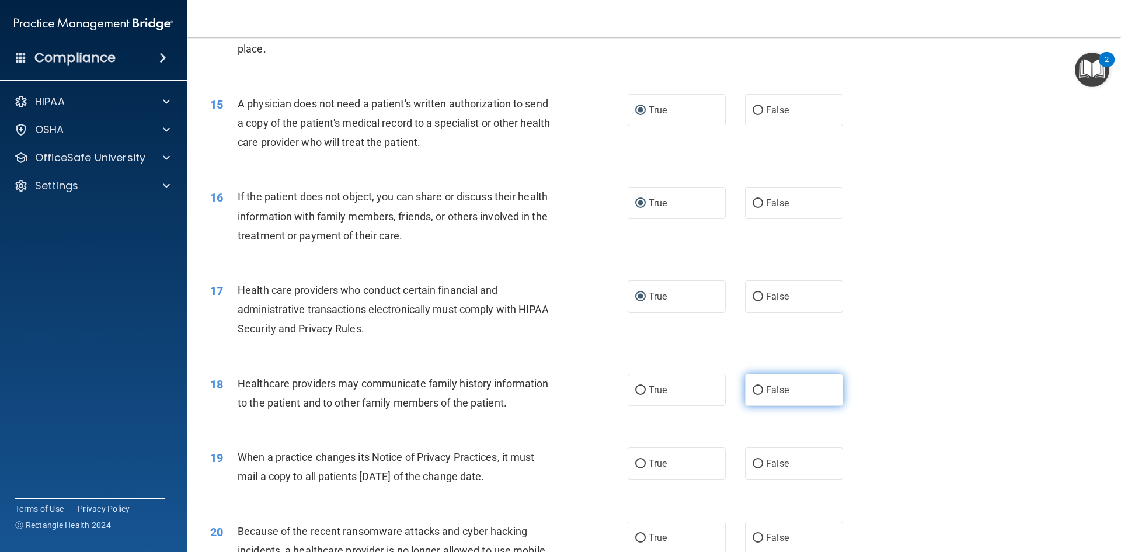
radio input "true"
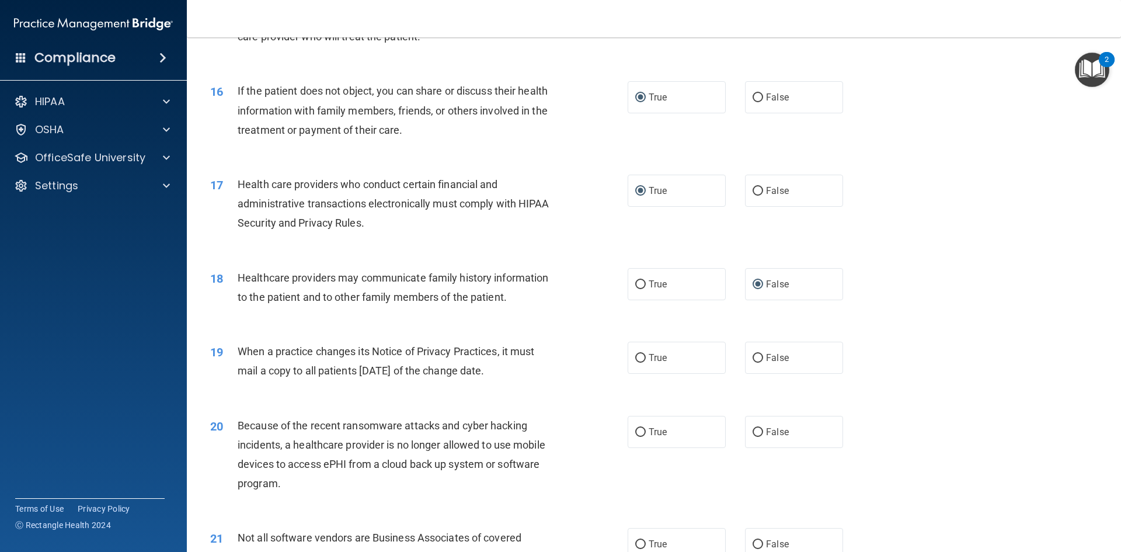
scroll to position [1402, 0]
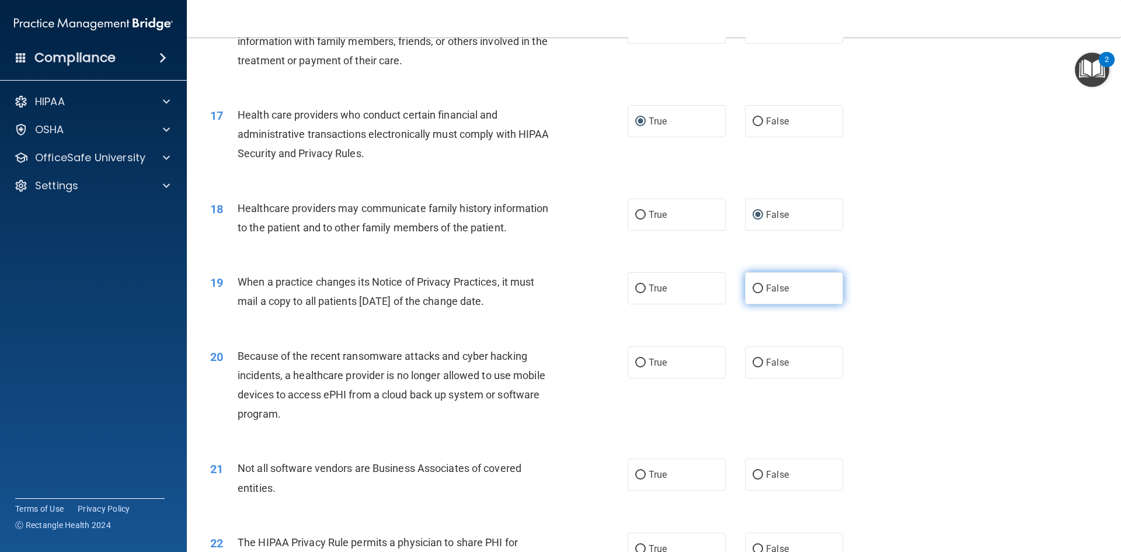
click at [753, 286] on input "False" at bounding box center [758, 288] width 11 height 9
radio input "true"
click at [755, 369] on label "False" at bounding box center [794, 362] width 98 height 32
click at [755, 367] on input "False" at bounding box center [758, 363] width 11 height 9
radio input "true"
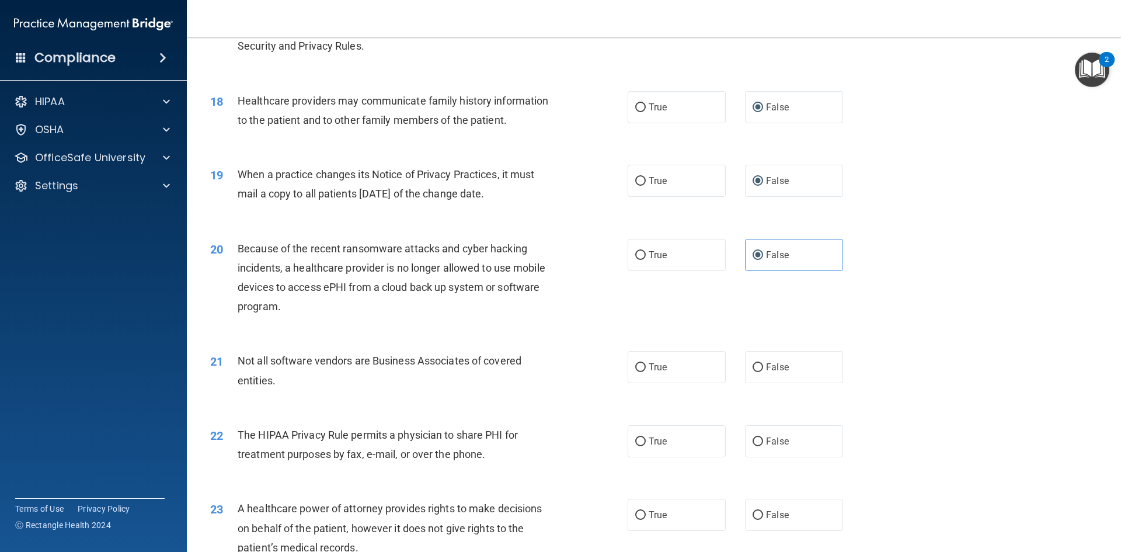
scroll to position [1518, 0]
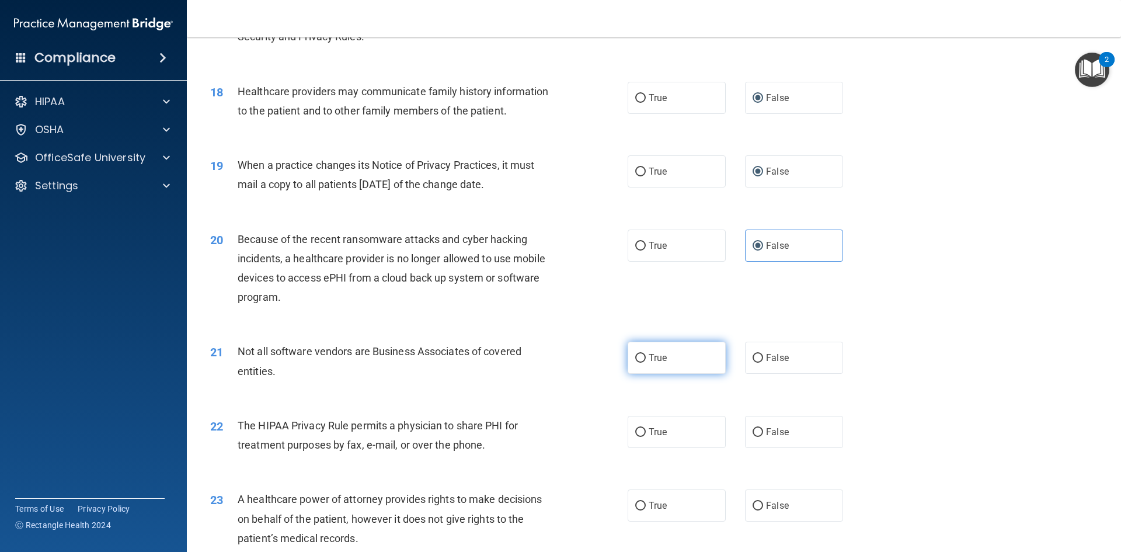
click at [635, 357] on input "True" at bounding box center [640, 358] width 11 height 9
radio input "true"
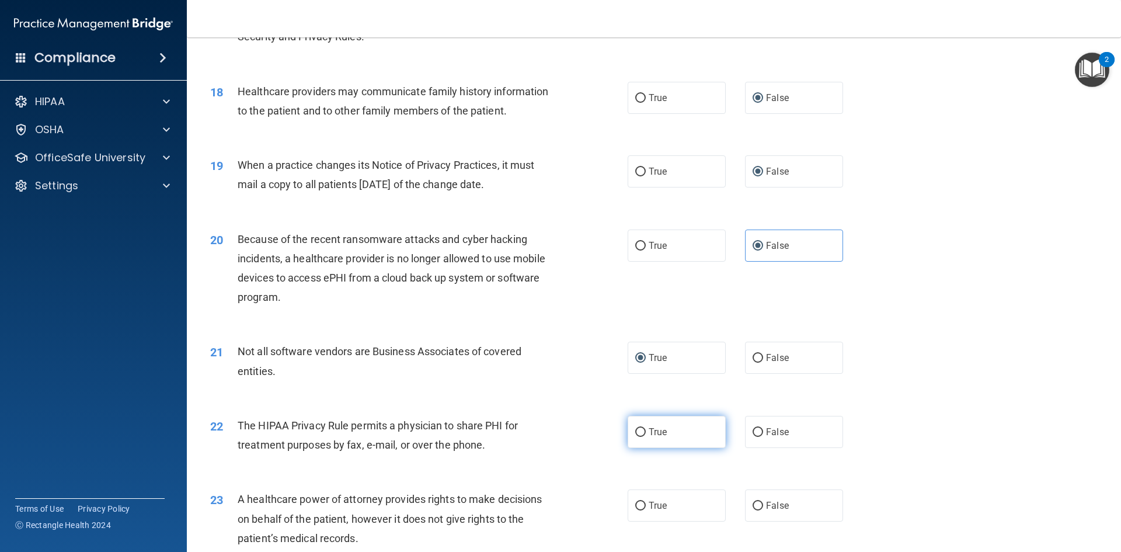
click at [638, 433] on input "True" at bounding box center [640, 432] width 11 height 9
radio input "true"
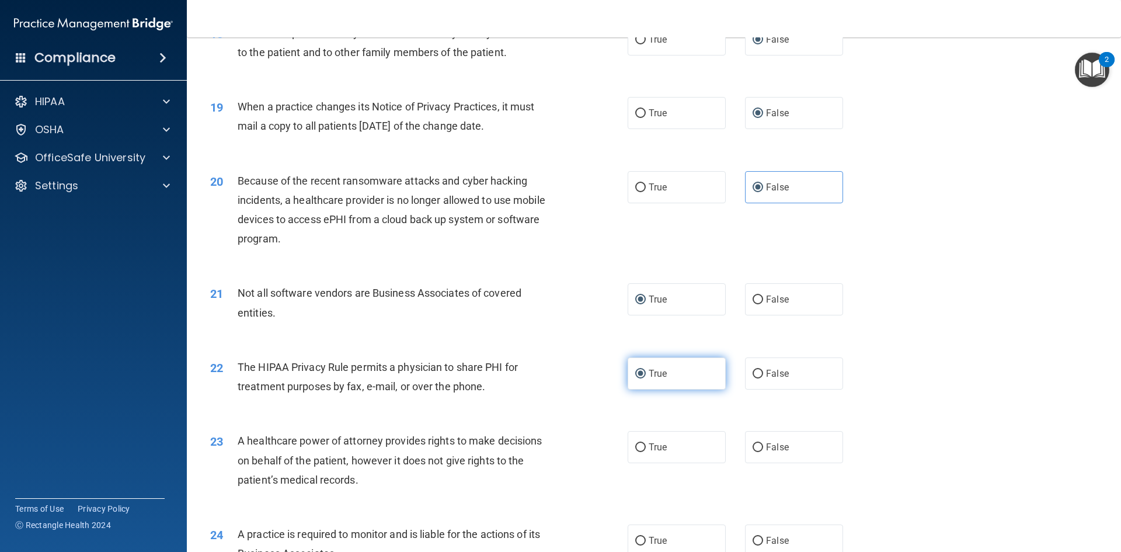
scroll to position [1635, 0]
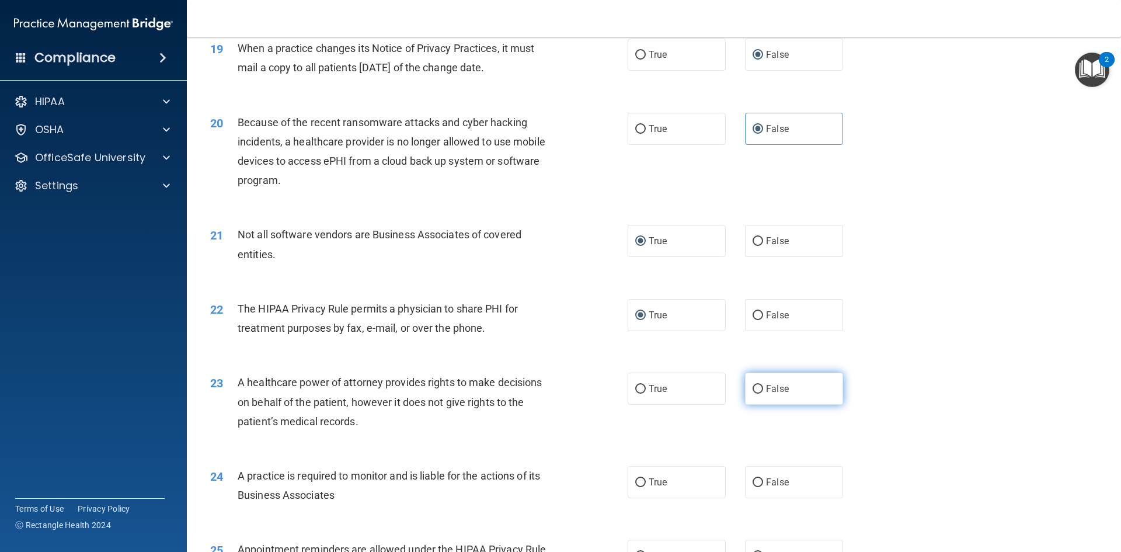
click at [754, 387] on input "False" at bounding box center [758, 389] width 11 height 9
radio input "true"
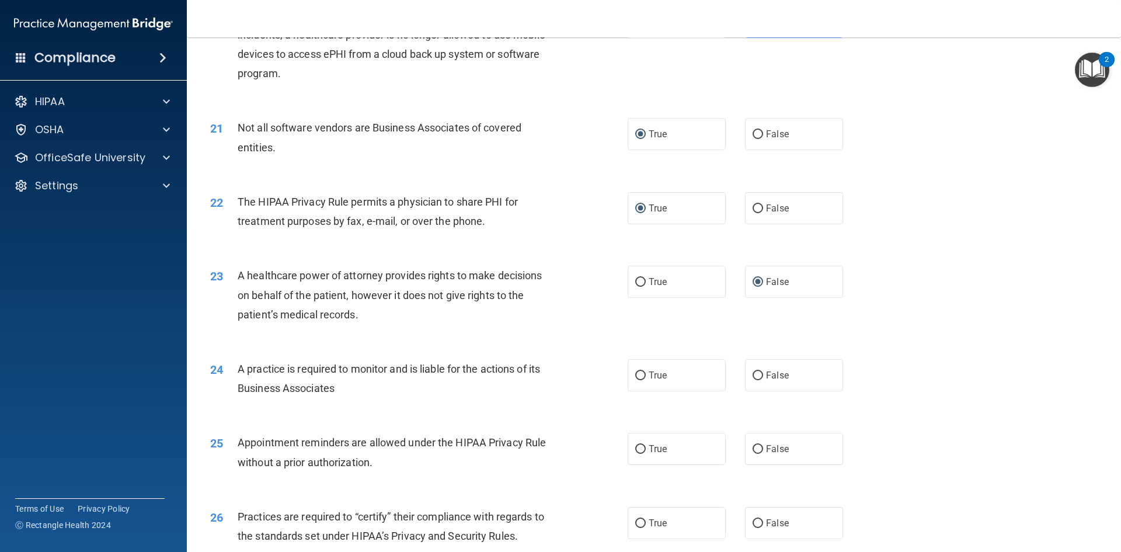
scroll to position [1752, 0]
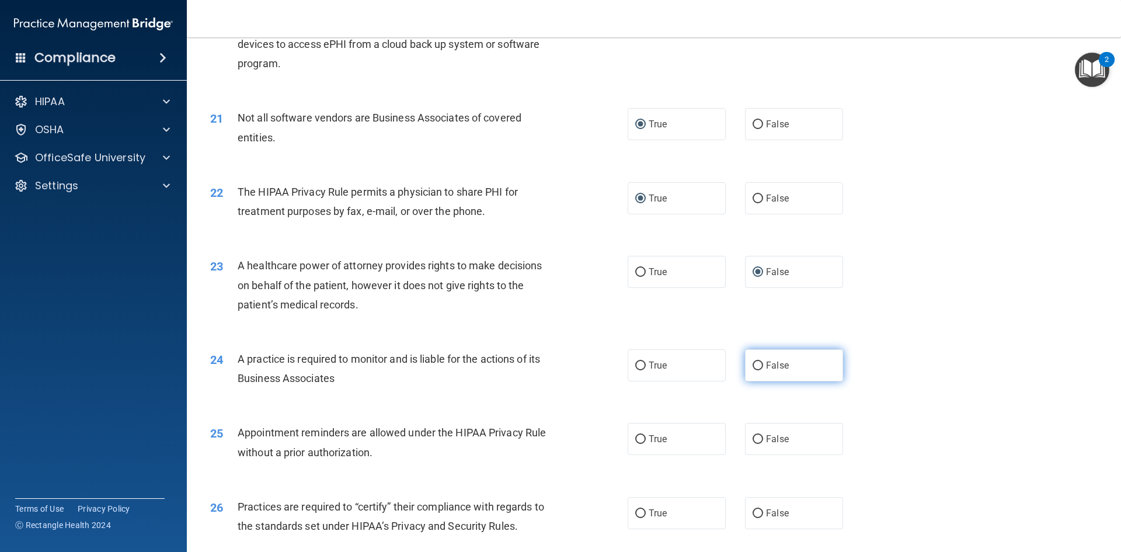
click at [753, 365] on input "False" at bounding box center [758, 365] width 11 height 9
radio input "true"
click at [638, 437] on input "True" at bounding box center [640, 439] width 11 height 9
radio input "true"
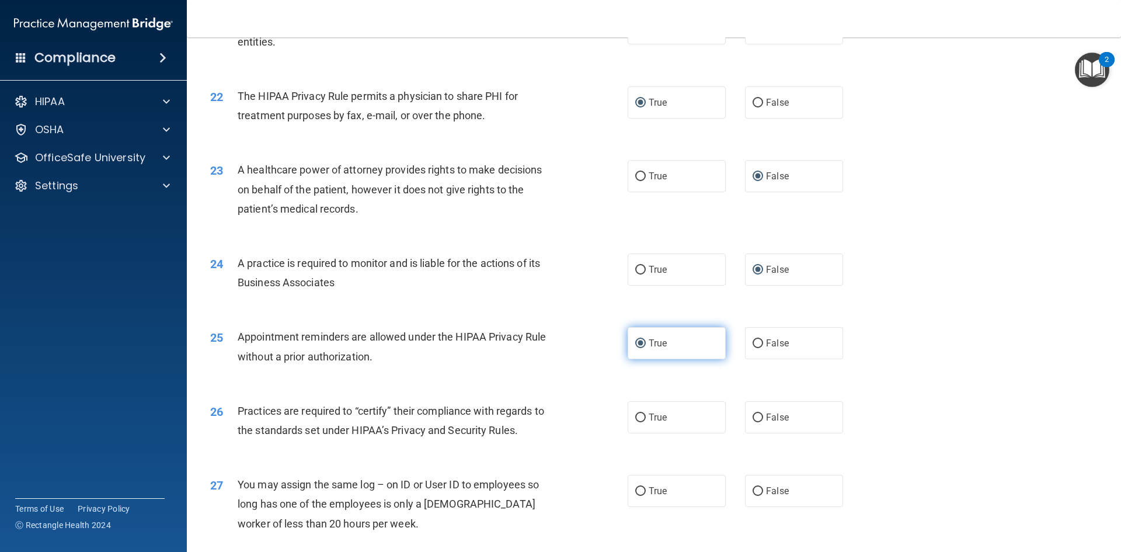
scroll to position [1869, 0]
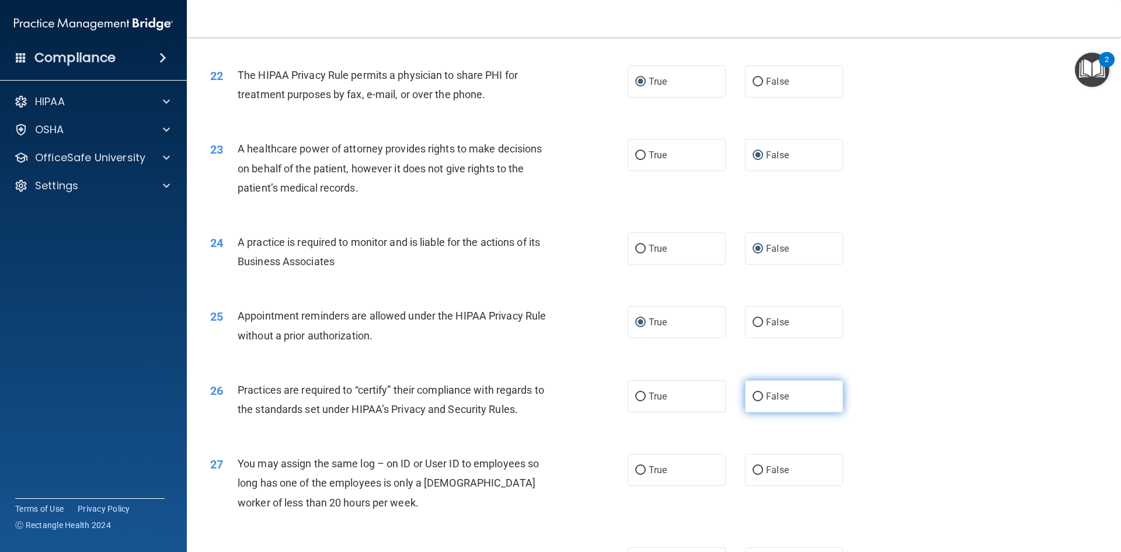
click at [753, 392] on input "False" at bounding box center [758, 396] width 11 height 9
radio input "true"
click at [753, 471] on input "False" at bounding box center [758, 470] width 11 height 9
radio input "true"
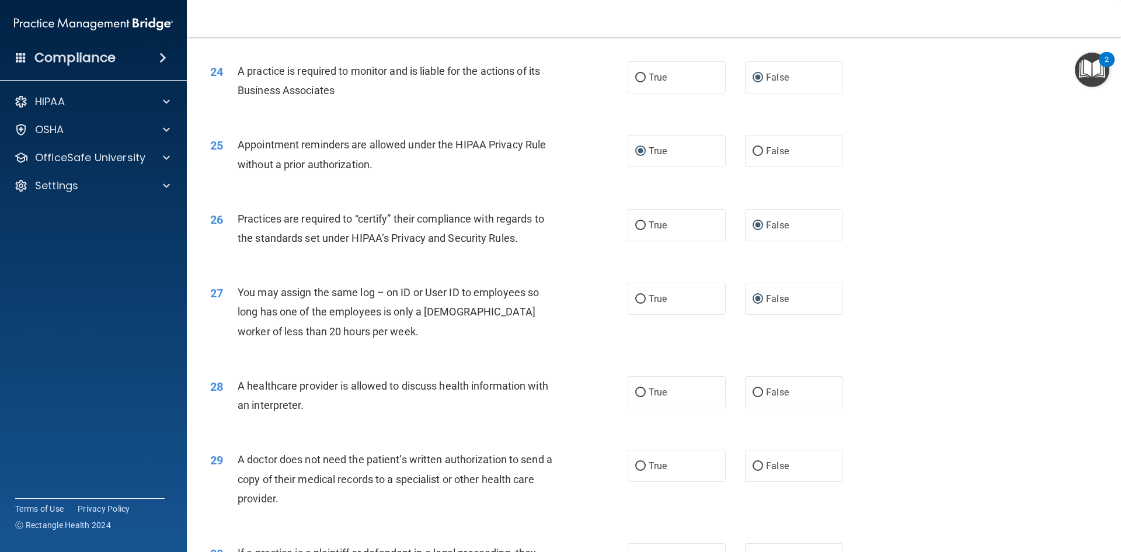
scroll to position [2044, 0]
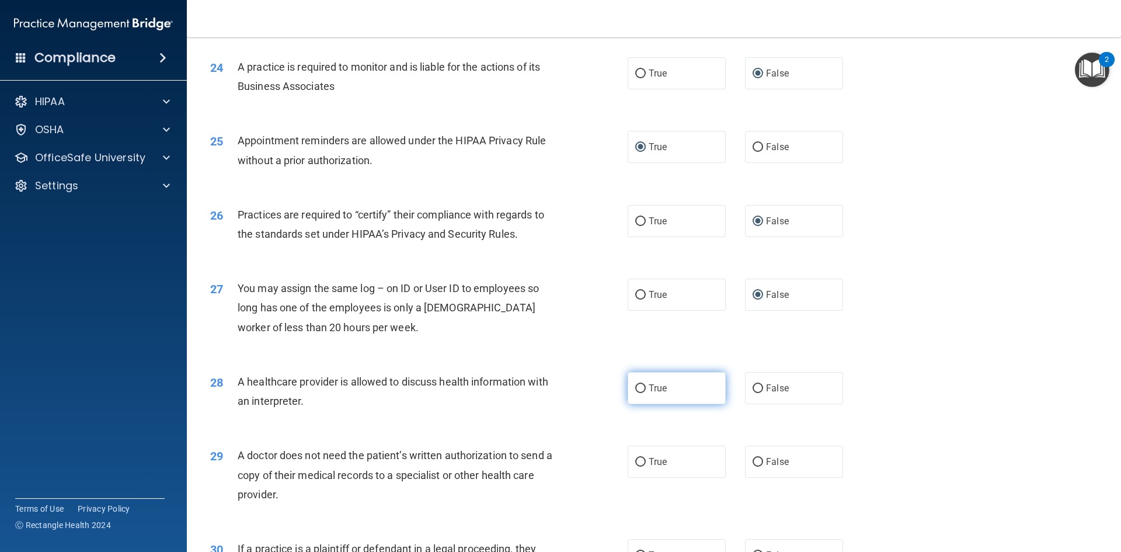
click at [638, 389] on input "True" at bounding box center [640, 388] width 11 height 9
radio input "true"
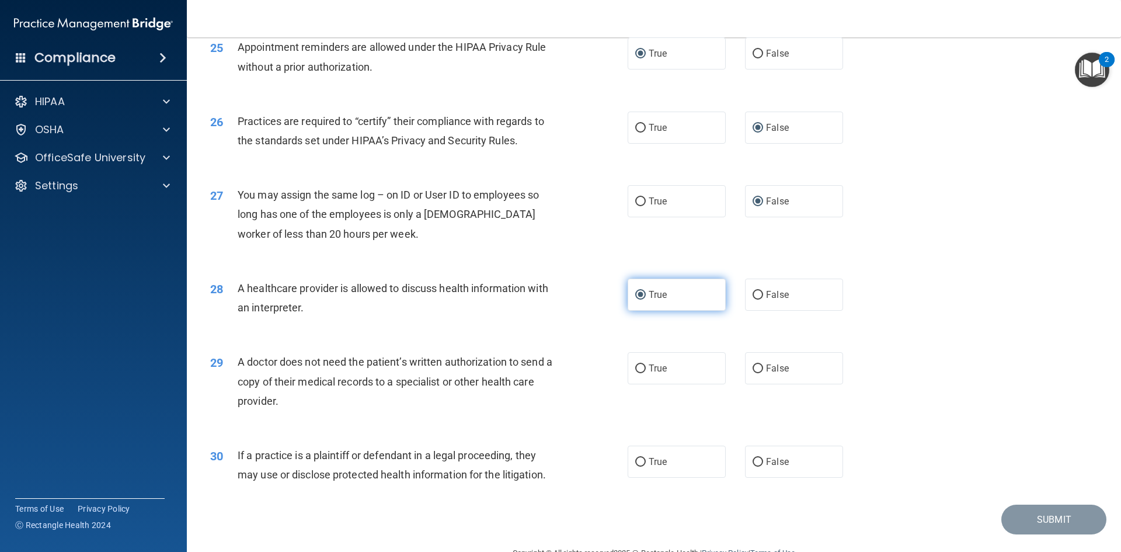
scroll to position [2161, 0]
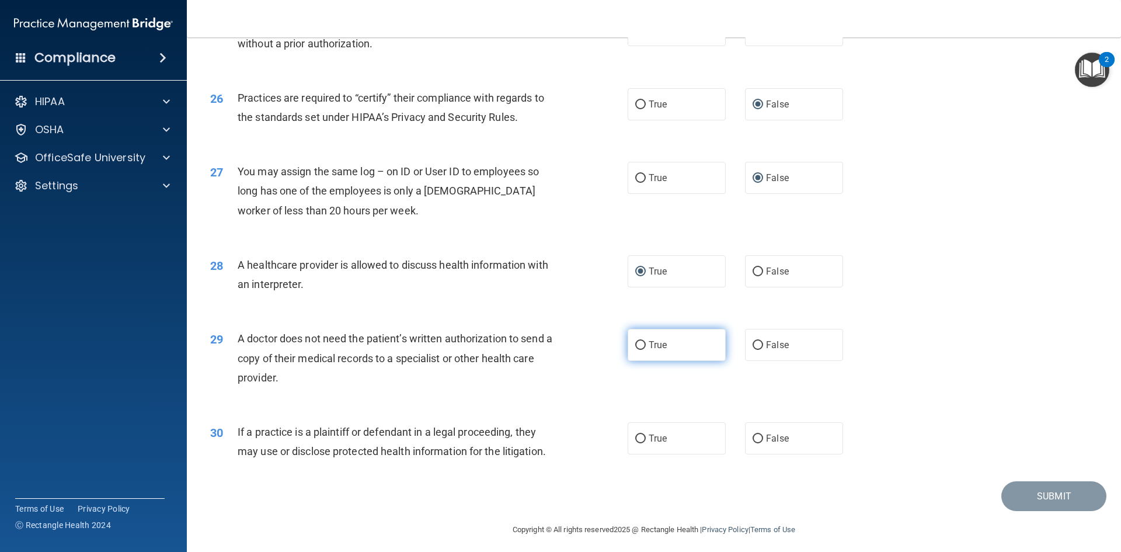
click at [635, 342] on input "True" at bounding box center [640, 345] width 11 height 9
radio input "true"
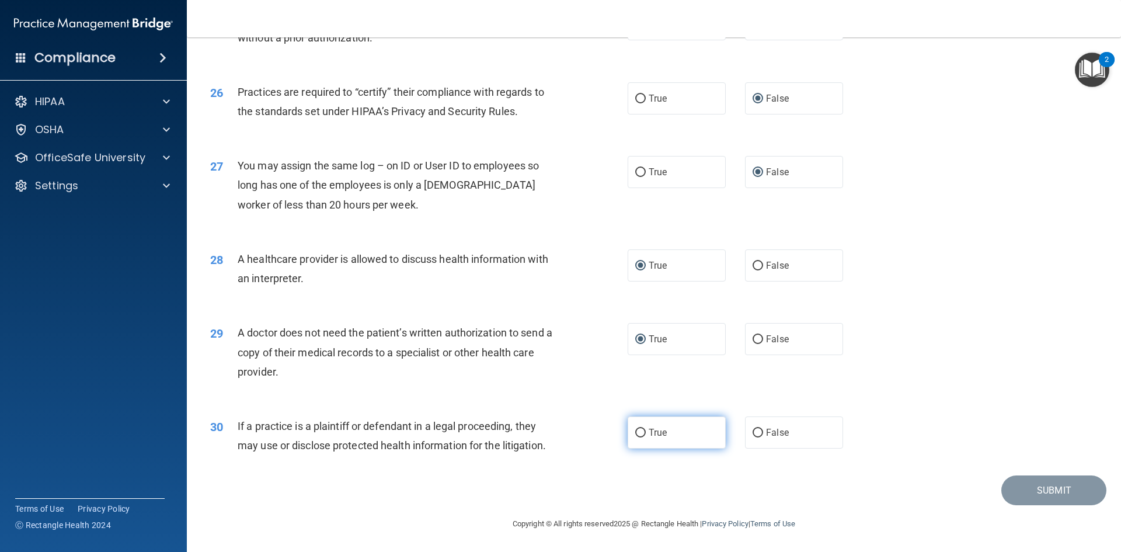
click at [636, 434] on input "True" at bounding box center [640, 433] width 11 height 9
radio input "true"
click at [839, 64] on div "25 Appointment reminders are allowed under the HIPAA Privacy Rule without a pri…" at bounding box center [653, 31] width 905 height 74
click at [1044, 495] on button "Submit" at bounding box center [1054, 490] width 105 height 30
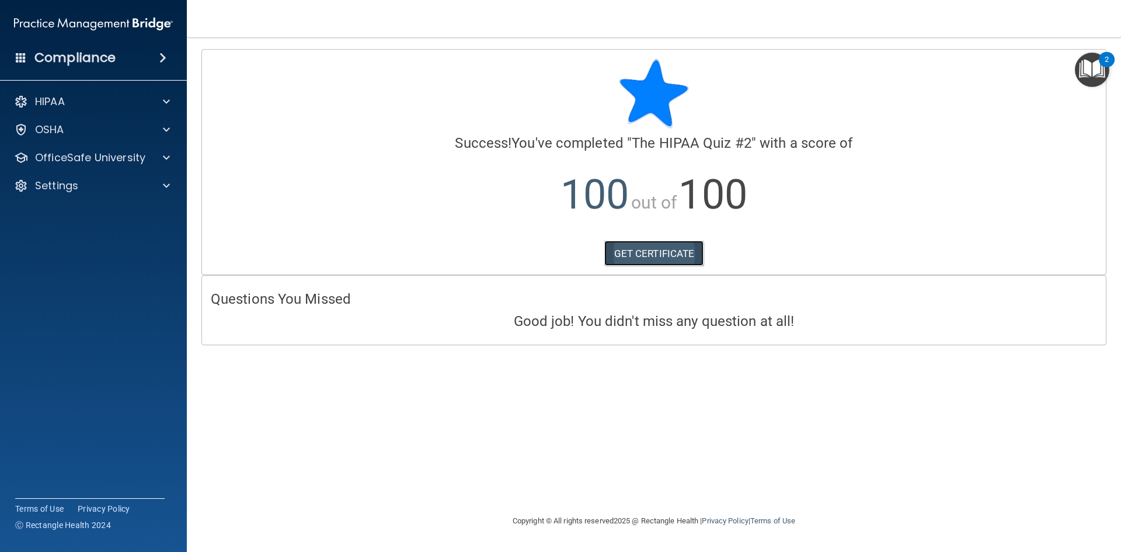
click at [685, 253] on link "GET CERTIFICATE" at bounding box center [654, 254] width 100 height 26
click at [63, 105] on p "HIPAA" at bounding box center [50, 102] width 30 height 14
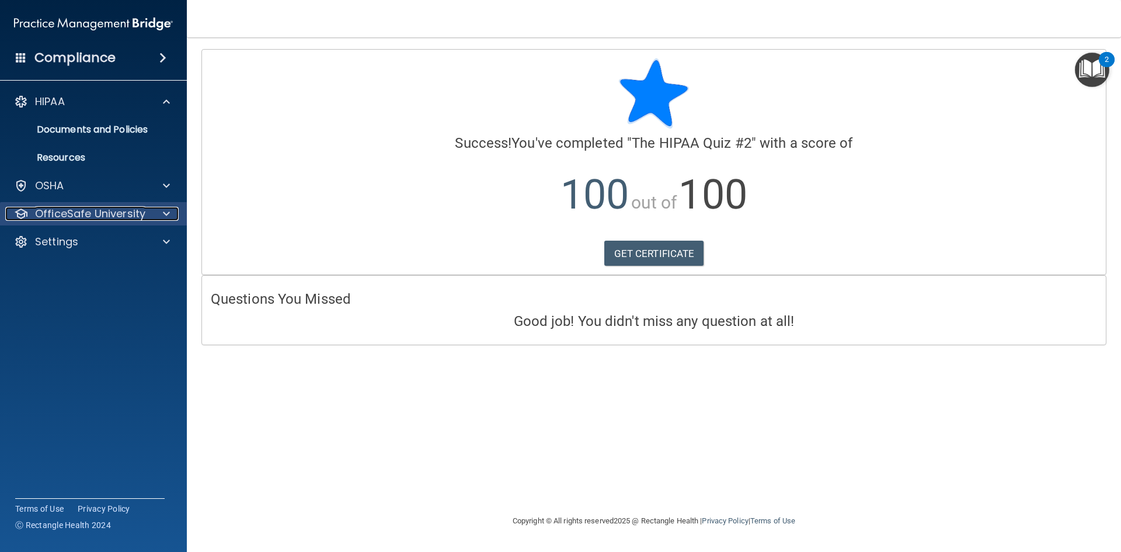
click at [95, 218] on p "OfficeSafe University" at bounding box center [90, 214] width 110 height 14
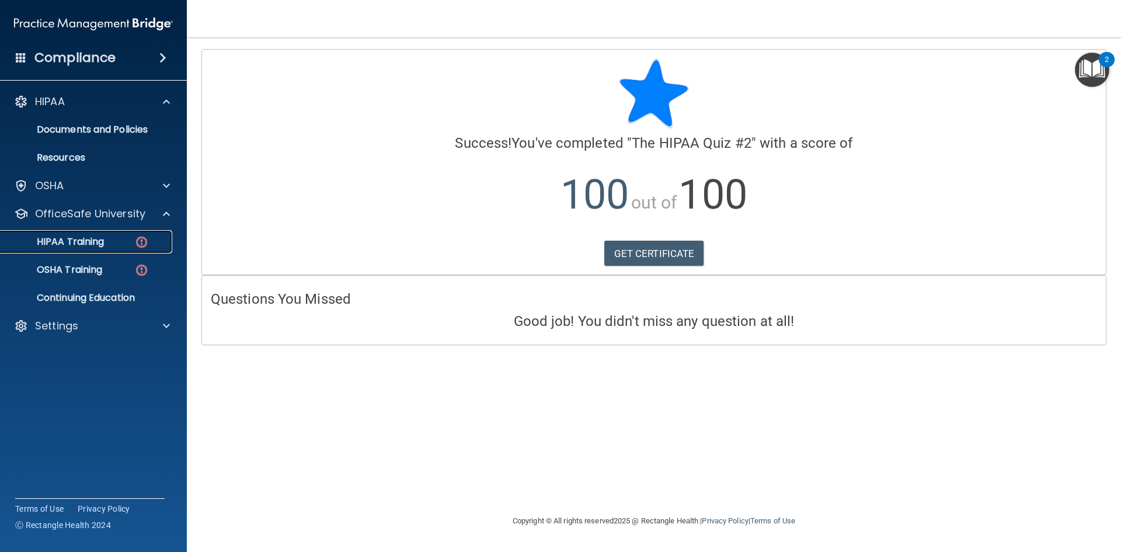
click at [81, 242] on p "HIPAA Training" at bounding box center [56, 242] width 96 height 12
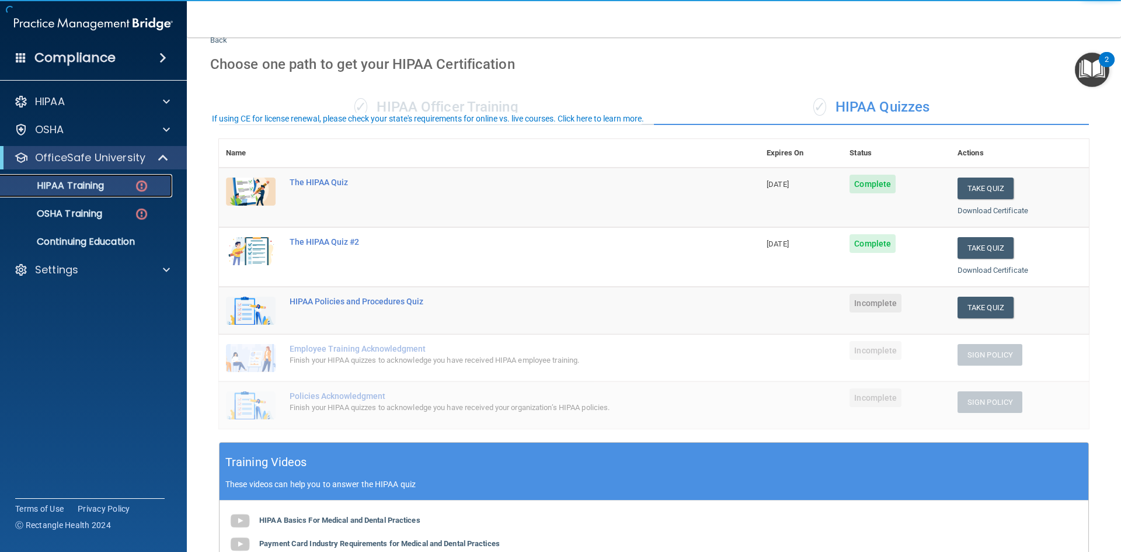
scroll to position [58, 0]
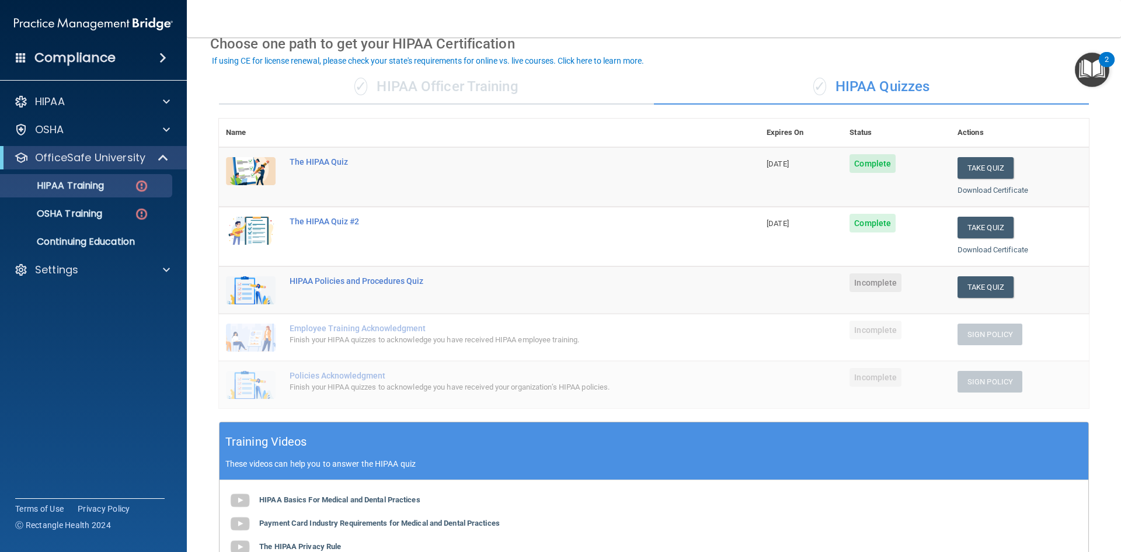
click at [598, 290] on td "HIPAA Policies and Procedures Quiz" at bounding box center [521, 289] width 477 height 47
click at [982, 289] on button "Take Quiz" at bounding box center [986, 287] width 56 height 22
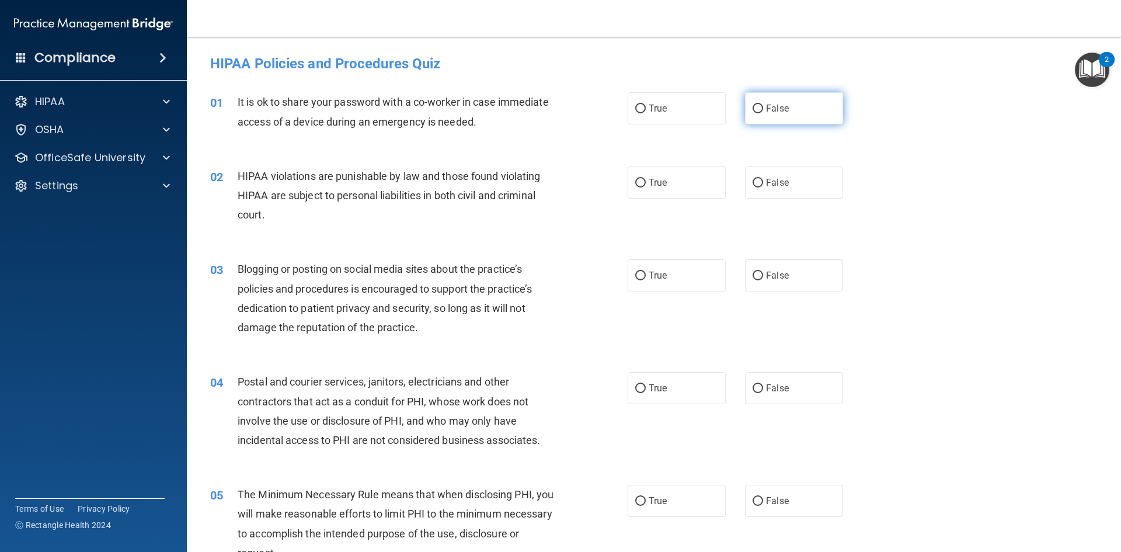
click at [753, 109] on input "False" at bounding box center [758, 109] width 11 height 9
radio input "true"
click at [635, 183] on input "True" at bounding box center [640, 183] width 11 height 9
radio input "true"
click at [754, 273] on input "False" at bounding box center [758, 276] width 11 height 9
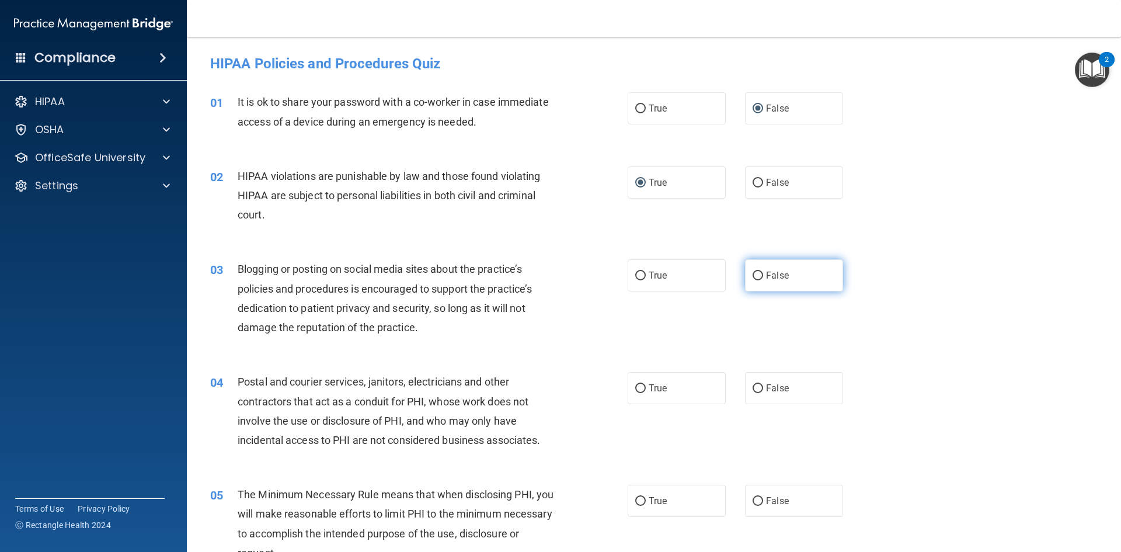
radio input "true"
click at [637, 388] on input "True" at bounding box center [640, 388] width 11 height 9
radio input "true"
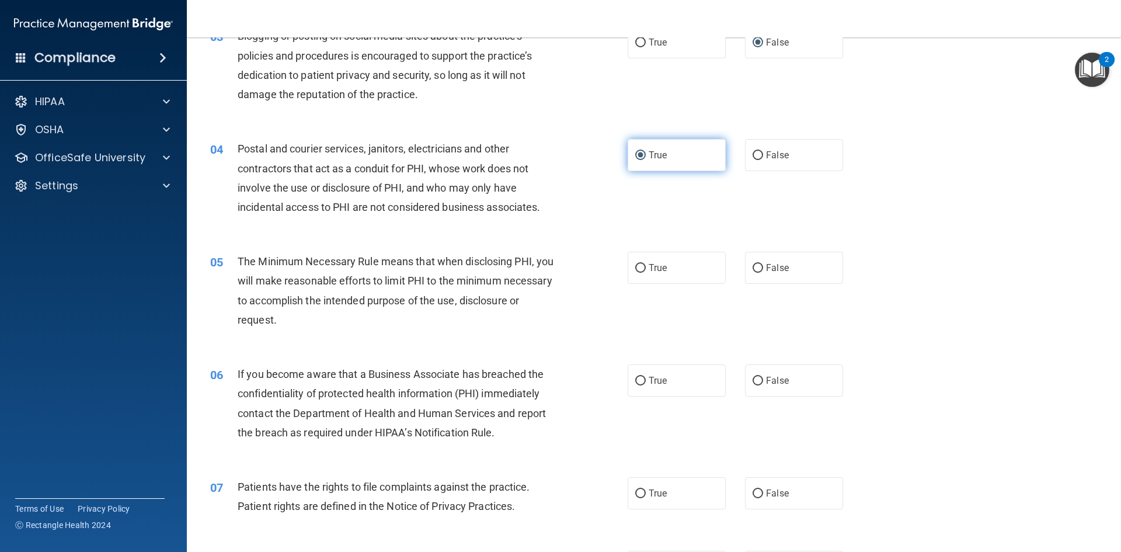
scroll to position [234, 0]
click at [637, 267] on input "True" at bounding box center [640, 267] width 11 height 9
radio input "true"
click at [753, 381] on input "False" at bounding box center [758, 380] width 11 height 9
radio input "true"
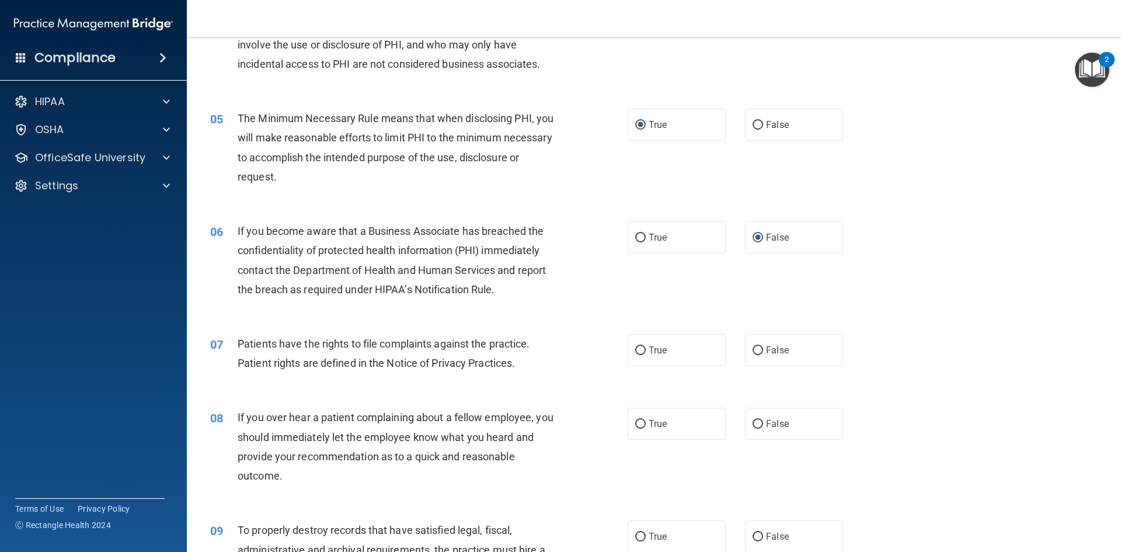
scroll to position [409, 0]
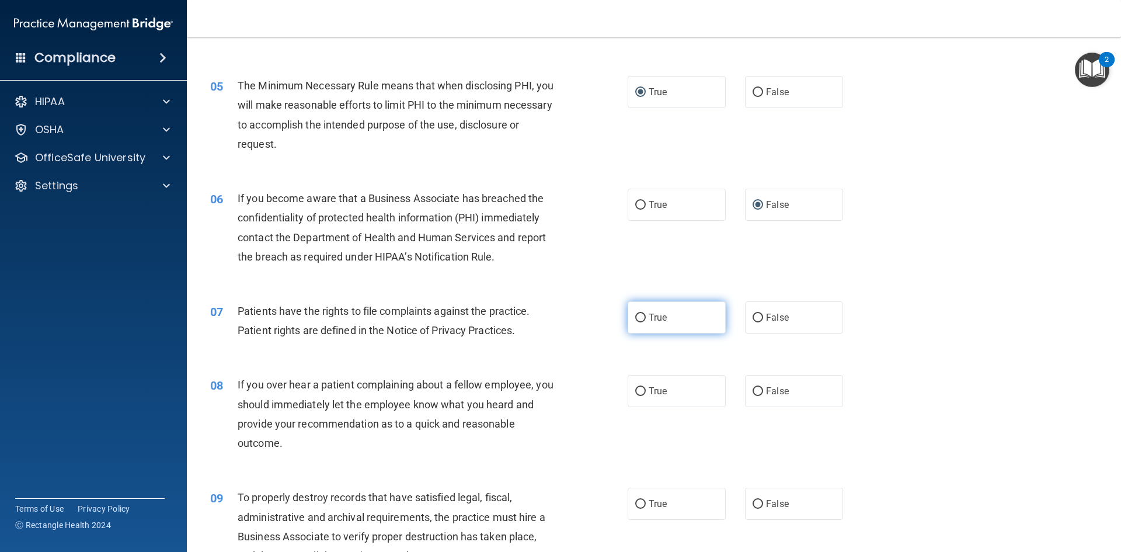
click at [635, 317] on input "True" at bounding box center [640, 318] width 11 height 9
radio input "true"
click at [753, 387] on input "False" at bounding box center [758, 391] width 11 height 9
radio input "true"
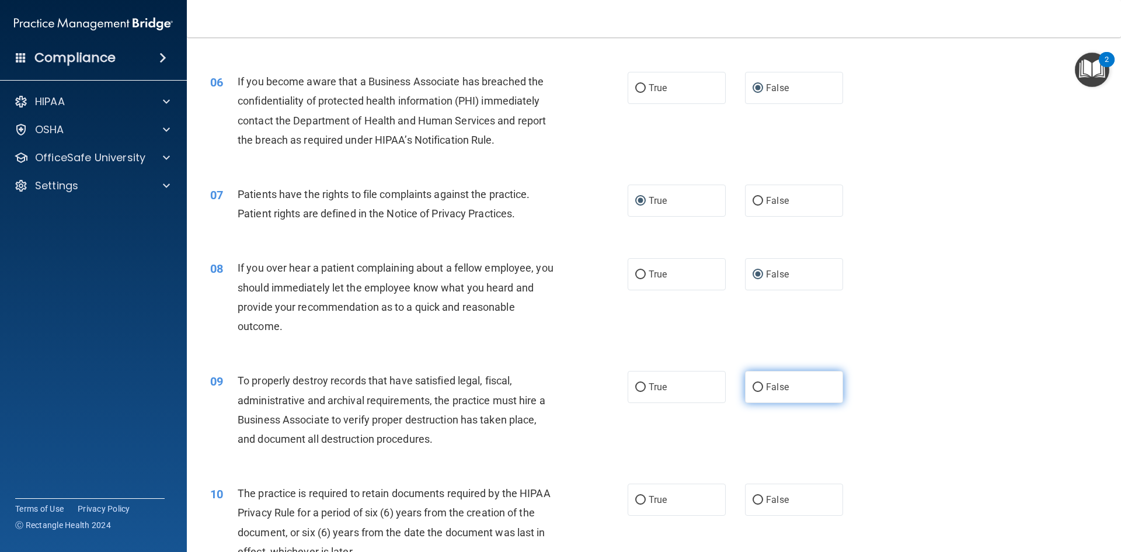
click at [753, 384] on input "False" at bounding box center [758, 387] width 11 height 9
radio input "true"
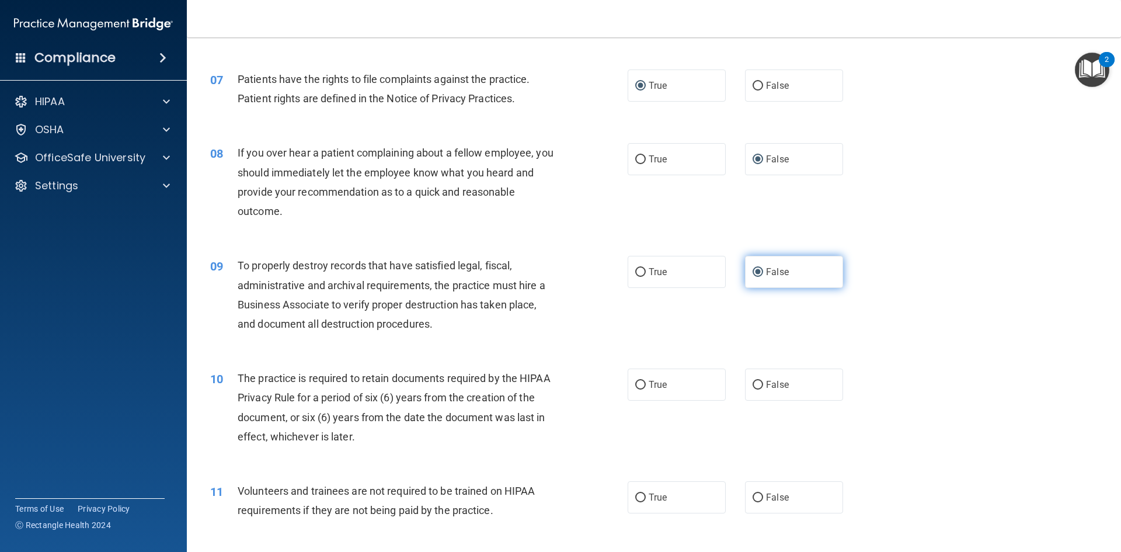
scroll to position [642, 0]
click at [638, 385] on input "True" at bounding box center [640, 383] width 11 height 9
radio input "true"
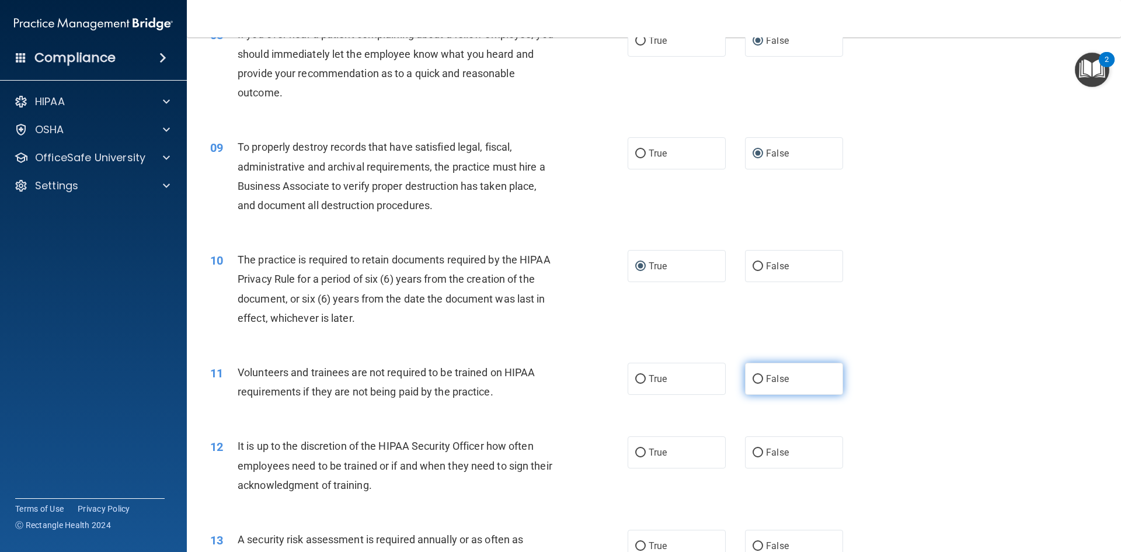
click at [753, 377] on input "False" at bounding box center [758, 379] width 11 height 9
radio input "true"
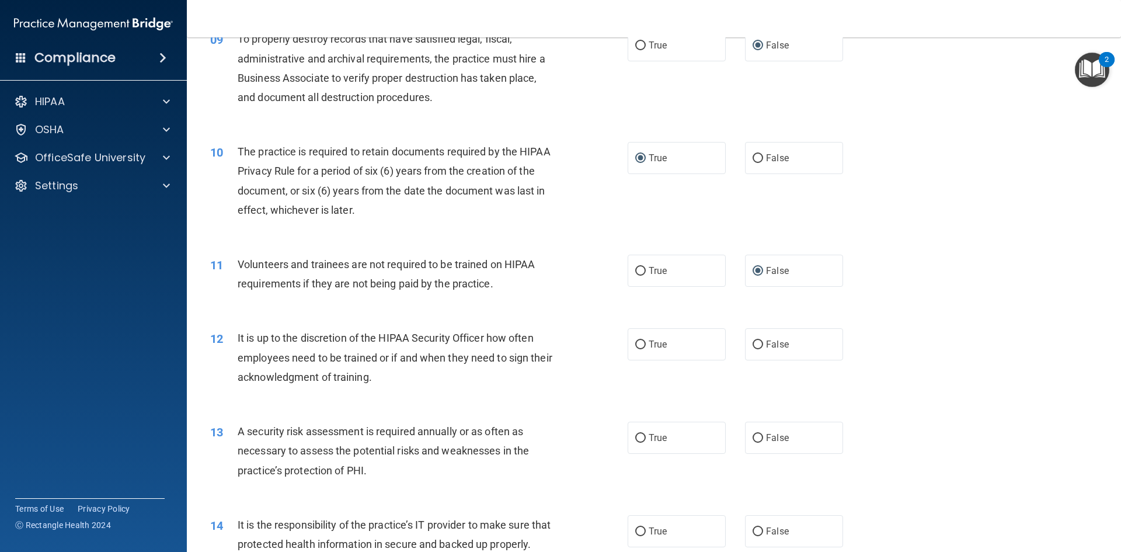
scroll to position [876, 0]
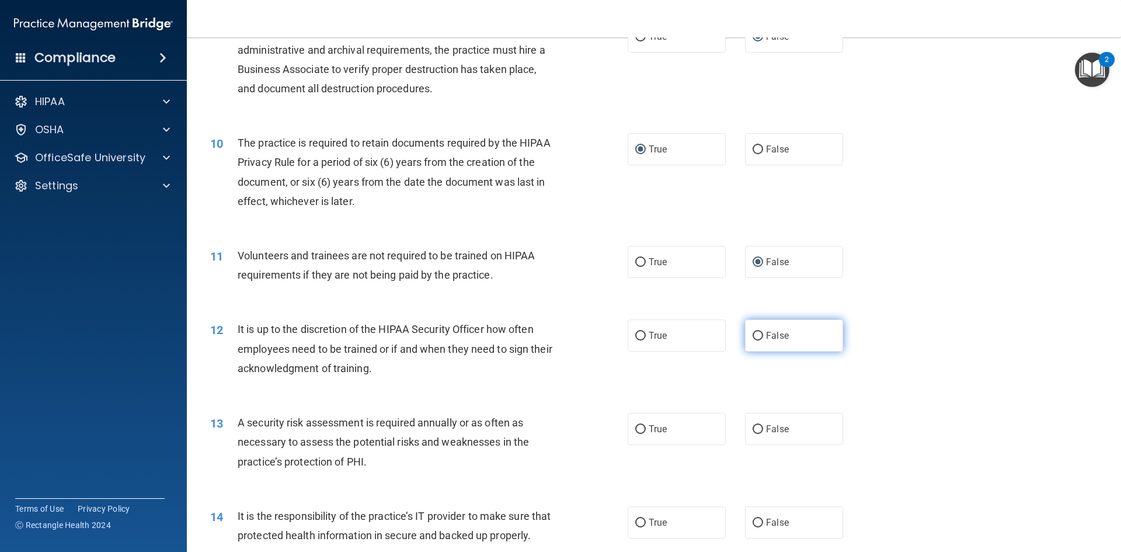
click at [754, 334] on input "False" at bounding box center [758, 336] width 11 height 9
radio input "true"
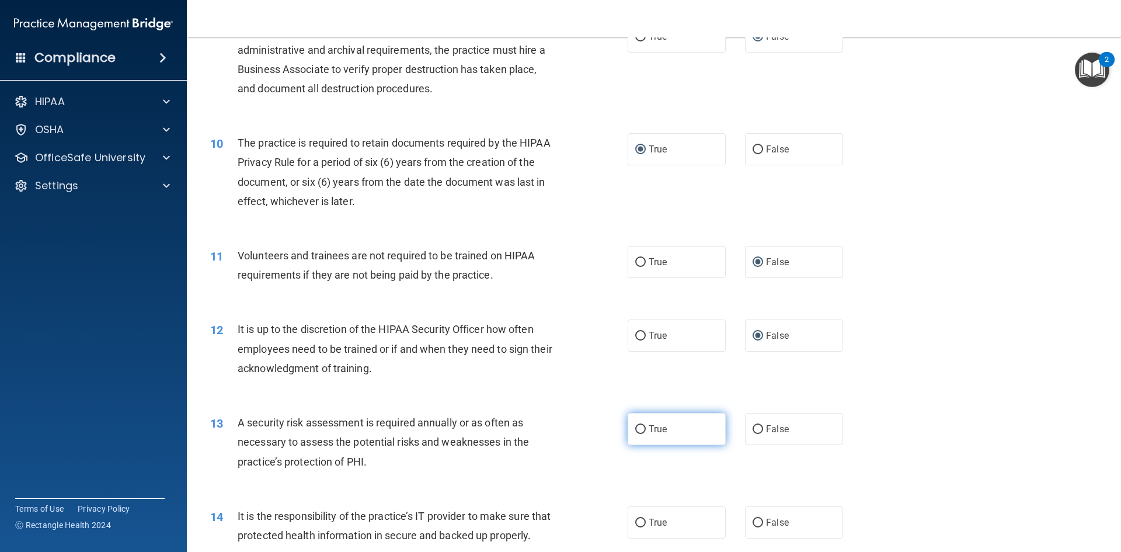
click at [635, 426] on input "True" at bounding box center [640, 429] width 11 height 9
radio input "true"
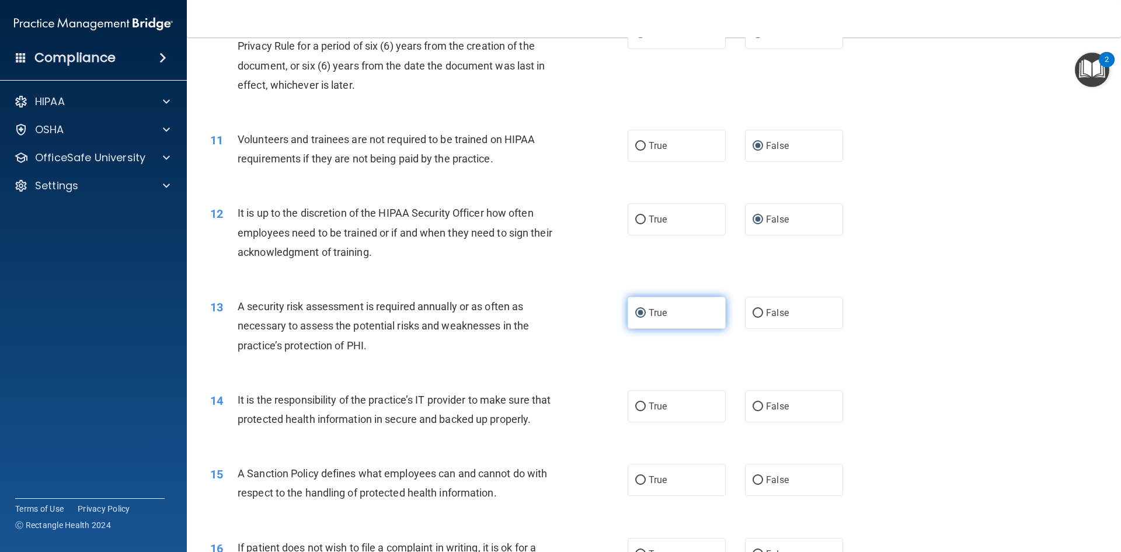
scroll to position [993, 0]
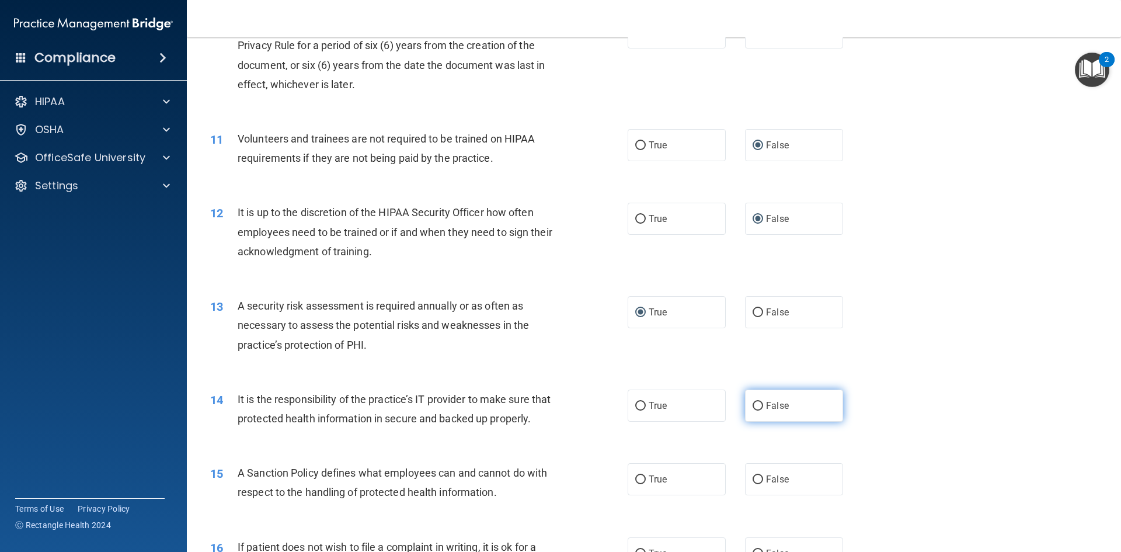
click at [753, 403] on input "False" at bounding box center [758, 406] width 11 height 9
radio input "true"
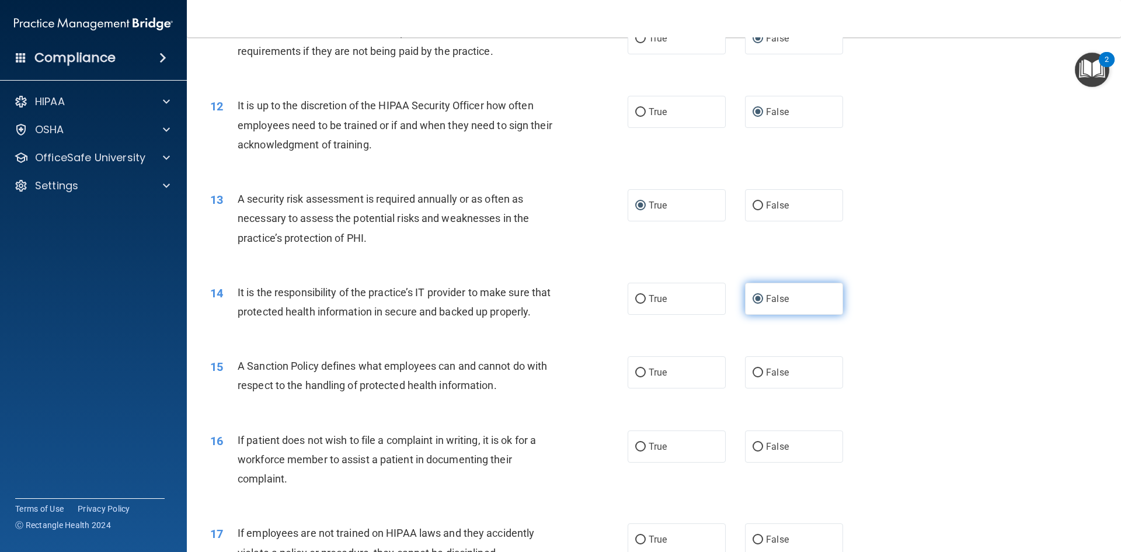
scroll to position [1110, 0]
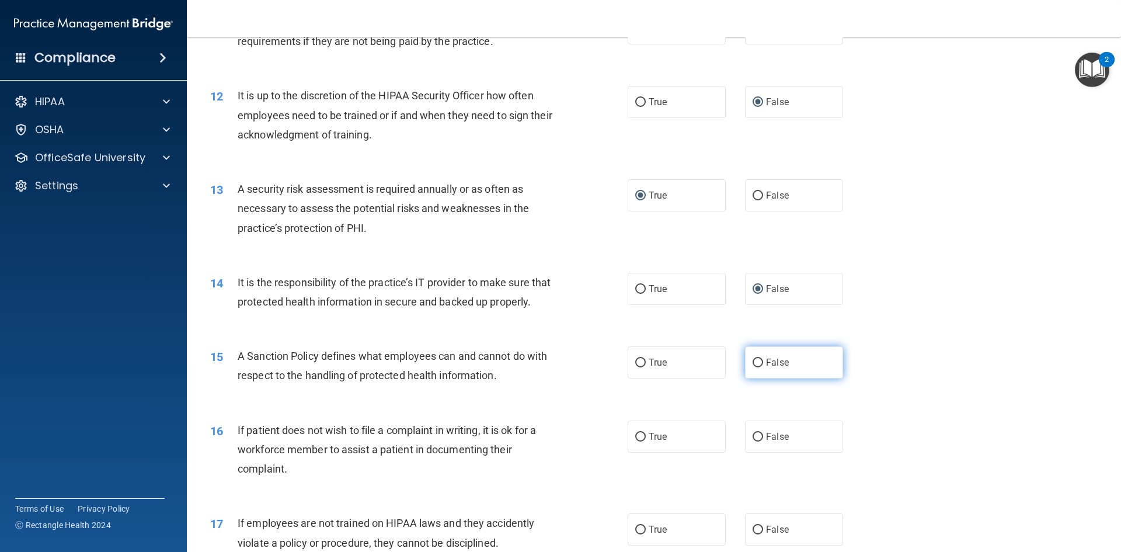
click at [753, 367] on input "False" at bounding box center [758, 363] width 11 height 9
radio input "true"
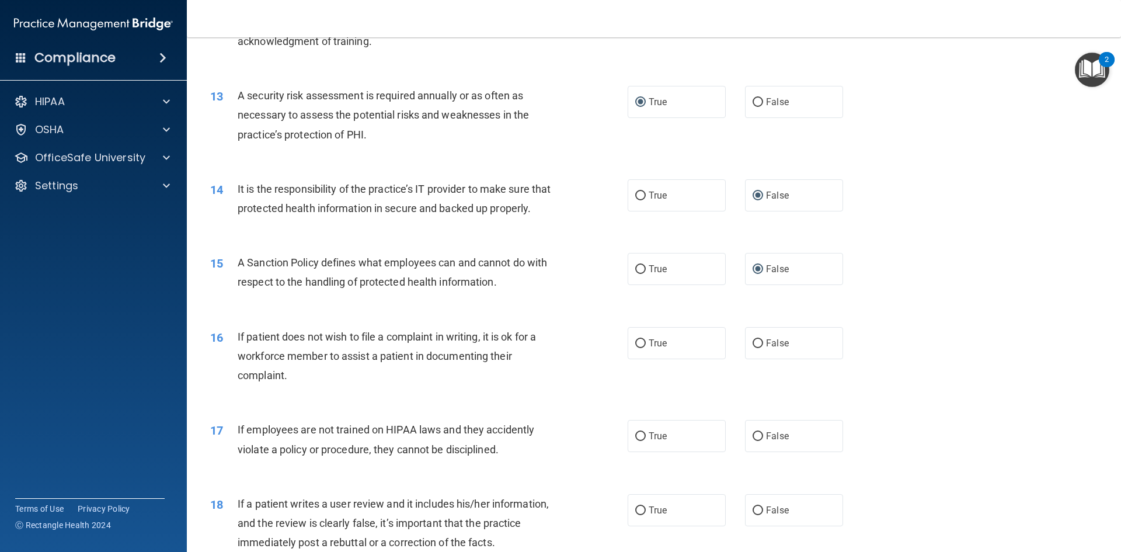
scroll to position [1226, 0]
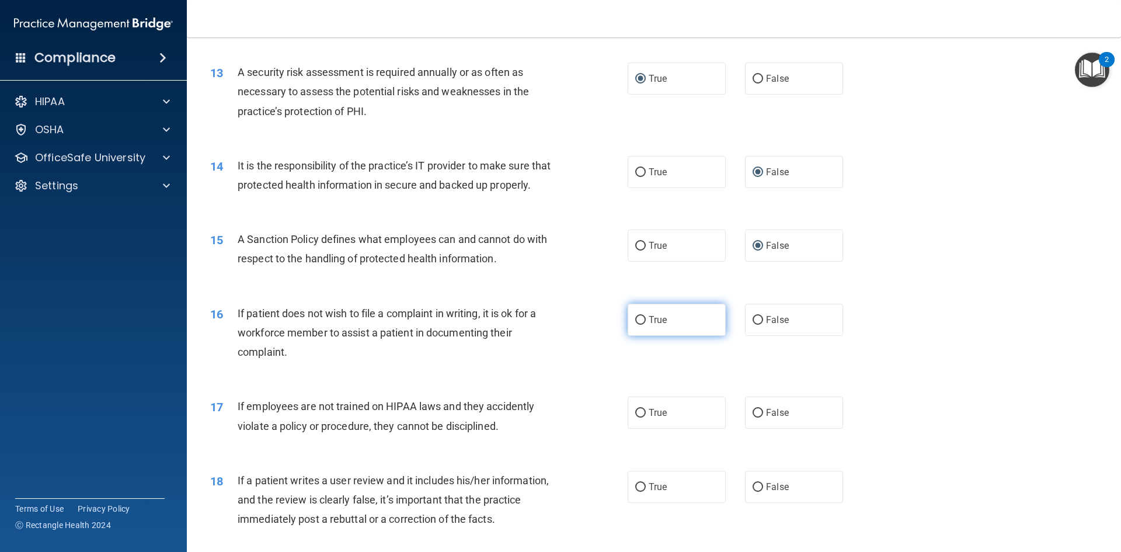
click at [636, 325] on input "True" at bounding box center [640, 320] width 11 height 9
radio input "true"
click at [753, 418] on input "False" at bounding box center [758, 413] width 11 height 9
radio input "true"
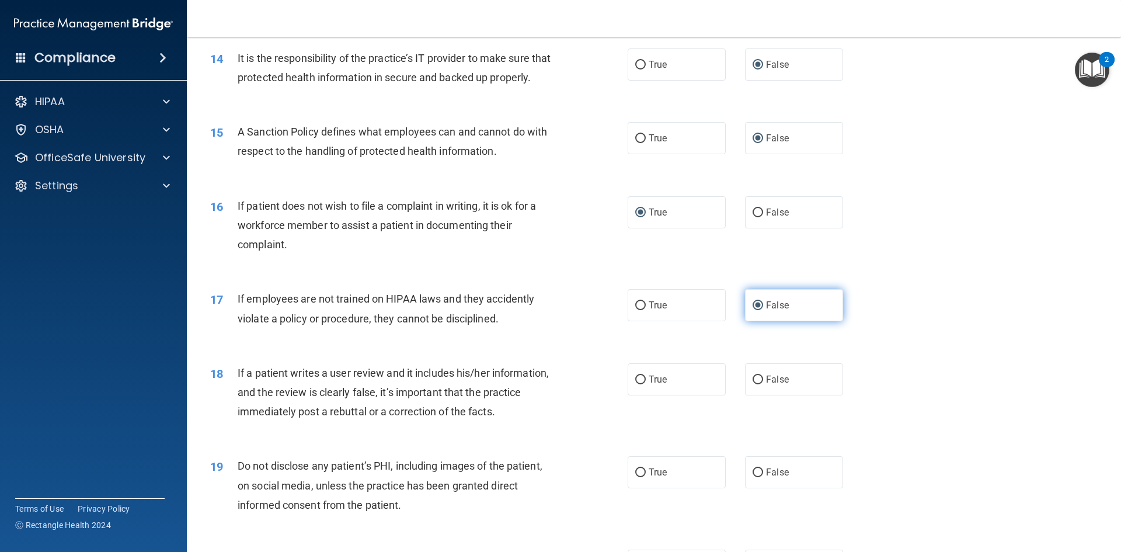
scroll to position [1343, 0]
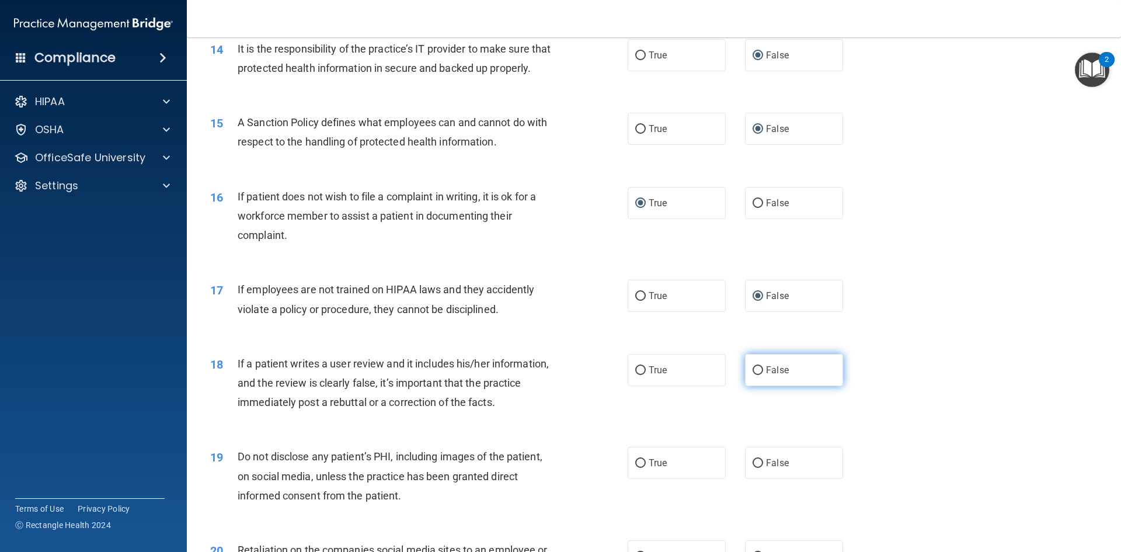
click at [753, 375] on input "False" at bounding box center [758, 370] width 11 height 9
radio input "true"
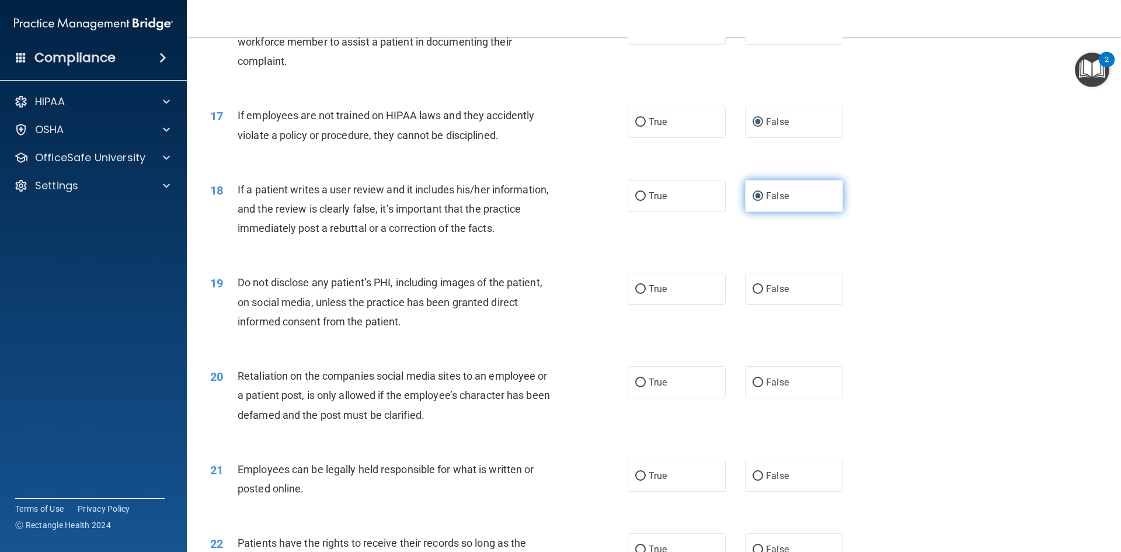
scroll to position [1518, 0]
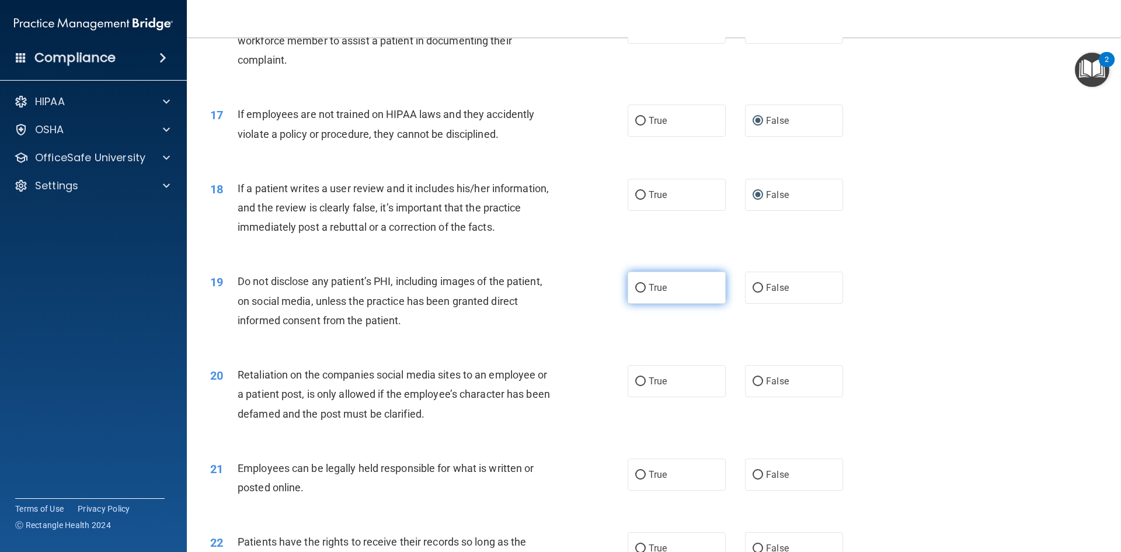
click at [637, 293] on input "True" at bounding box center [640, 288] width 11 height 9
radio input "true"
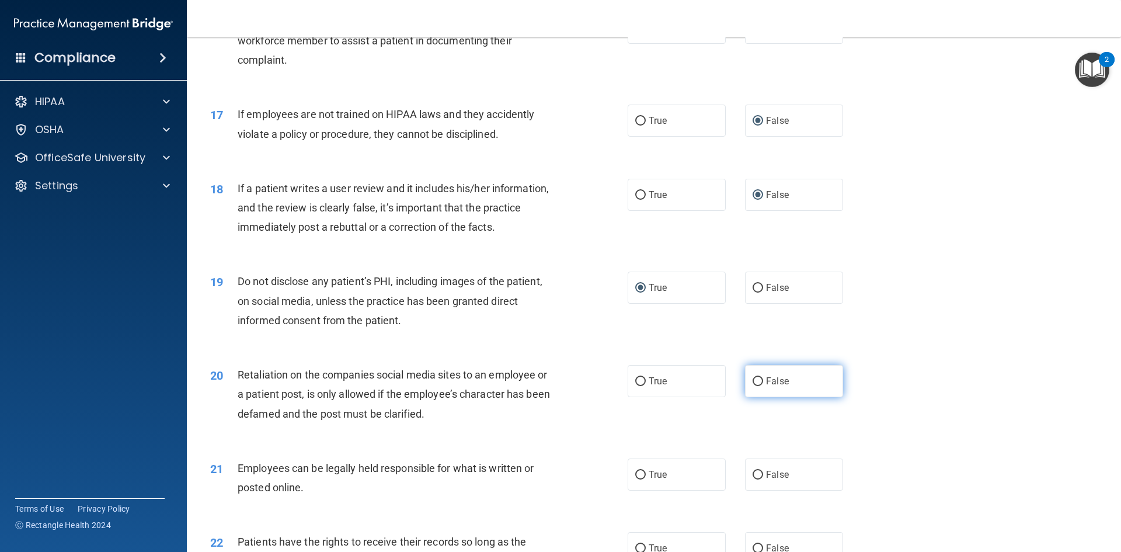
click at [753, 386] on input "False" at bounding box center [758, 381] width 11 height 9
radio input "true"
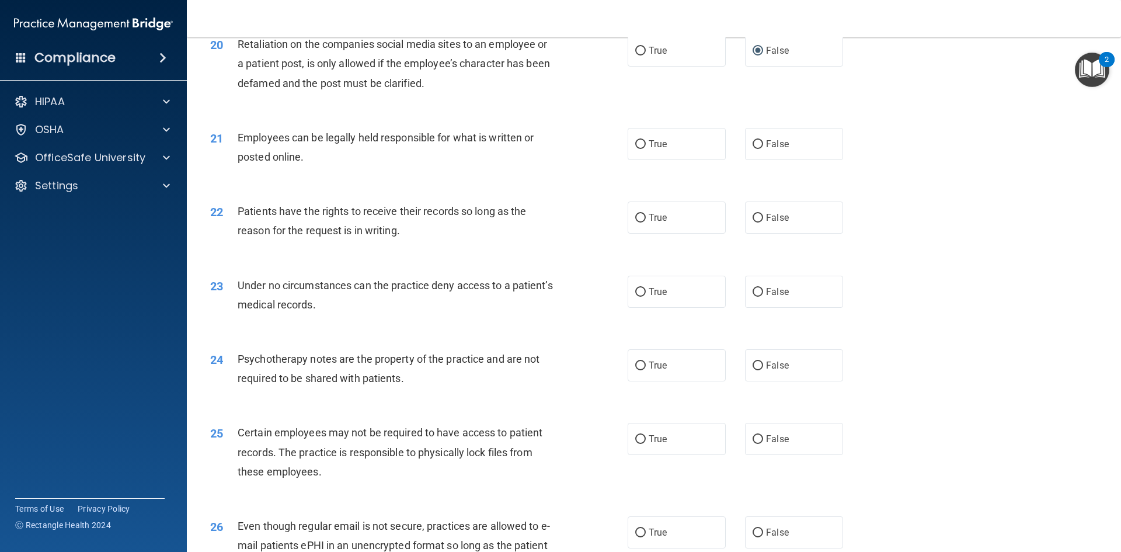
scroll to position [1869, 0]
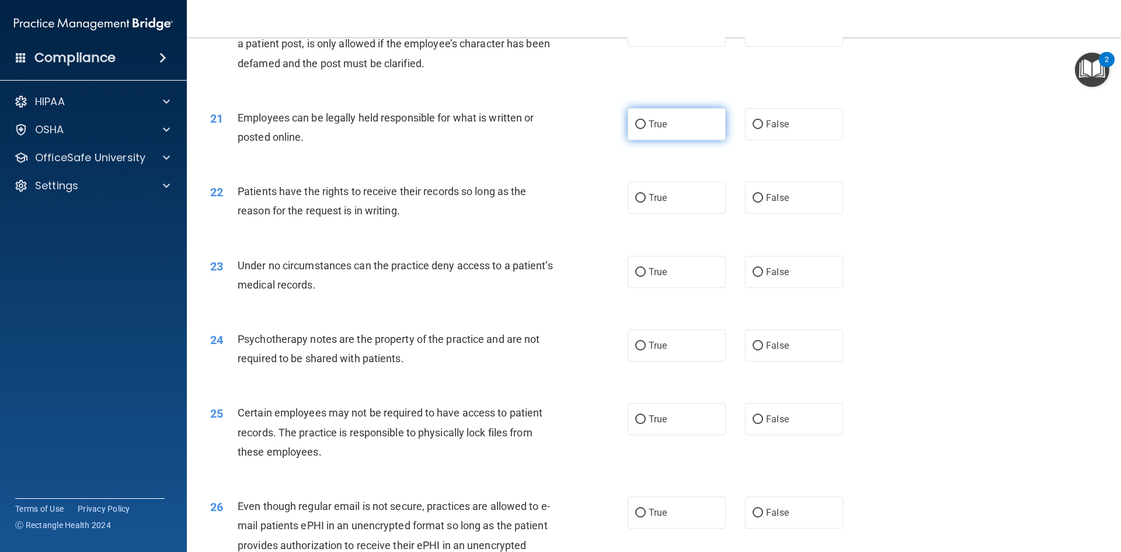
click at [639, 129] on input "True" at bounding box center [640, 124] width 11 height 9
radio input "true"
click at [753, 203] on input "False" at bounding box center [758, 198] width 11 height 9
radio input "true"
click at [753, 277] on input "False" at bounding box center [758, 272] width 11 height 9
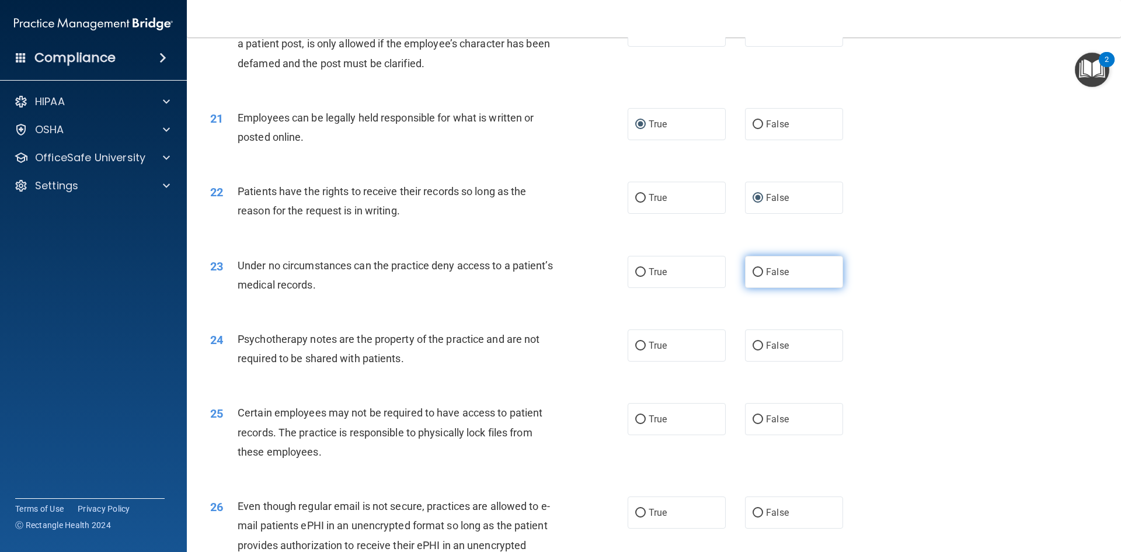
radio input "true"
click at [635, 350] on input "True" at bounding box center [640, 346] width 11 height 9
radio input "true"
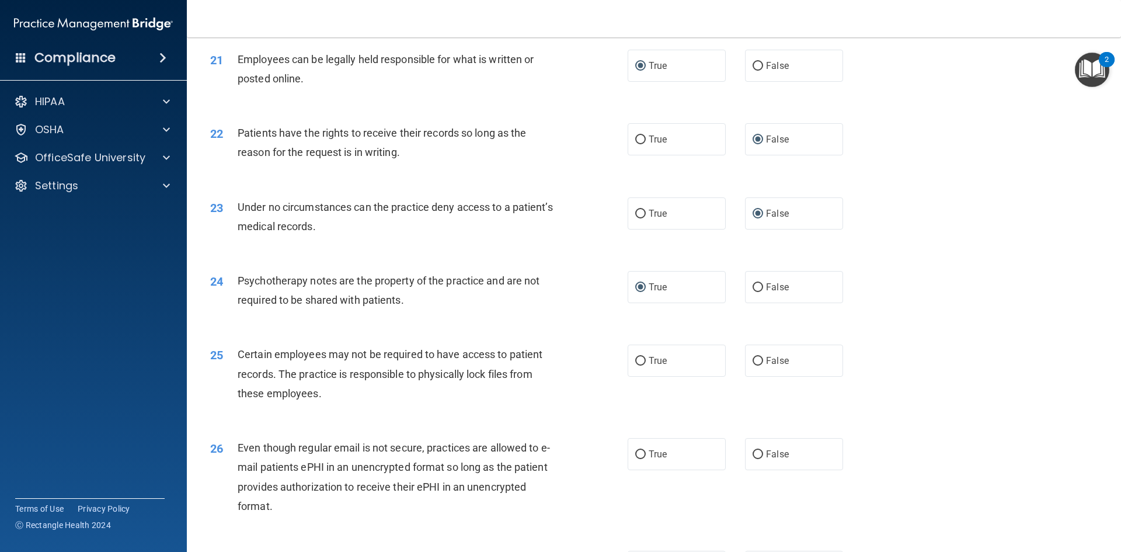
scroll to position [1986, 0]
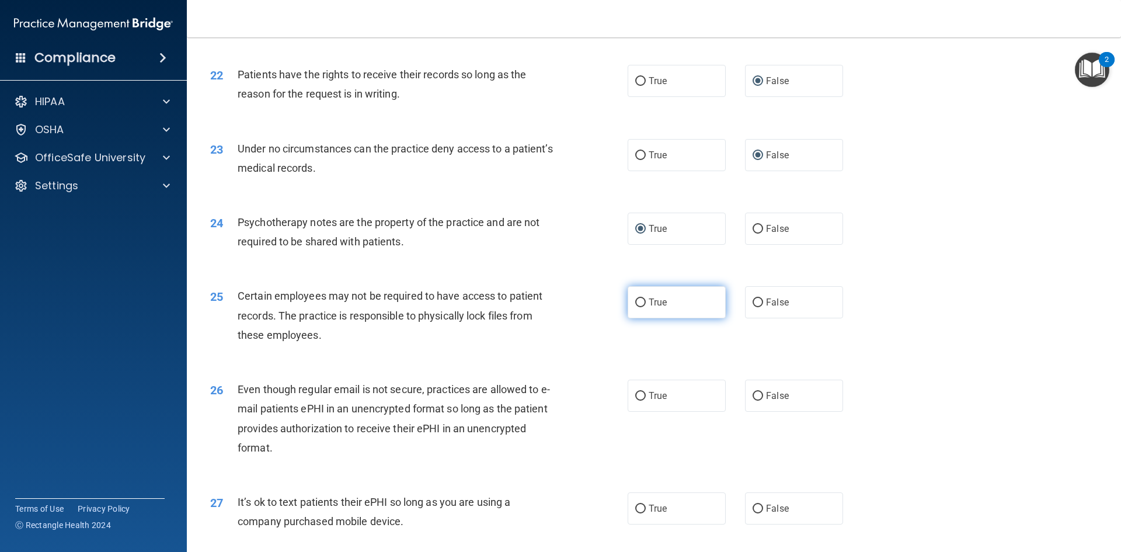
click at [635, 307] on input "True" at bounding box center [640, 302] width 11 height 9
radio input "true"
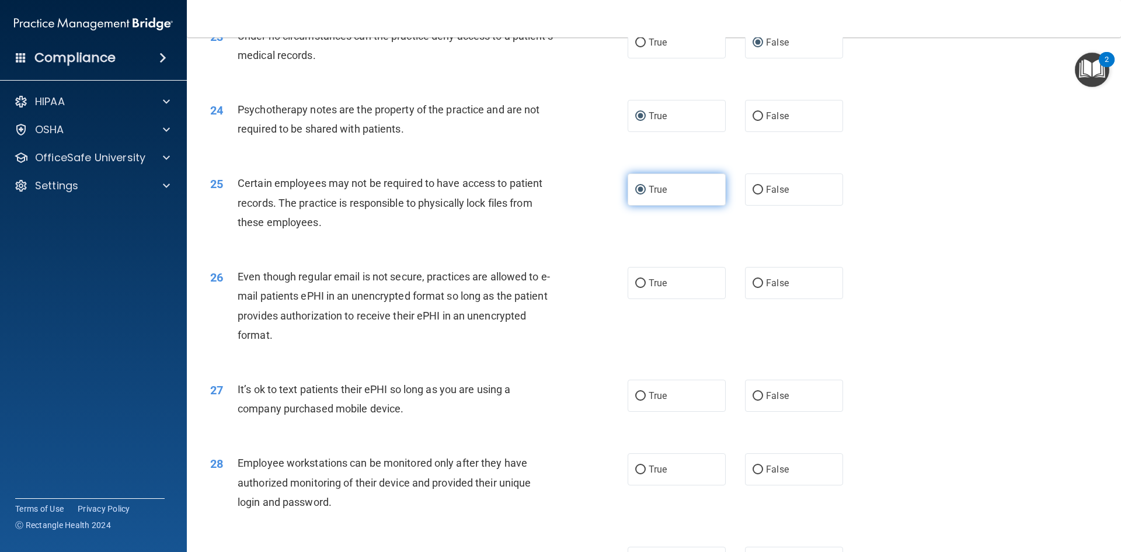
scroll to position [2102, 0]
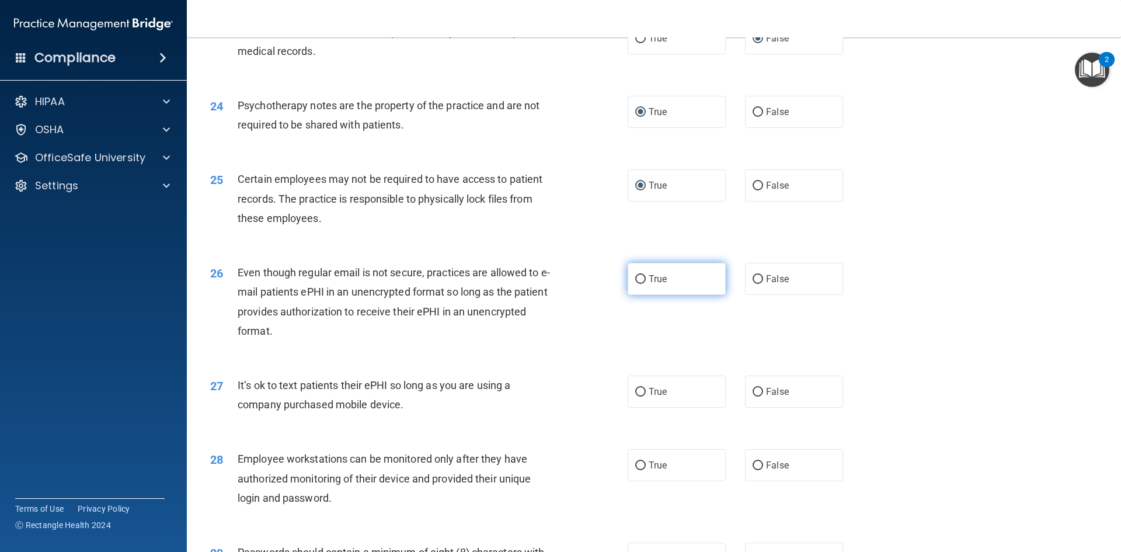
click at [640, 284] on input "True" at bounding box center [640, 279] width 11 height 9
radio input "true"
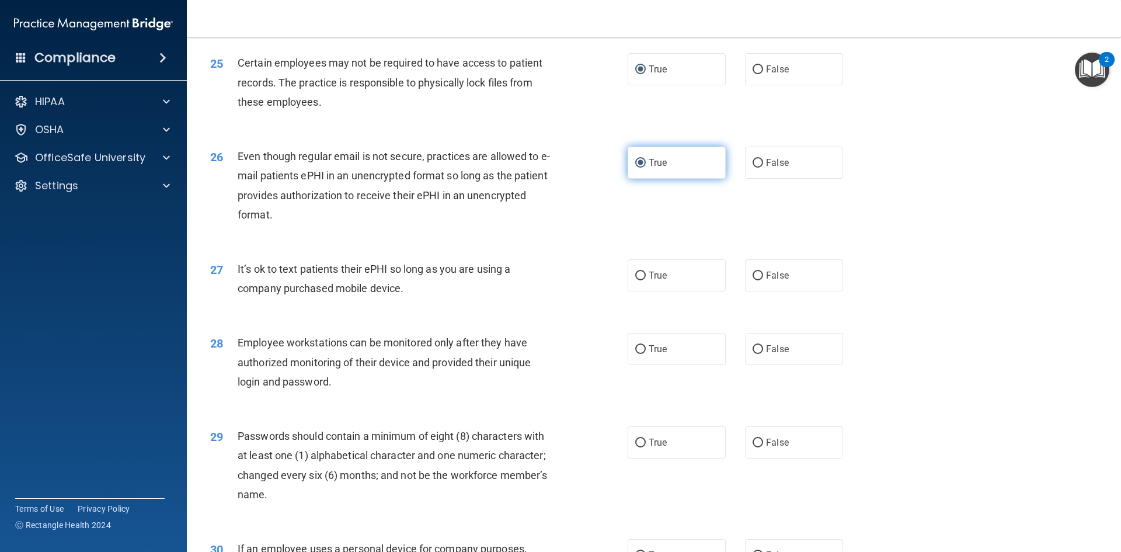
scroll to position [2219, 0]
click at [753, 280] on input "False" at bounding box center [758, 275] width 11 height 9
radio input "true"
click at [753, 353] on input "False" at bounding box center [758, 349] width 11 height 9
radio input "true"
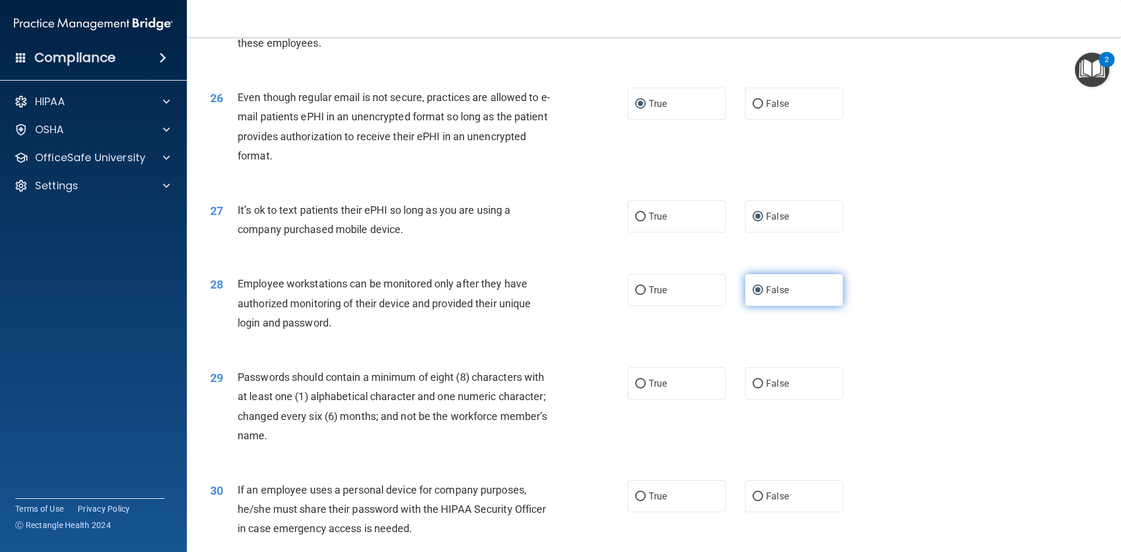
scroll to position [2336, 0]
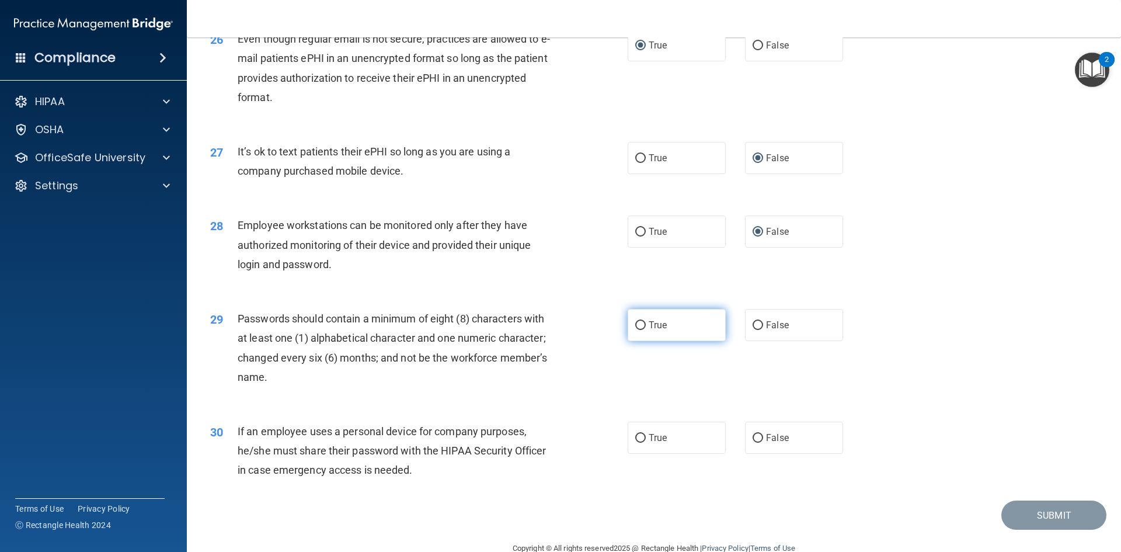
click at [635, 330] on input "True" at bounding box center [640, 325] width 11 height 9
radio input "true"
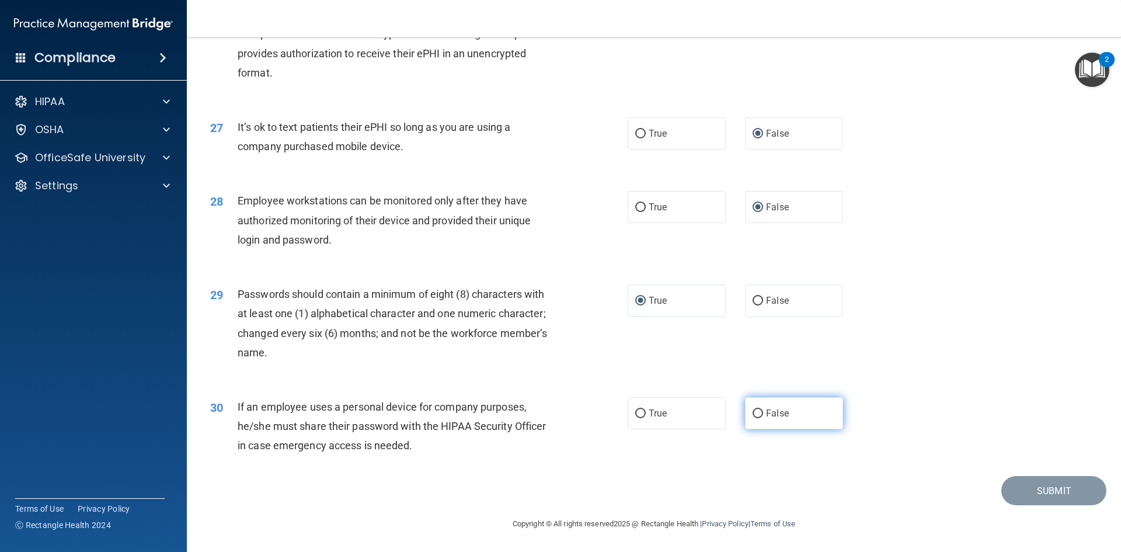
click at [754, 409] on input "False" at bounding box center [758, 413] width 11 height 9
radio input "true"
click at [1062, 498] on button "Submit" at bounding box center [1054, 491] width 105 height 30
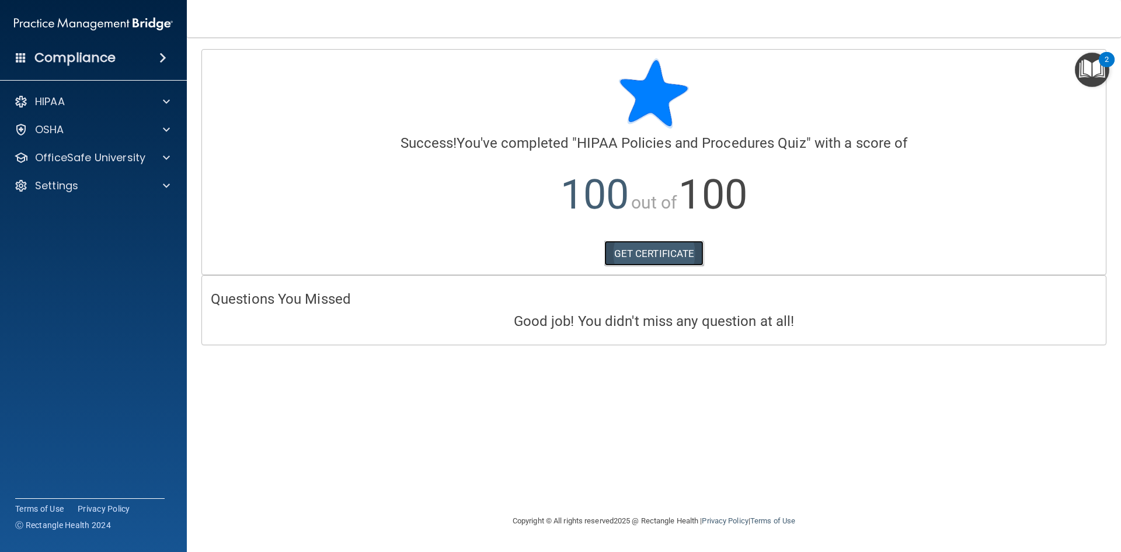
click at [652, 249] on link "GET CERTIFICATE" at bounding box center [654, 254] width 100 height 26
click at [64, 157] on p "OfficeSafe University" at bounding box center [90, 158] width 110 height 14
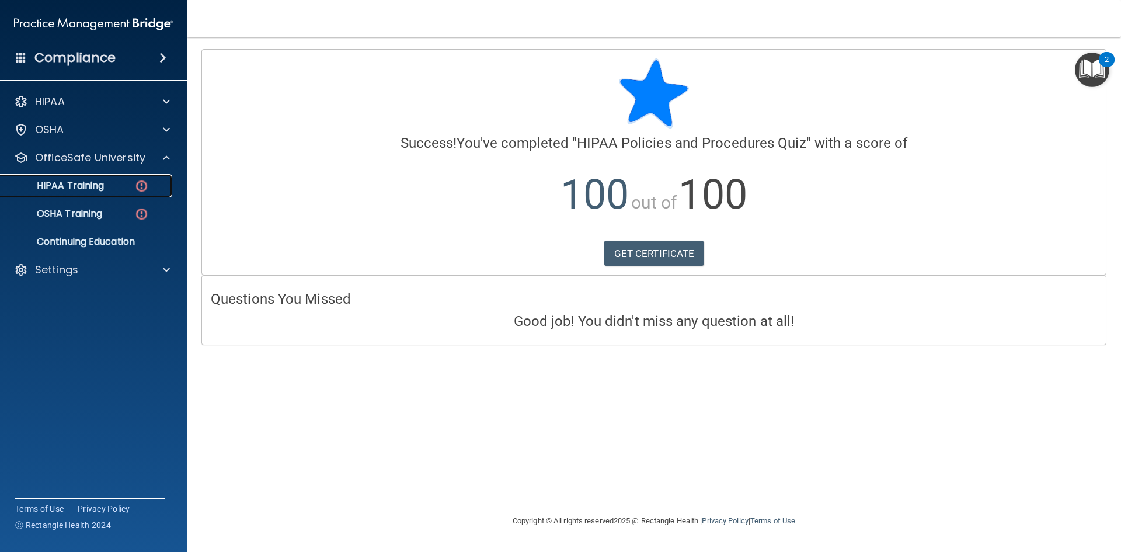
click at [96, 189] on p "HIPAA Training" at bounding box center [56, 186] width 96 height 12
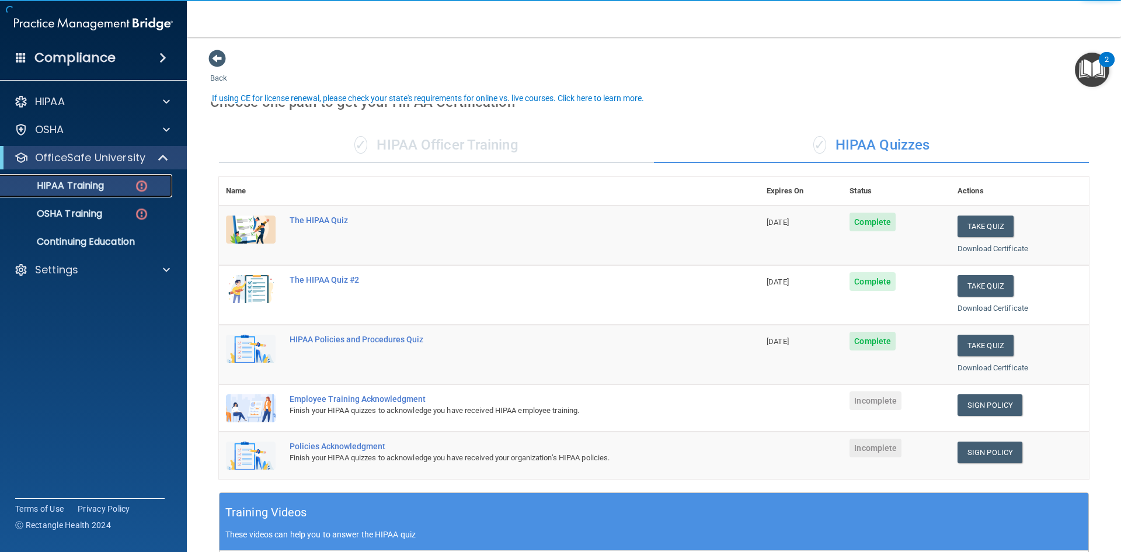
scroll to position [58, 0]
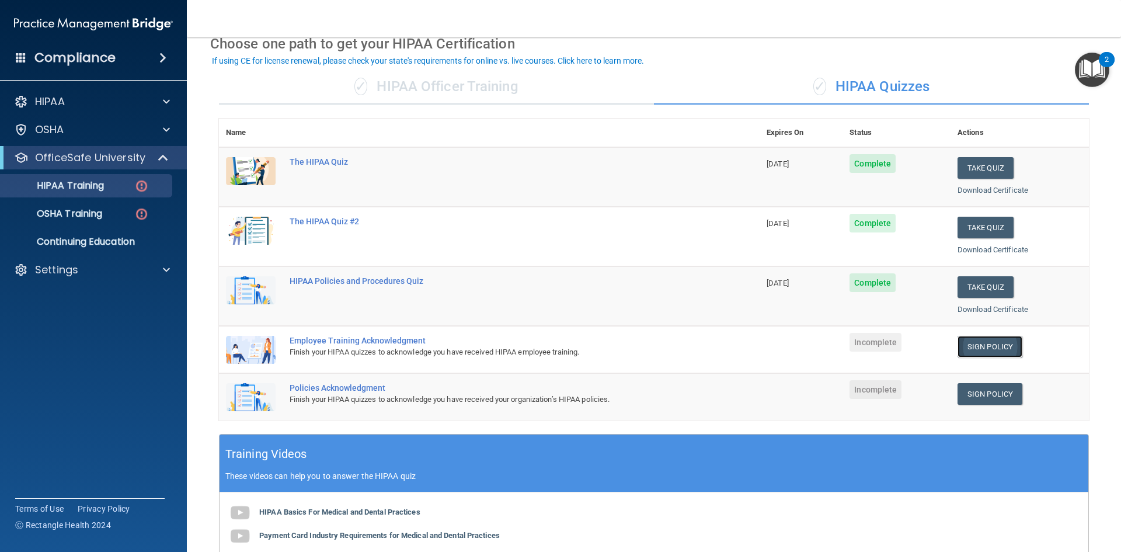
click at [997, 346] on link "Sign Policy" at bounding box center [990, 347] width 65 height 22
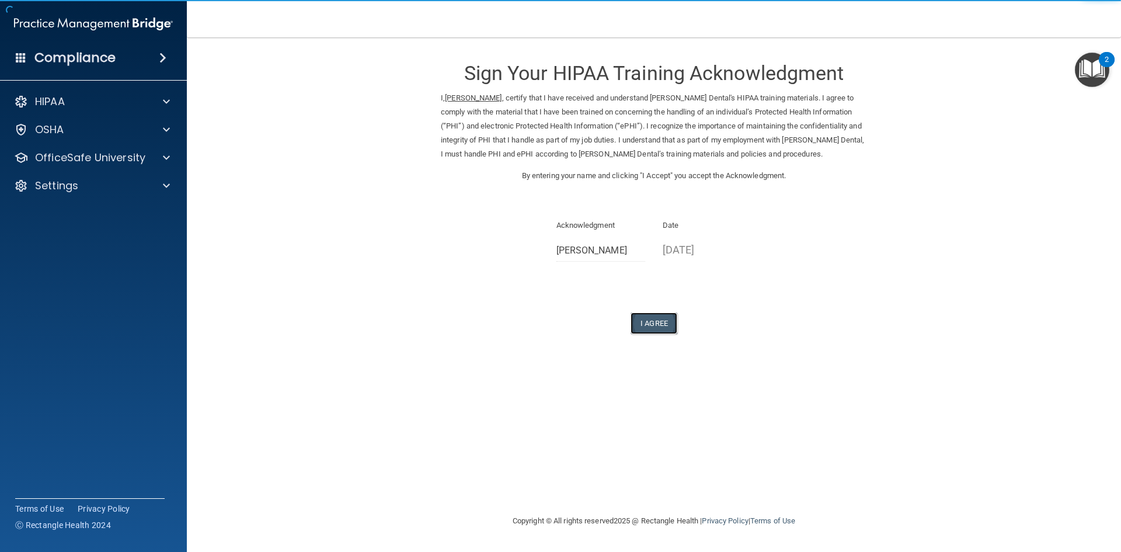
click at [662, 315] on button "I Agree" at bounding box center [654, 323] width 47 height 22
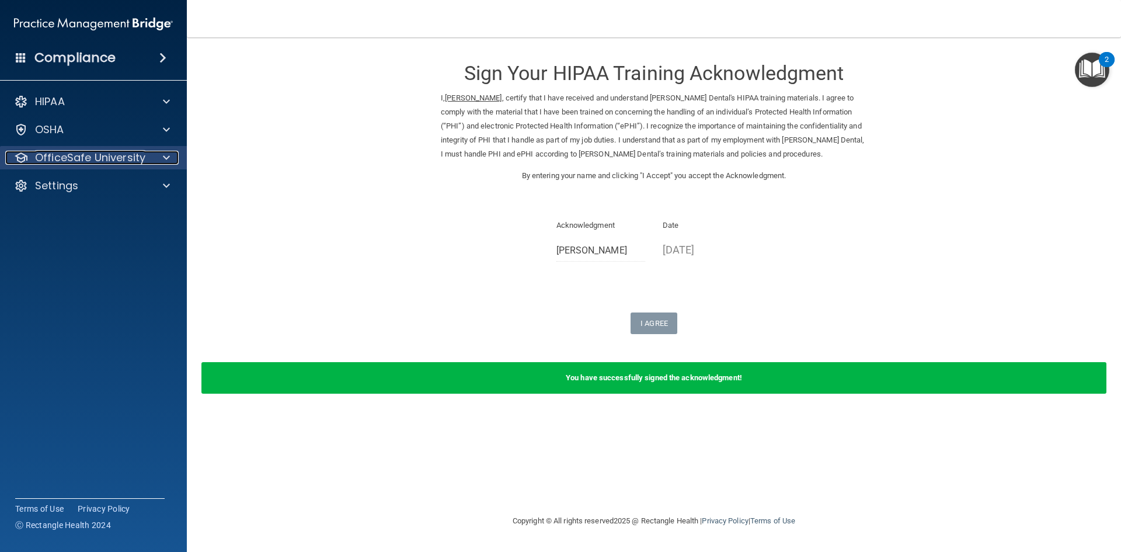
click at [67, 154] on p "OfficeSafe University" at bounding box center [90, 158] width 110 height 14
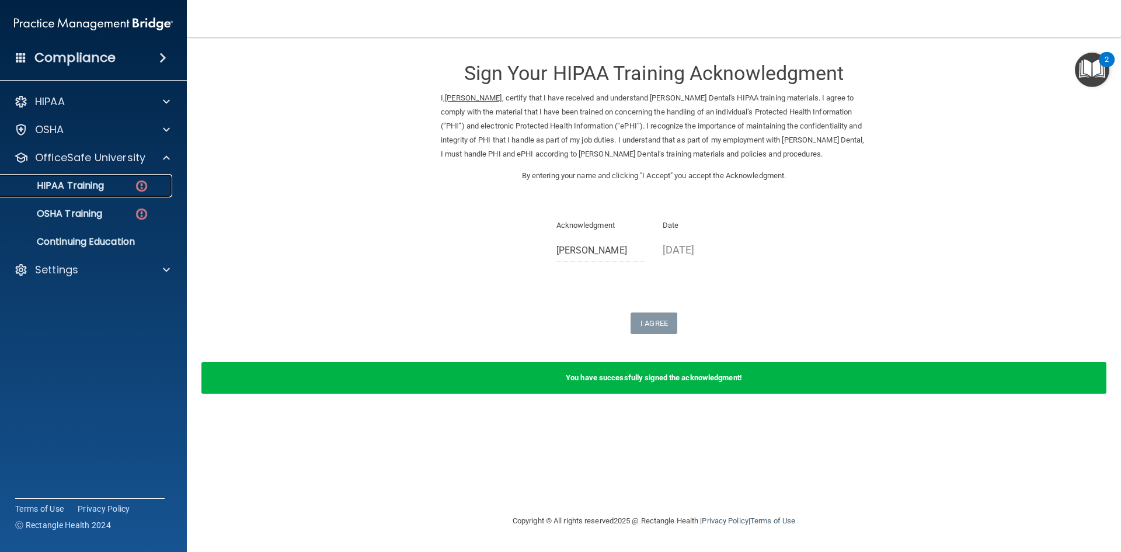
click at [96, 186] on p "HIPAA Training" at bounding box center [56, 186] width 96 height 12
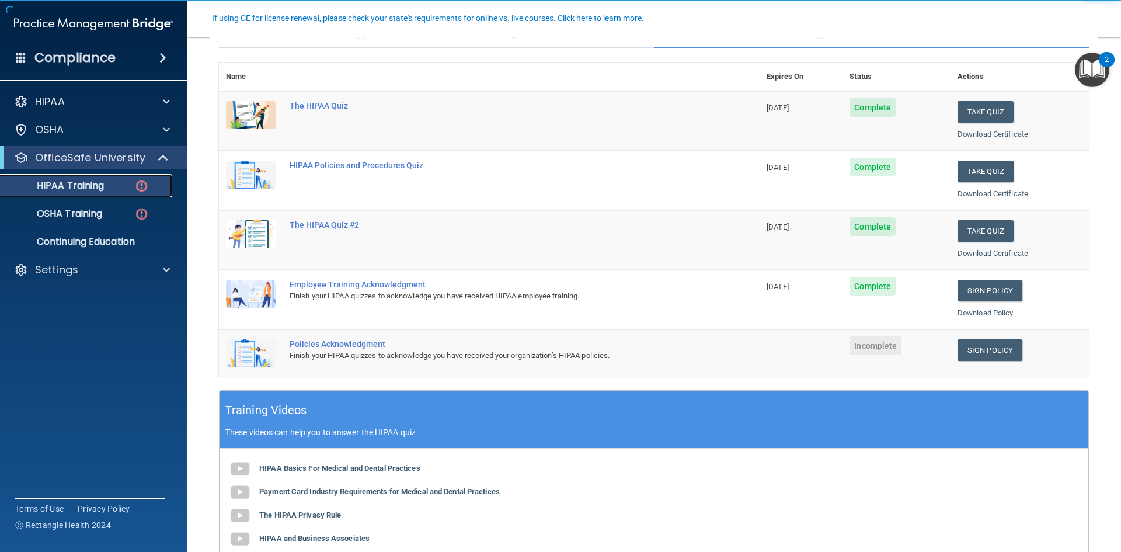
scroll to position [117, 0]
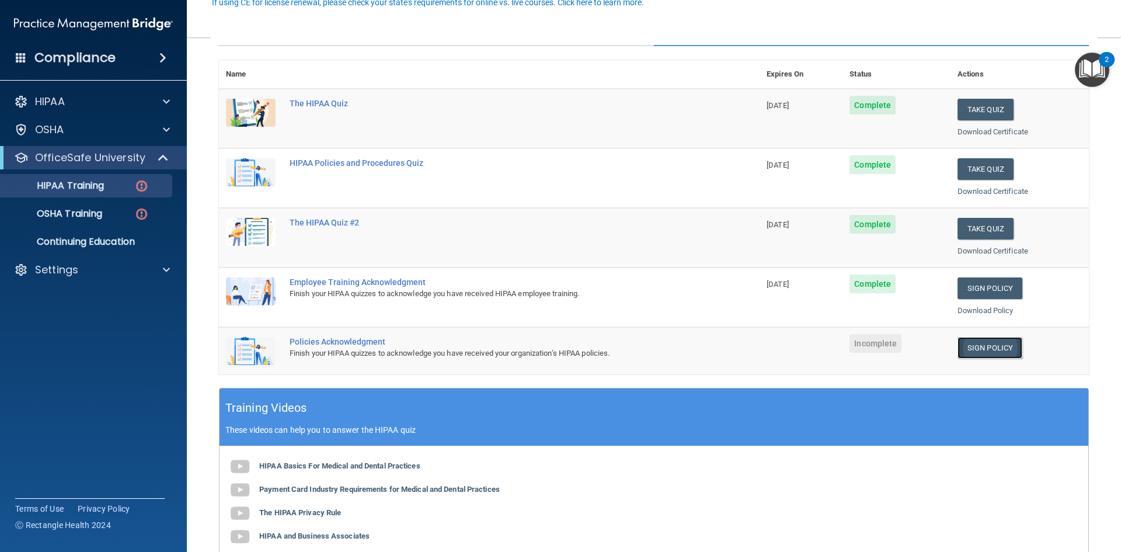
click at [966, 351] on link "Sign Policy" at bounding box center [990, 348] width 65 height 22
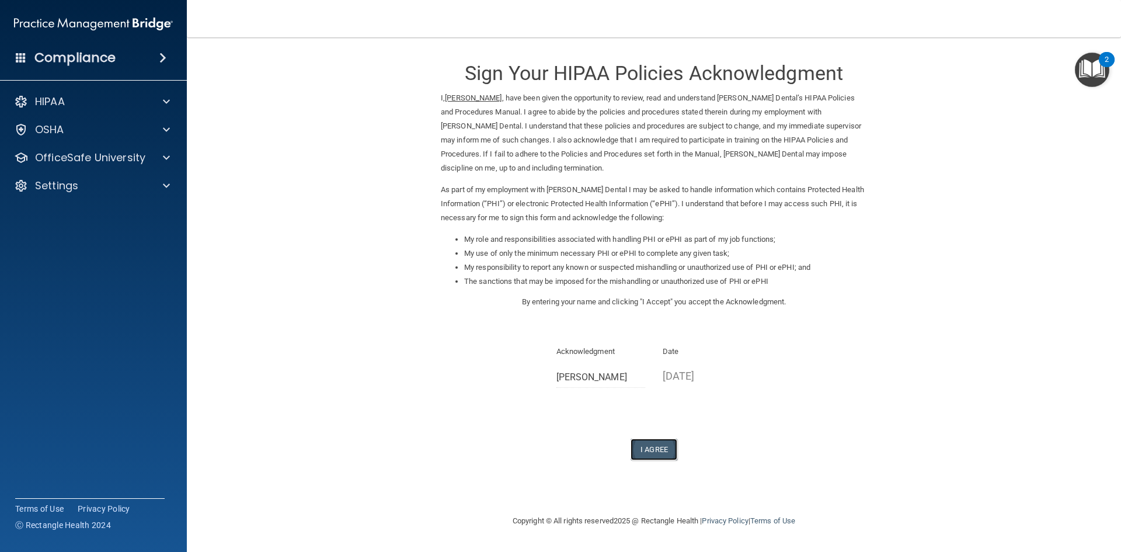
click at [665, 453] on button "I Agree" at bounding box center [654, 450] width 47 height 22
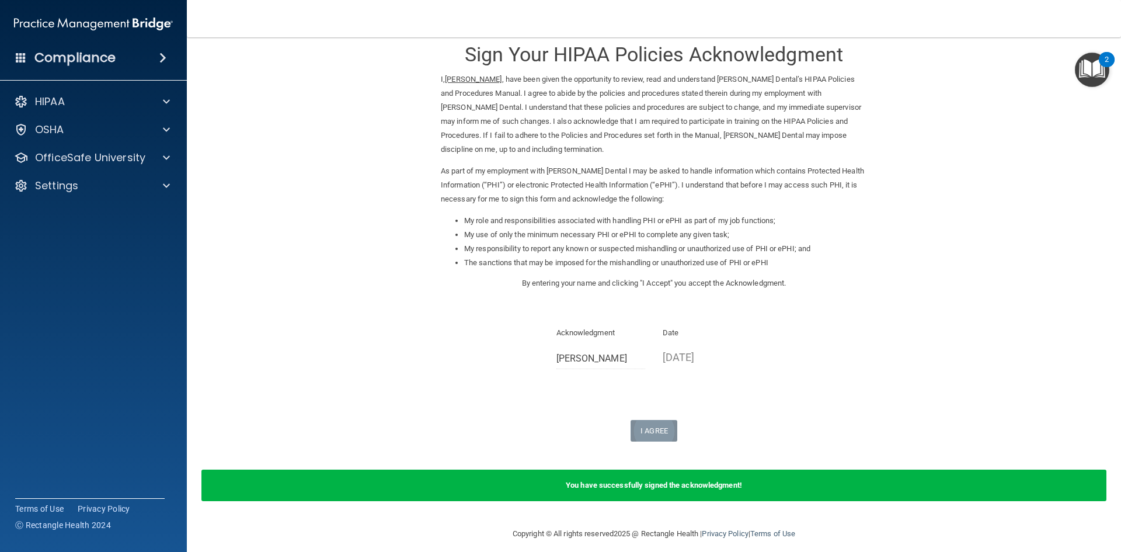
scroll to position [29, 0]
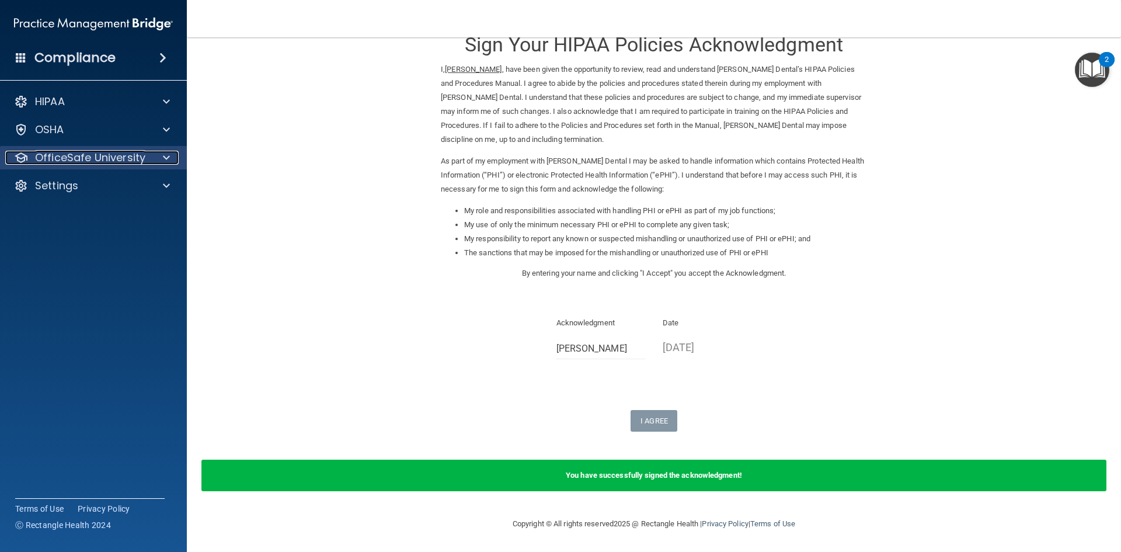
click at [94, 161] on p "OfficeSafe University" at bounding box center [90, 158] width 110 height 14
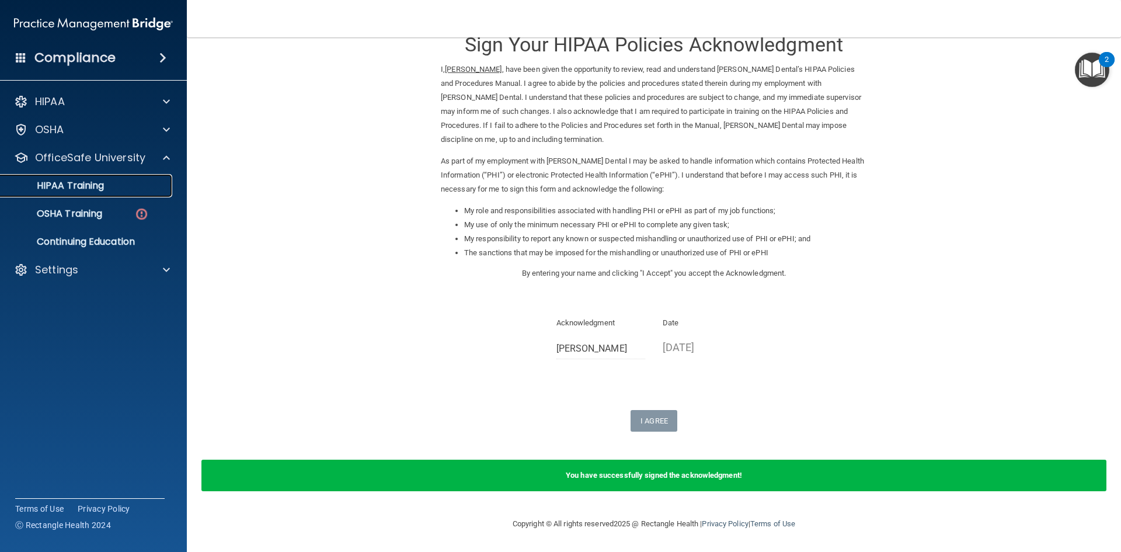
click at [86, 186] on p "HIPAA Training" at bounding box center [56, 186] width 96 height 12
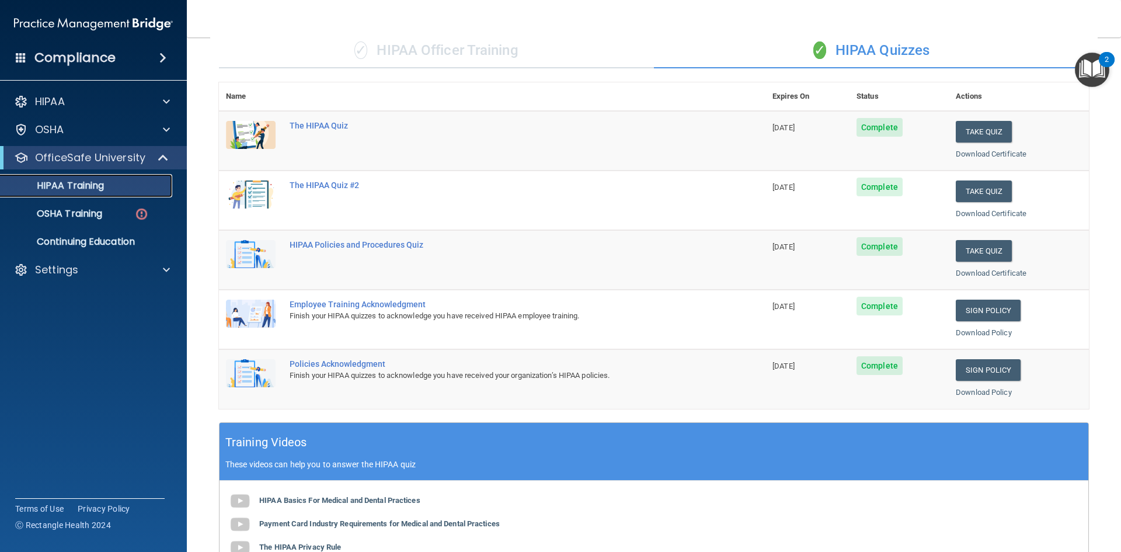
scroll to position [94, 0]
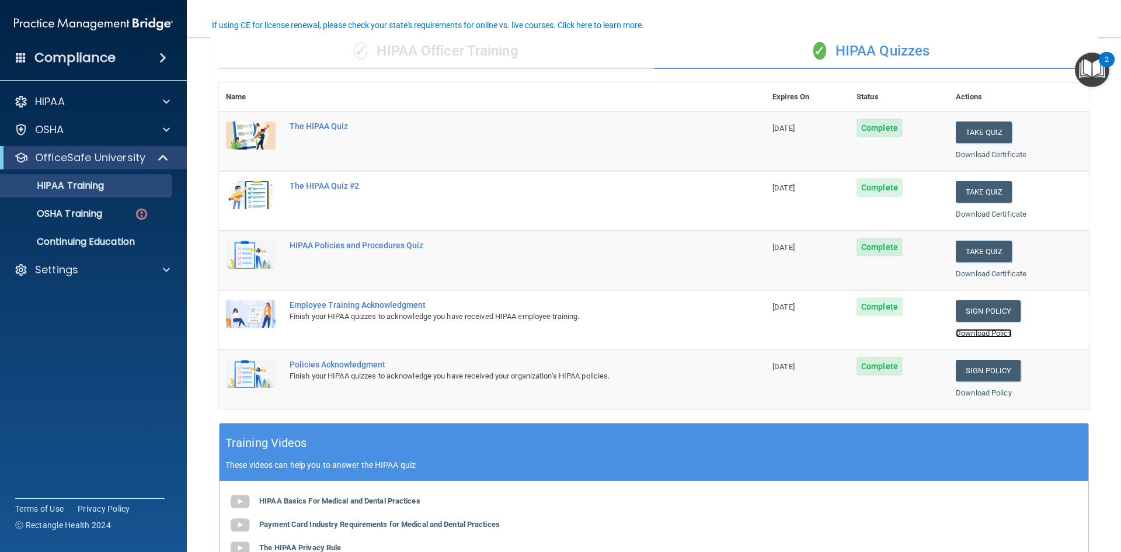
click at [989, 329] on link "Download Policy" at bounding box center [984, 333] width 56 height 9
click at [976, 391] on link "Download Policy" at bounding box center [984, 392] width 56 height 9
click at [65, 212] on p "OSHA Training" at bounding box center [55, 214] width 95 height 12
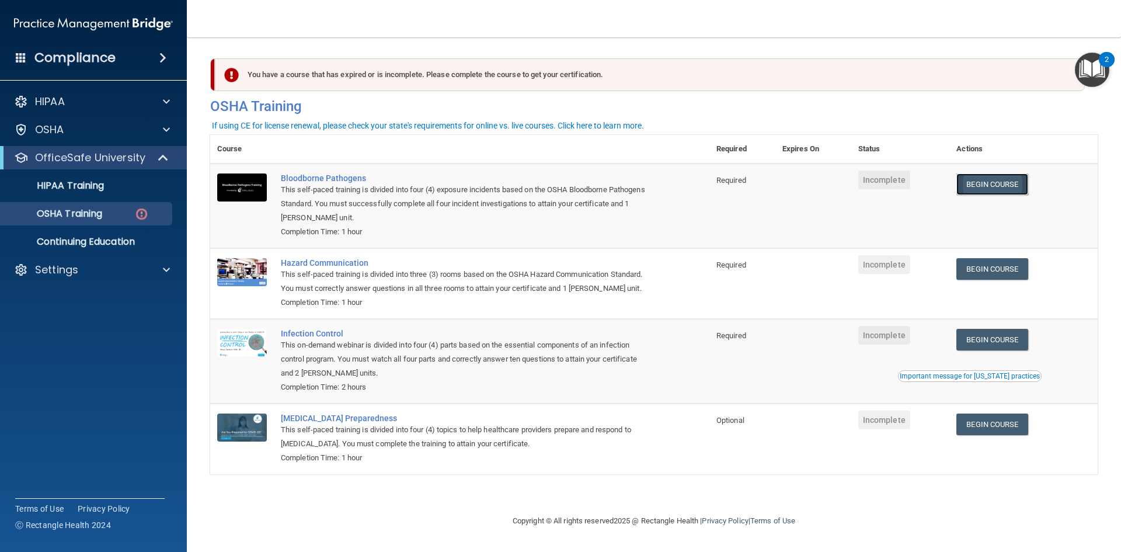
click at [1006, 185] on link "Begin Course" at bounding box center [992, 184] width 71 height 22
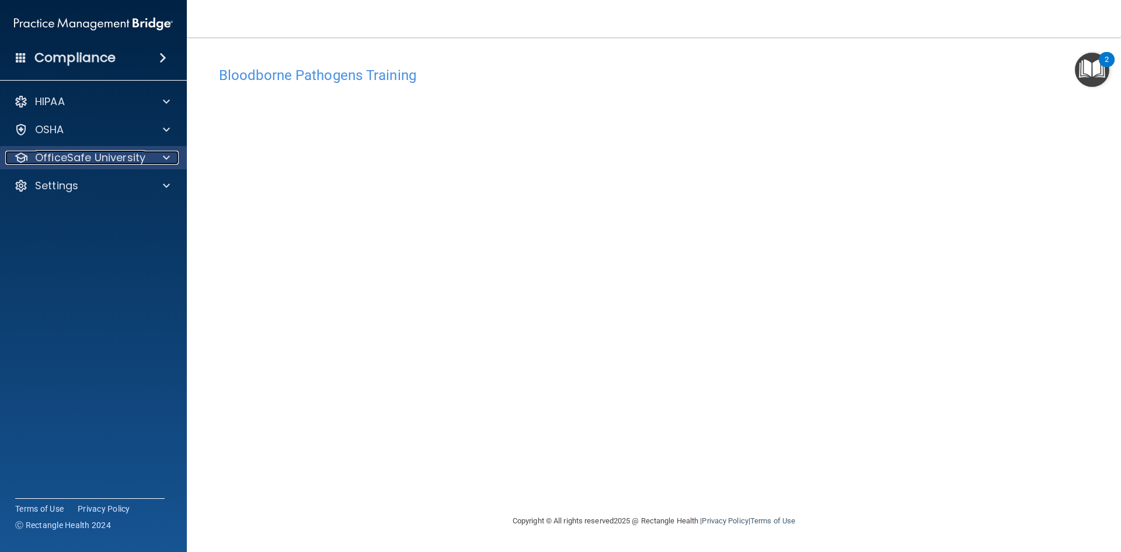
click at [107, 155] on p "OfficeSafe University" at bounding box center [90, 158] width 110 height 14
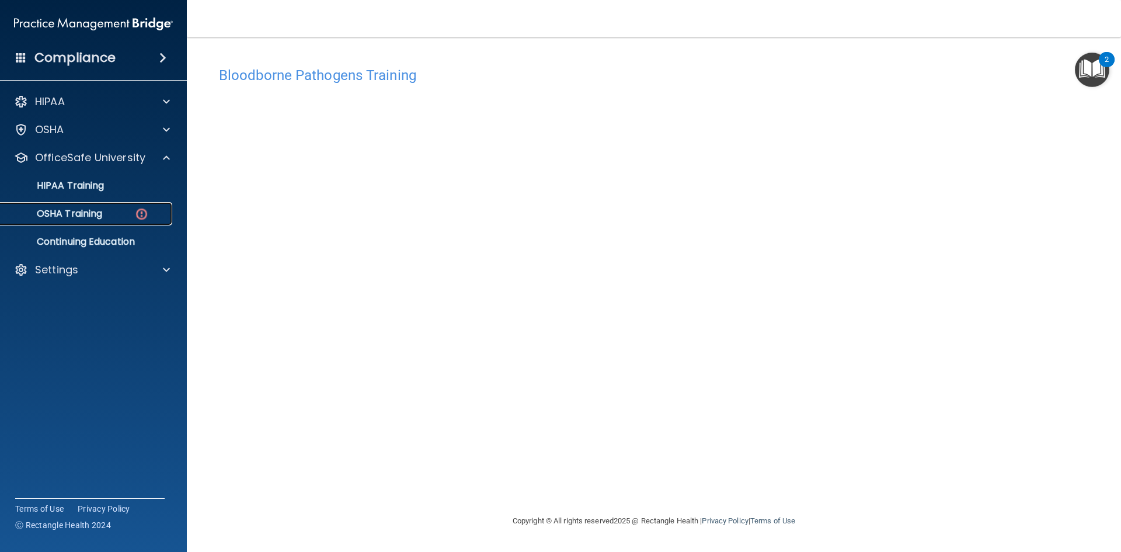
click at [132, 212] on div "OSHA Training" at bounding box center [87, 214] width 159 height 12
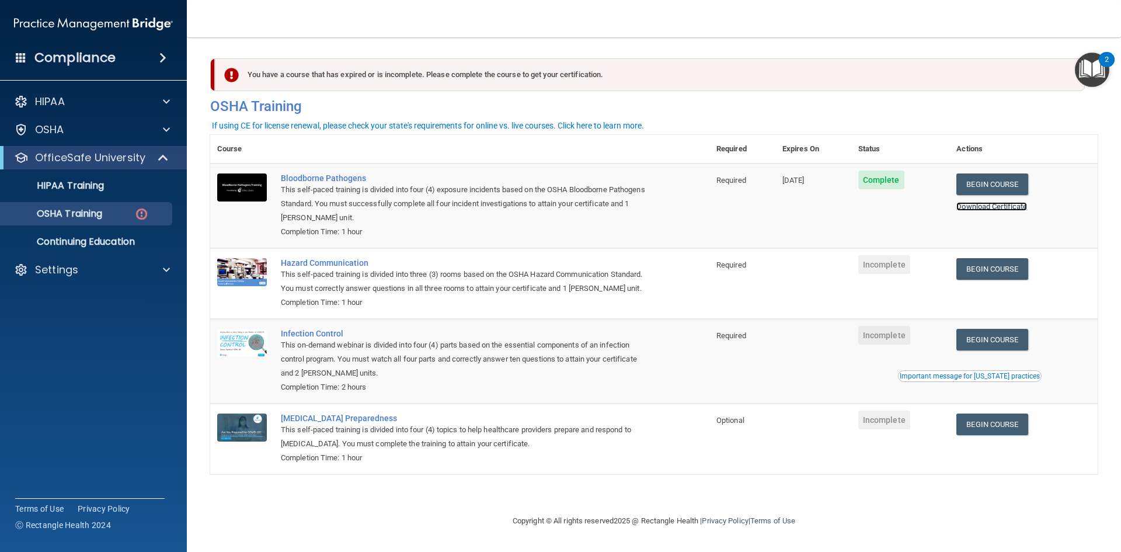
click at [983, 207] on link "Download Certificate" at bounding box center [992, 206] width 71 height 9
click at [1023, 263] on link "Begin Course" at bounding box center [992, 269] width 71 height 22
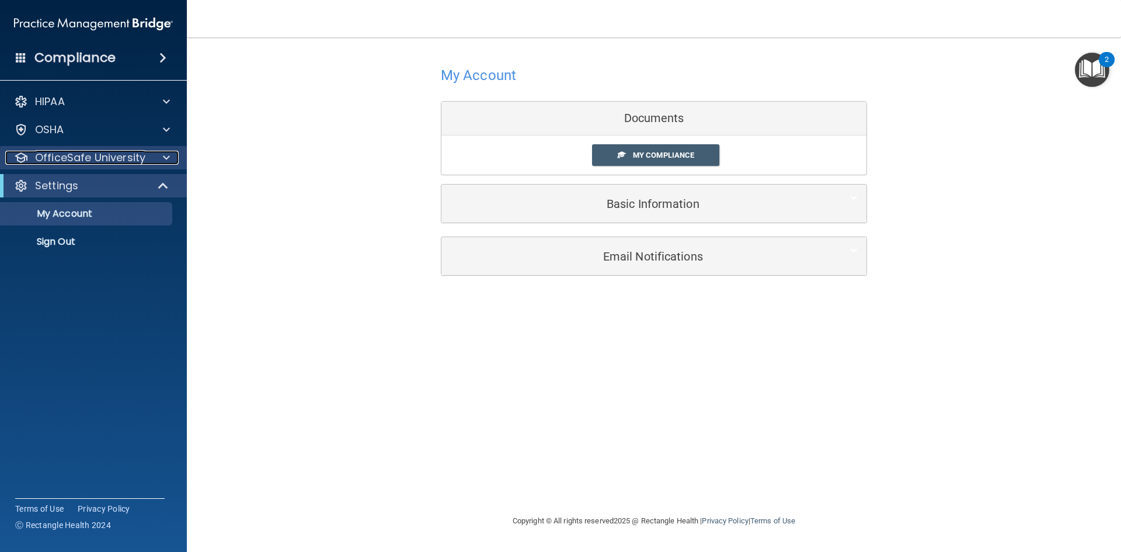
click at [78, 161] on p "OfficeSafe University" at bounding box center [90, 158] width 110 height 14
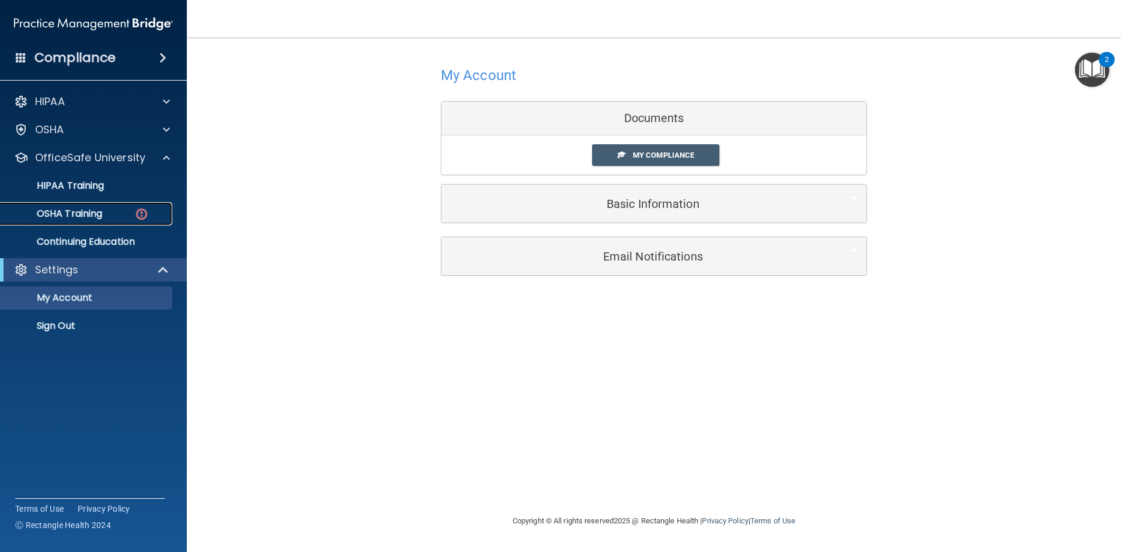
click at [73, 209] on p "OSHA Training" at bounding box center [55, 214] width 95 height 12
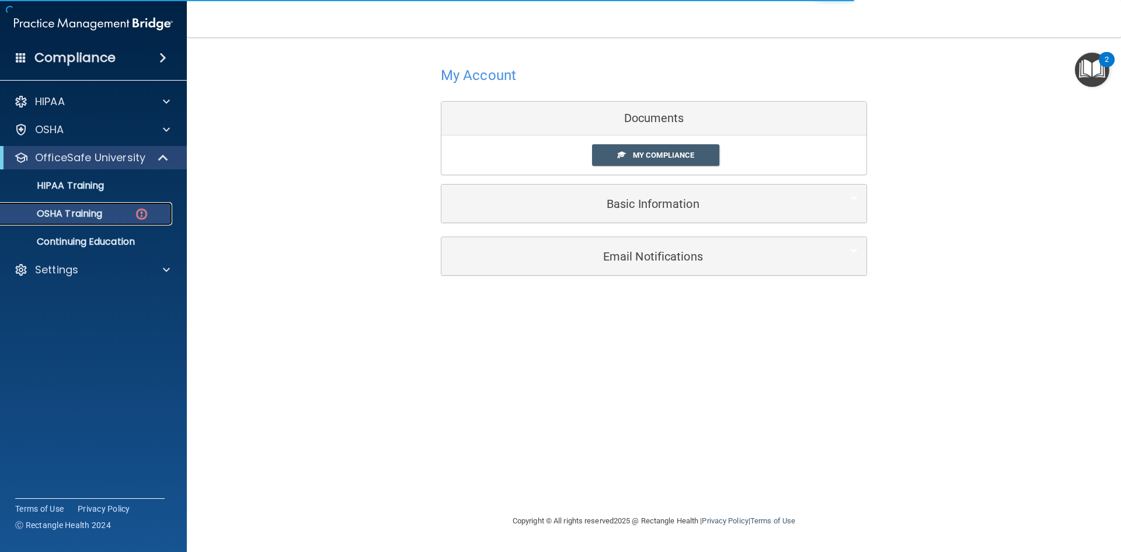
click at [140, 215] on img at bounding box center [141, 214] width 15 height 15
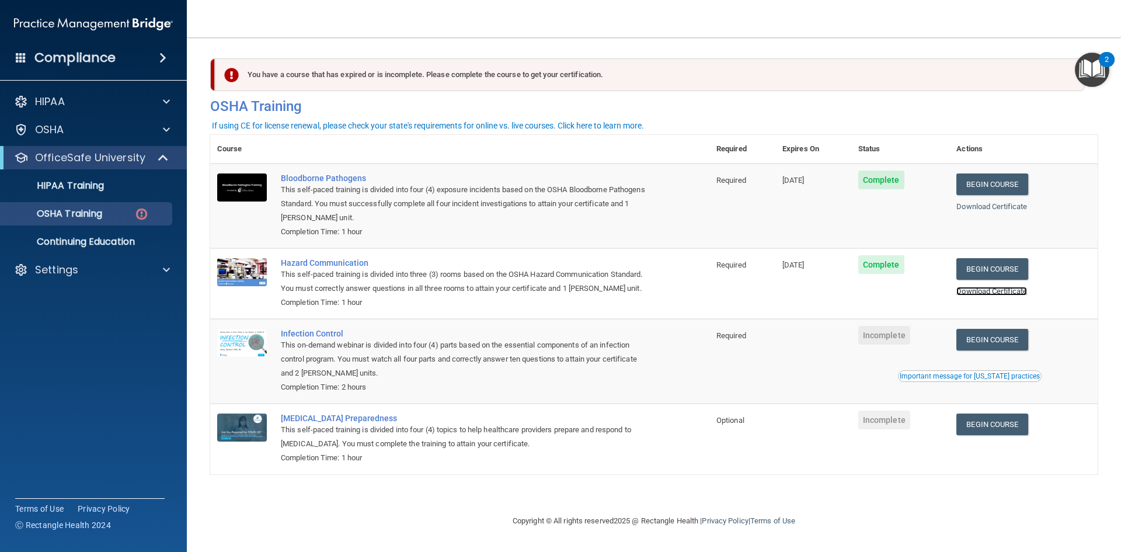
click at [1027, 287] on link "Download Certificate" at bounding box center [992, 291] width 71 height 9
click at [1024, 339] on link "Begin Course" at bounding box center [992, 340] width 71 height 22
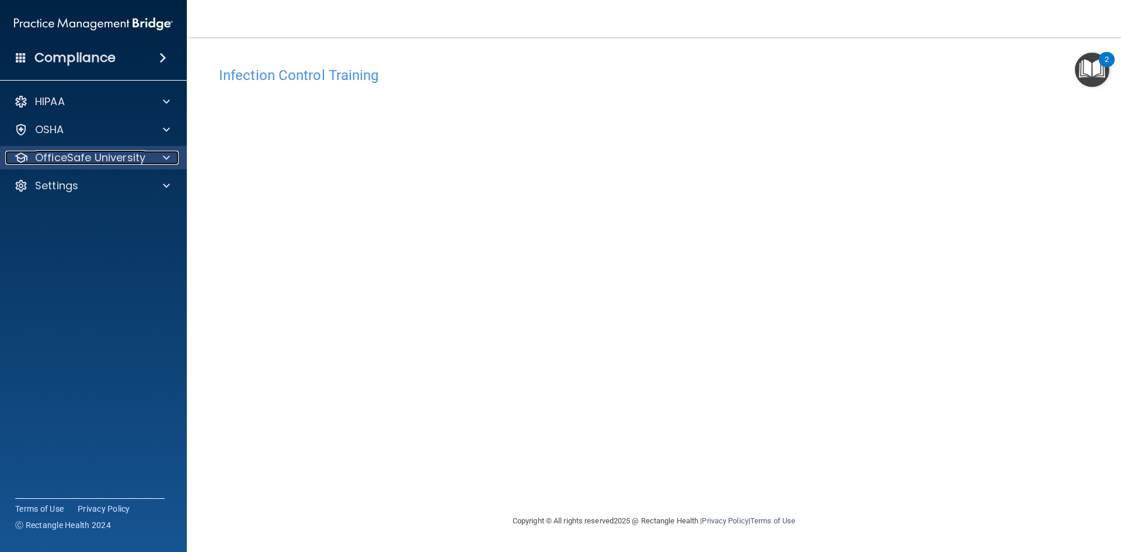
click at [41, 155] on p "OfficeSafe University" at bounding box center [90, 158] width 110 height 14
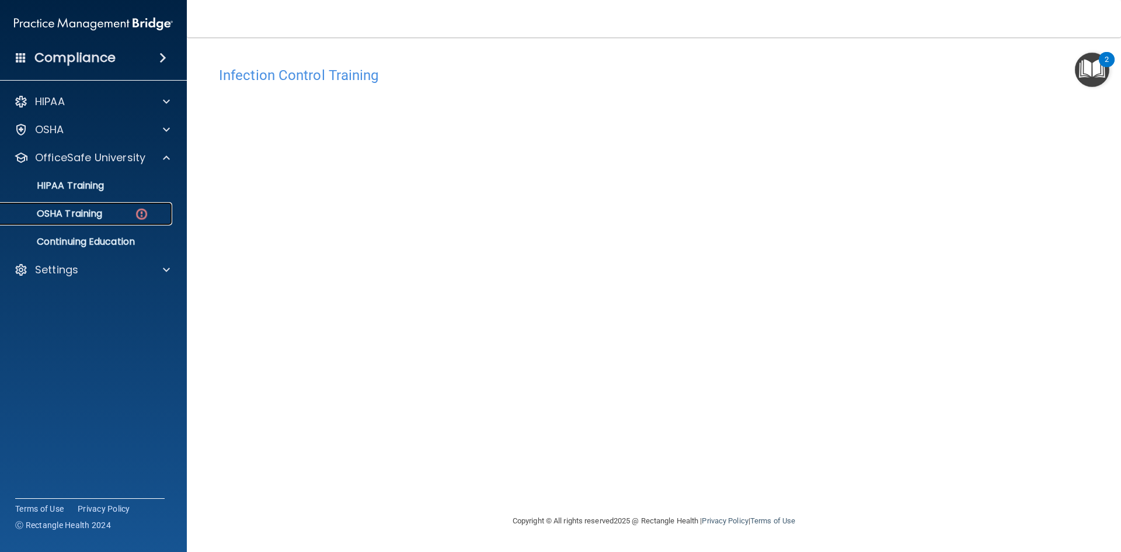
click at [93, 214] on p "OSHA Training" at bounding box center [55, 214] width 95 height 12
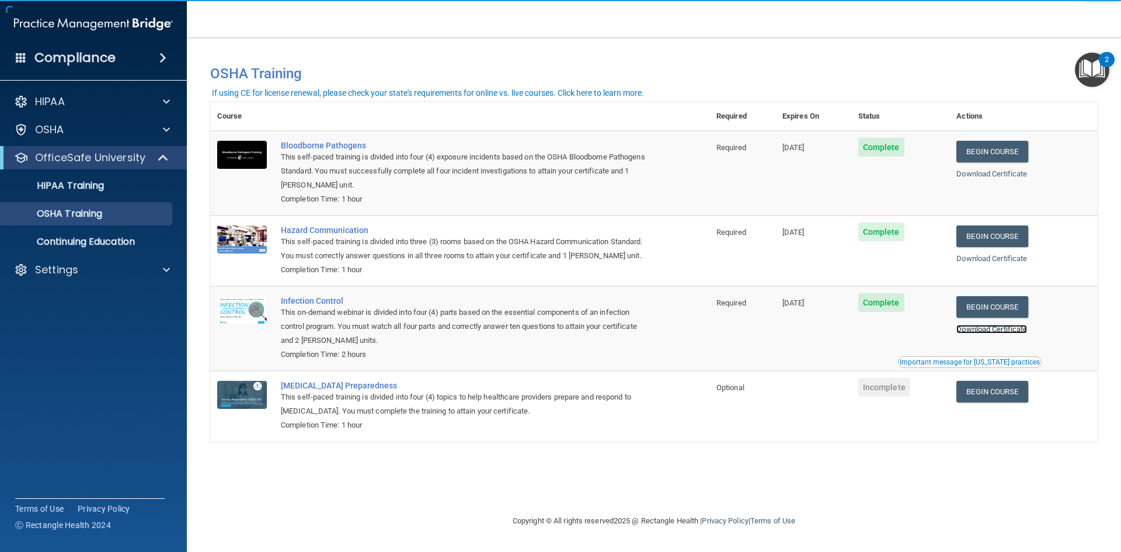
click at [991, 327] on link "Download Certificate" at bounding box center [992, 329] width 71 height 9
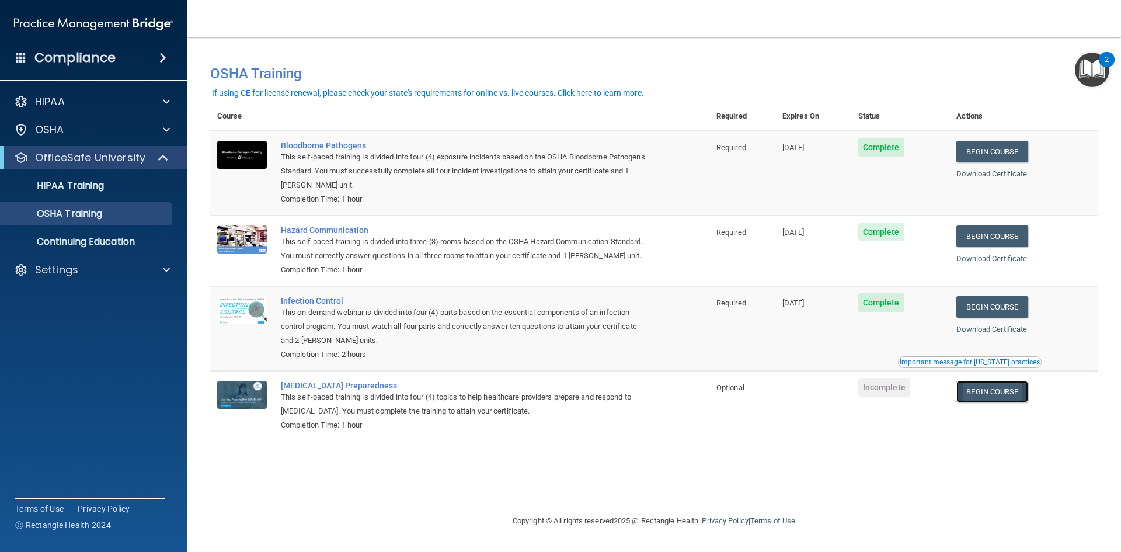
click at [1028, 395] on link "Begin Course" at bounding box center [992, 392] width 71 height 22
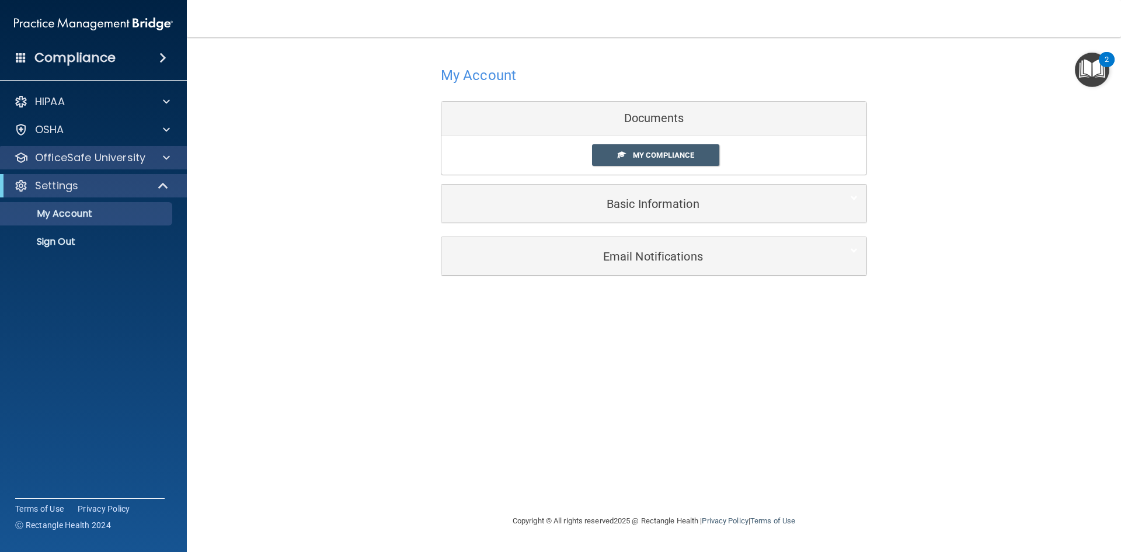
click at [96, 169] on div "OfficeSafe University" at bounding box center [93, 157] width 187 height 23
click at [168, 154] on span at bounding box center [166, 158] width 7 height 14
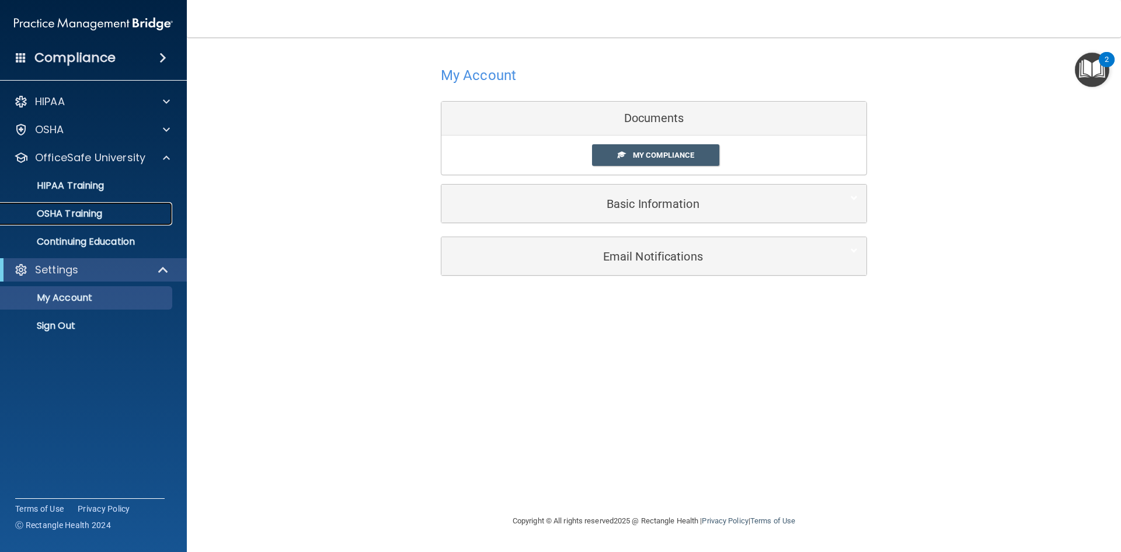
click at [104, 218] on div "OSHA Training" at bounding box center [87, 214] width 159 height 12
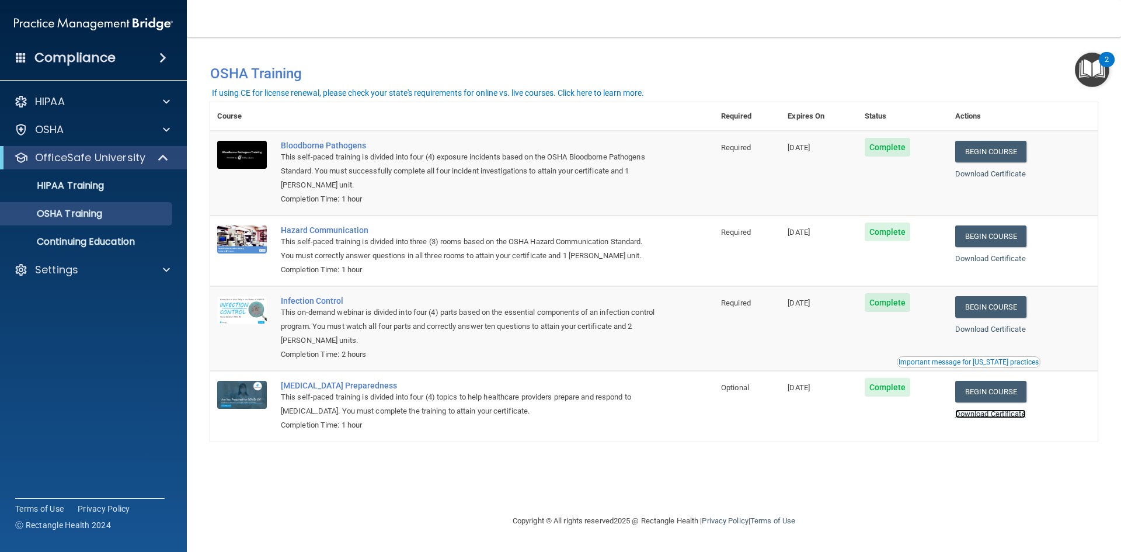
click at [1014, 414] on link "Download Certificate" at bounding box center [990, 413] width 71 height 9
click at [70, 246] on p "Continuing Education" at bounding box center [87, 242] width 159 height 12
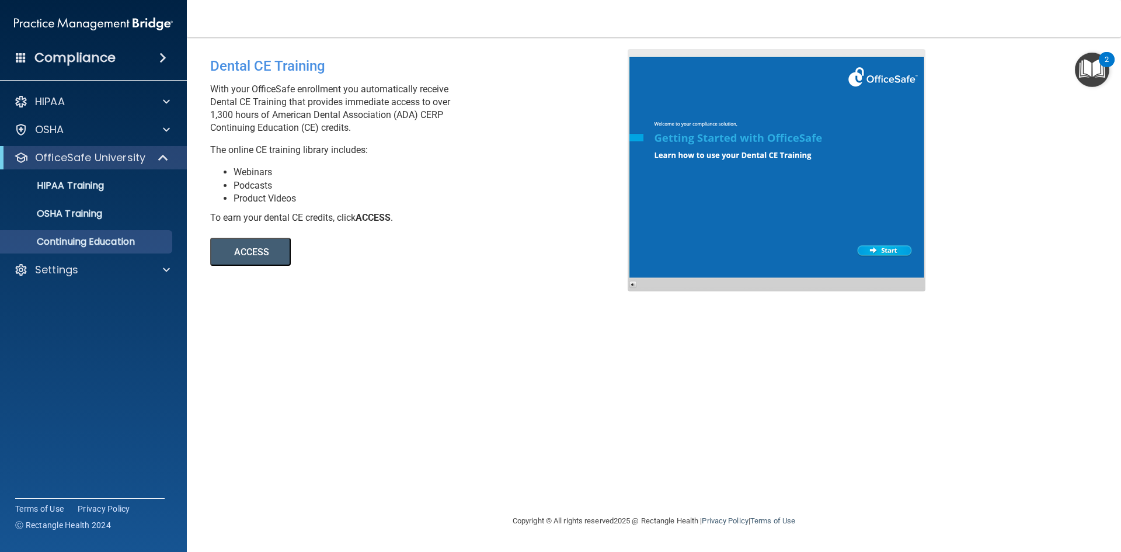
click at [261, 257] on button "ACCESS" at bounding box center [250, 252] width 81 height 28
click at [169, 272] on span at bounding box center [166, 270] width 7 height 14
click at [154, 126] on div at bounding box center [164, 130] width 29 height 14
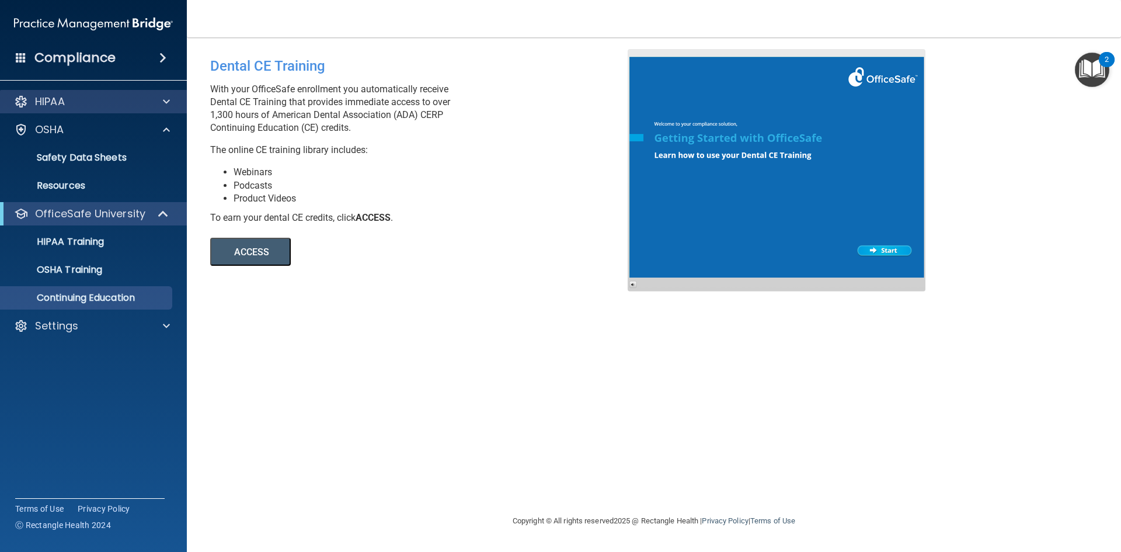
click at [179, 98] on div "HIPAA" at bounding box center [93, 101] width 187 height 23
click at [166, 102] on span at bounding box center [166, 102] width 7 height 14
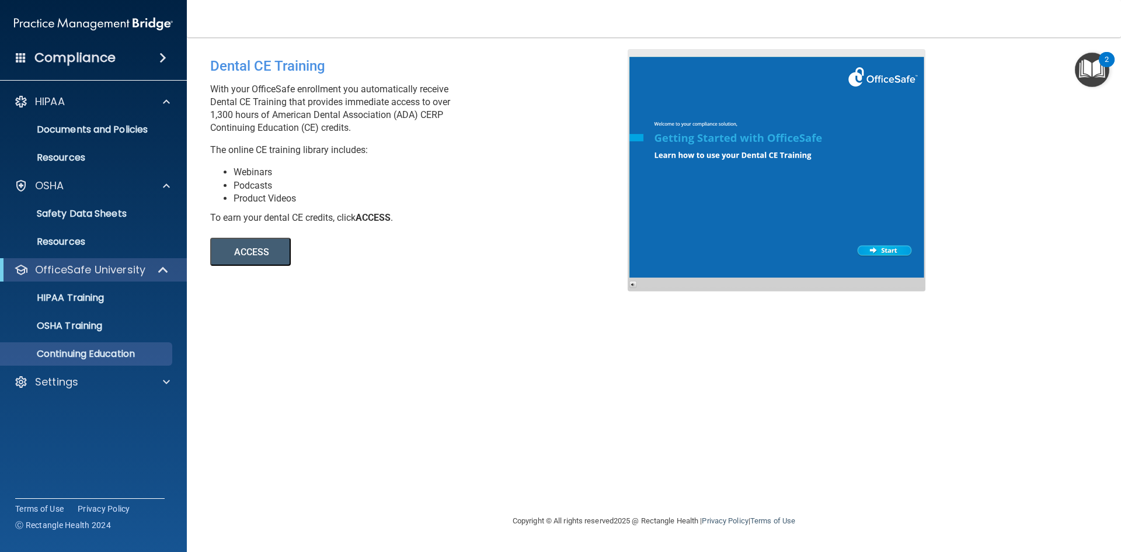
click at [166, 366] on div "HIPAA Documents and Policies Report an Incident Business Associates Emergency P…" at bounding box center [93, 244] width 187 height 318
click at [157, 382] on div at bounding box center [164, 382] width 29 height 14
click at [69, 443] on p "Sign Out" at bounding box center [87, 438] width 159 height 12
